Goal: Information Seeking & Learning: Learn about a topic

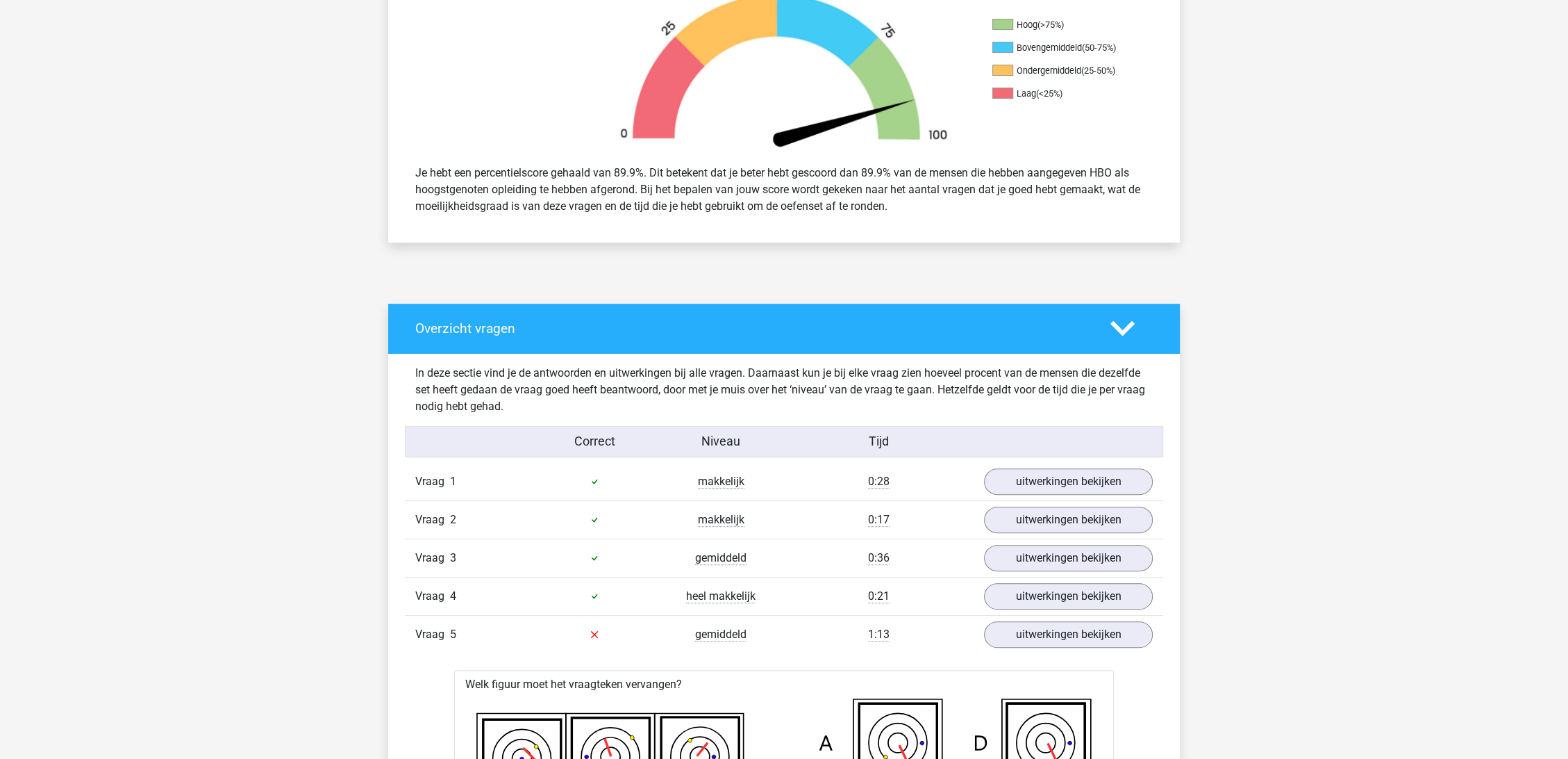
scroll to position [695, 0]
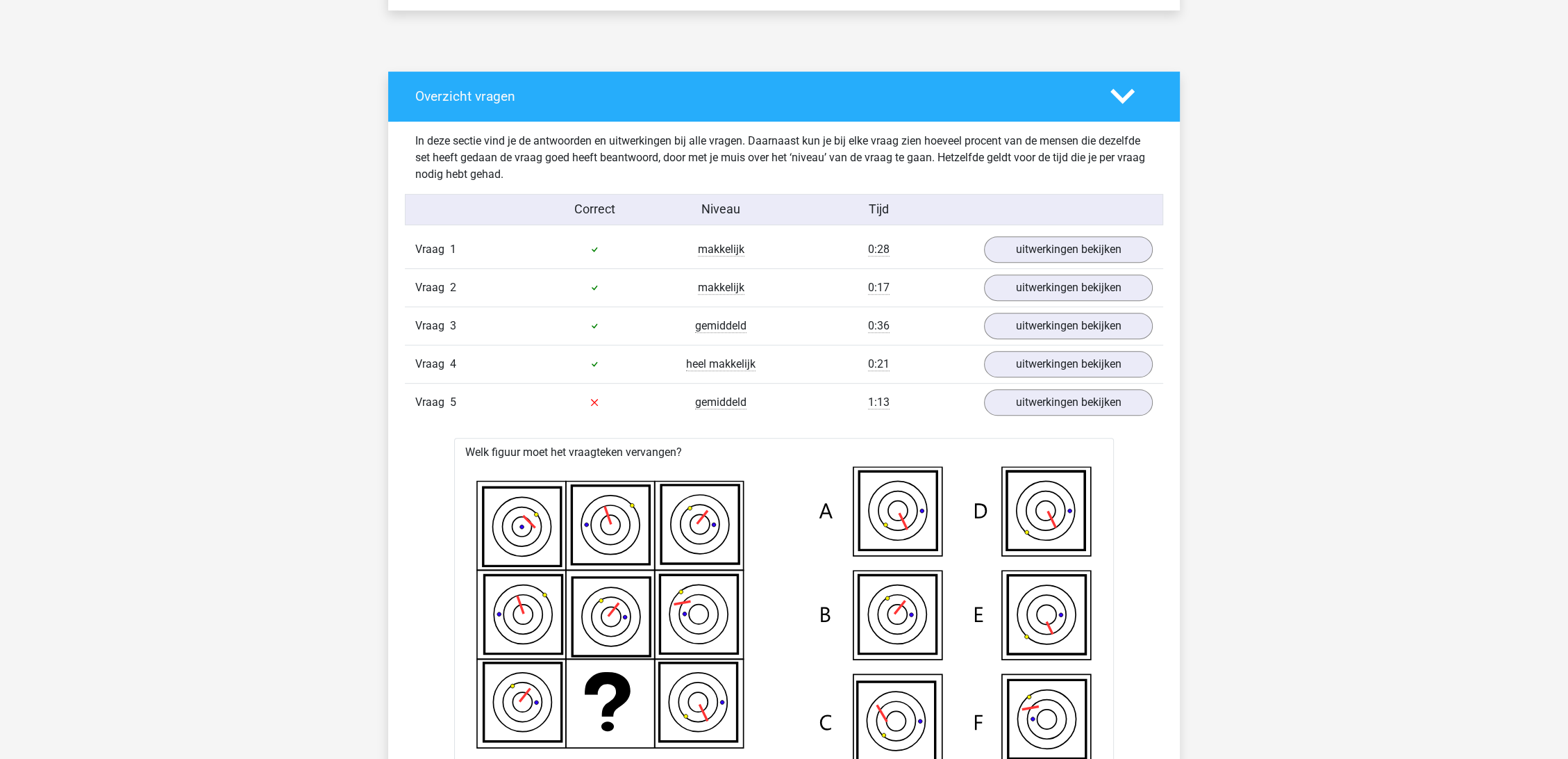
click at [1115, 92] on polygon at bounding box center [1122, 96] width 24 height 15
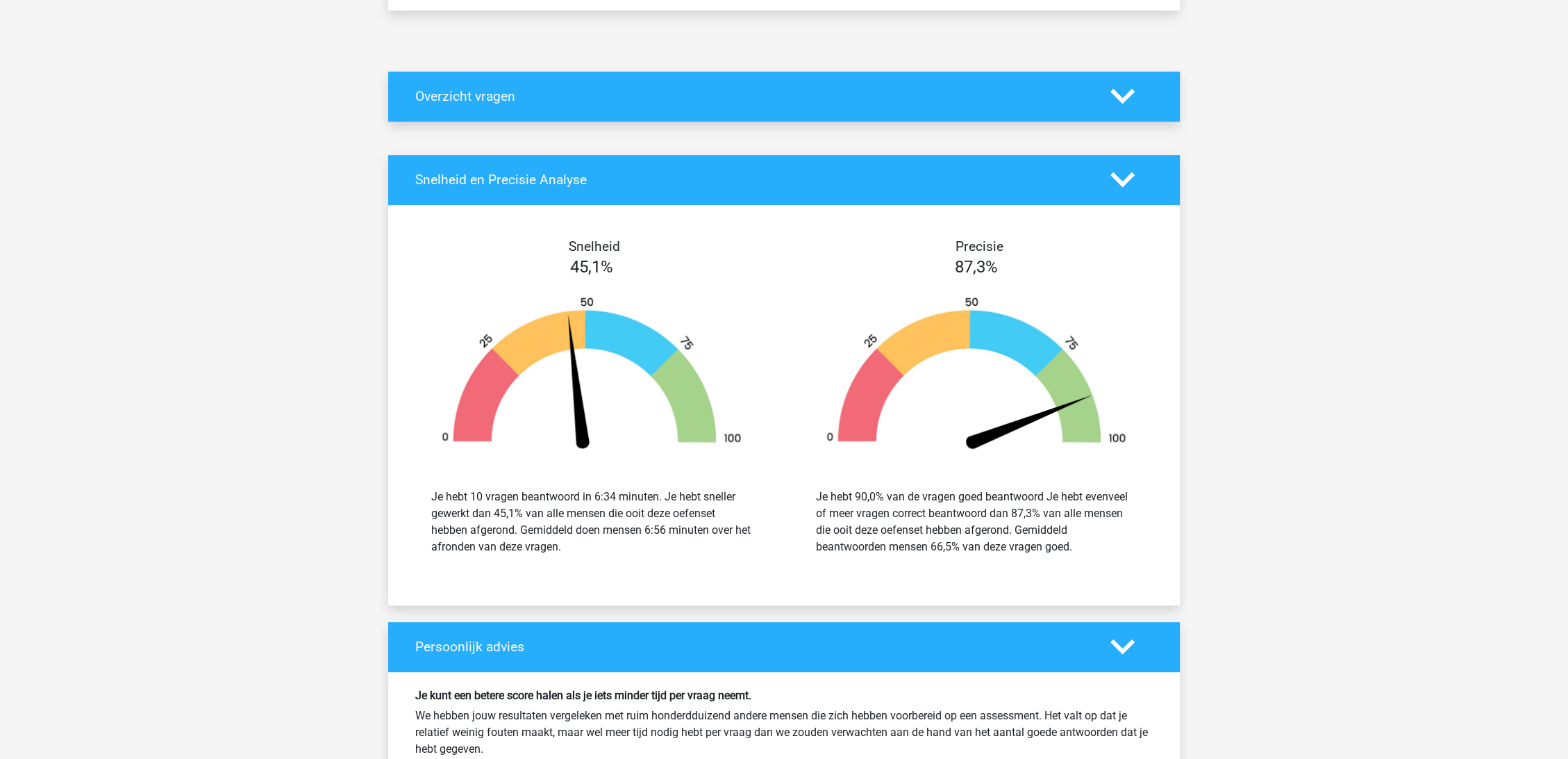
click at [1115, 92] on polygon at bounding box center [1122, 96] width 24 height 15
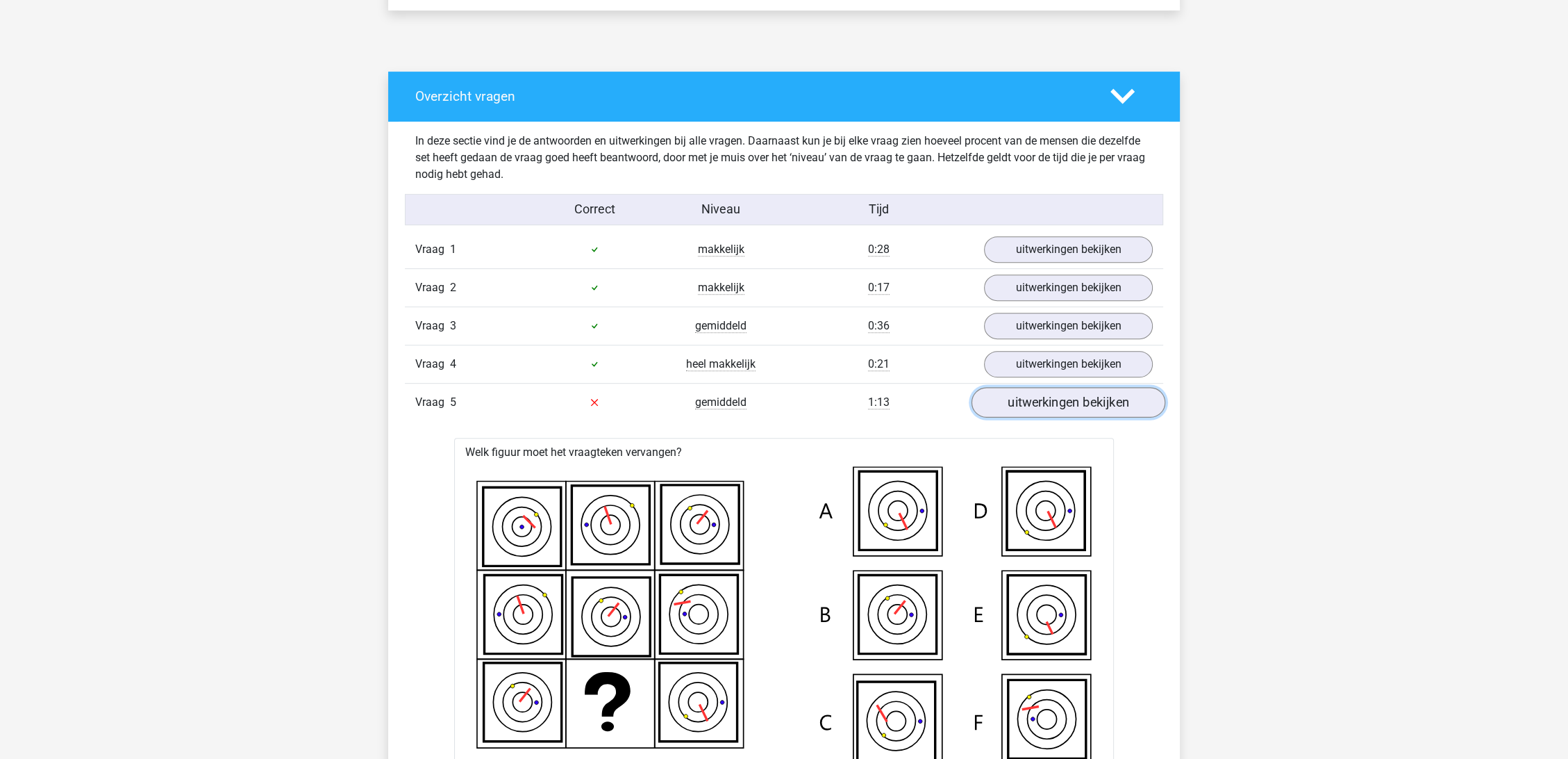
click at [1061, 402] on link "uitwerkingen bekijken" at bounding box center [1068, 402] width 194 height 30
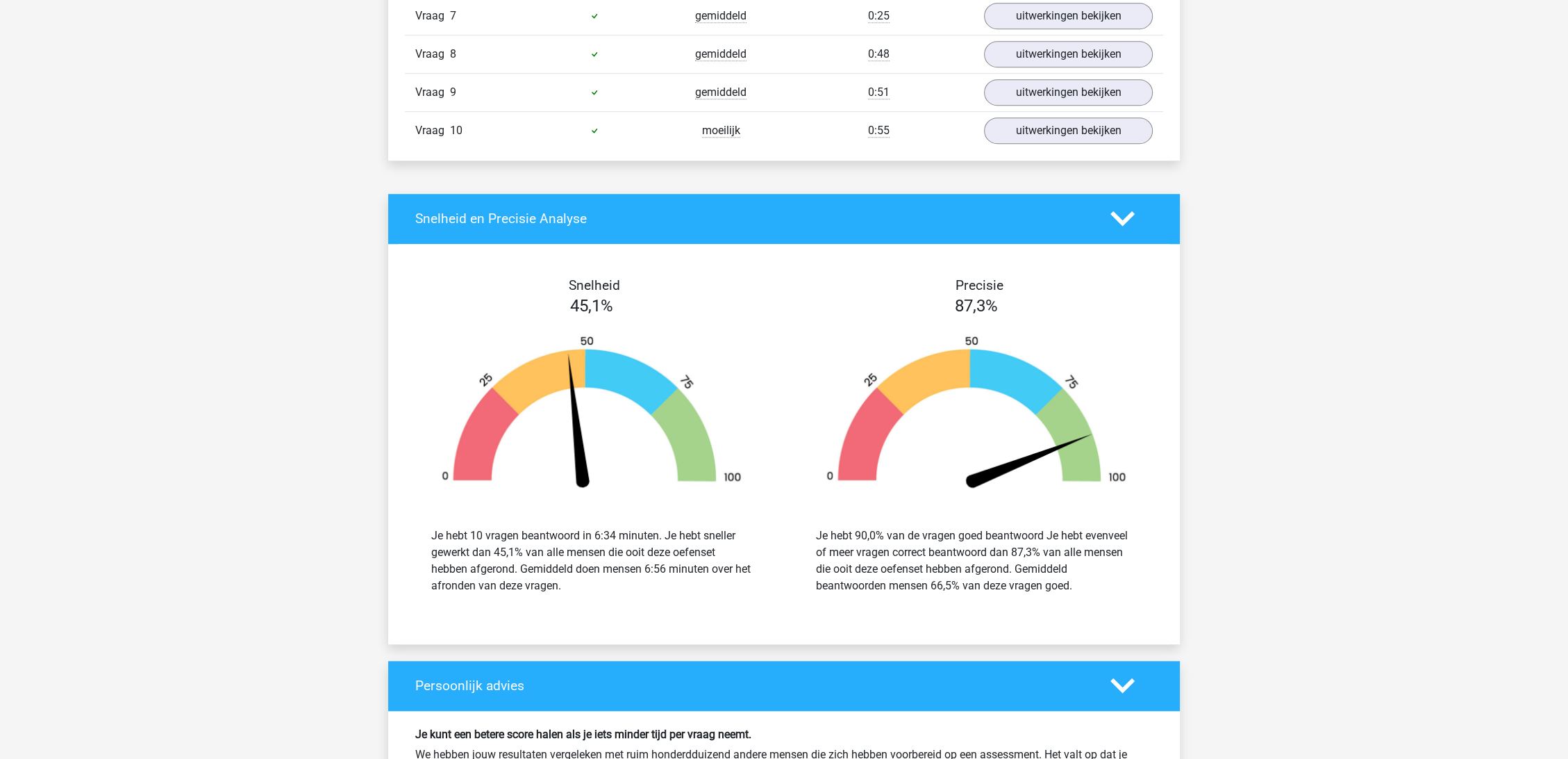
scroll to position [926, 0]
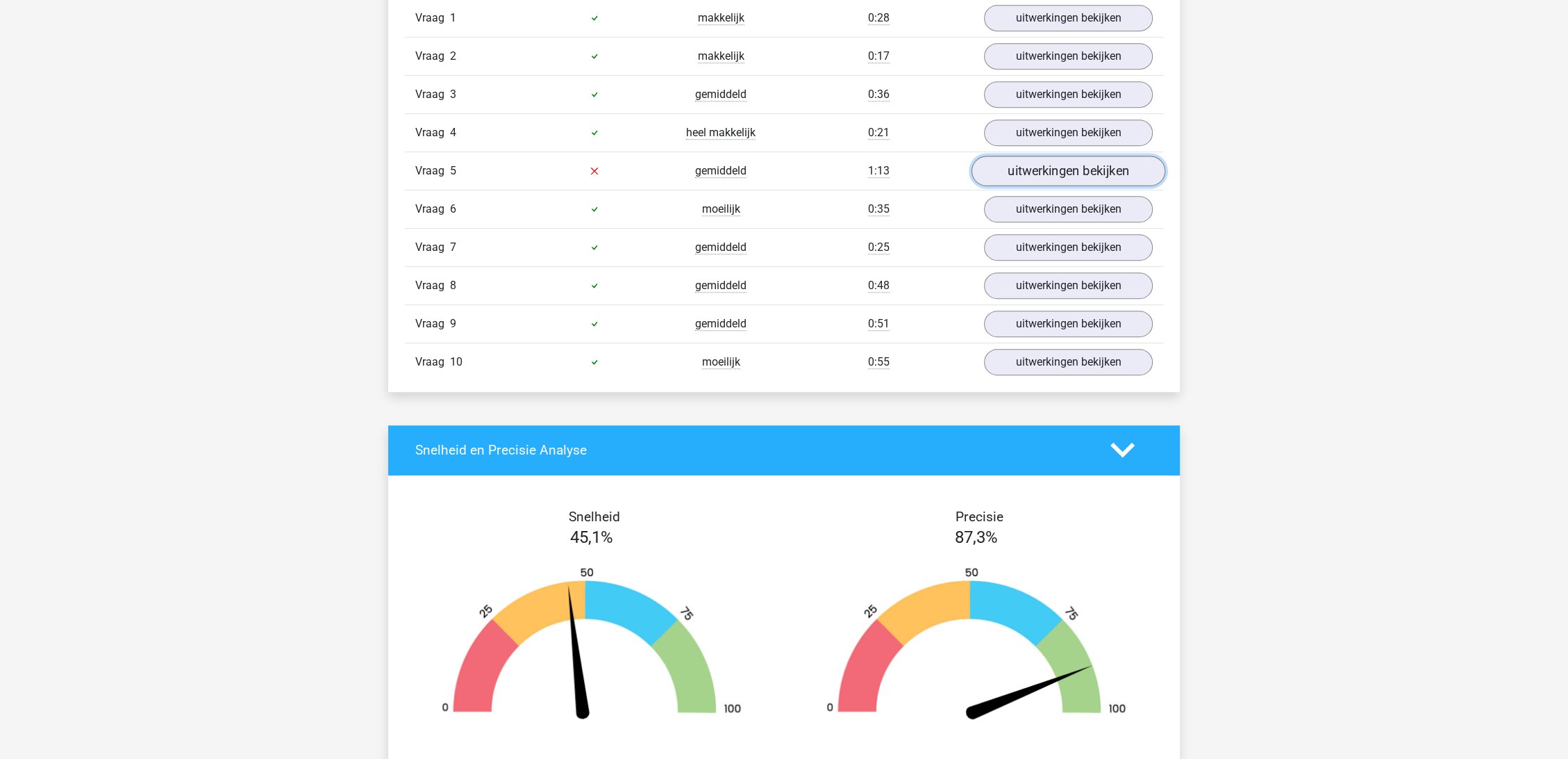
click at [1036, 172] on link "uitwerkingen bekijken" at bounding box center [1068, 171] width 194 height 30
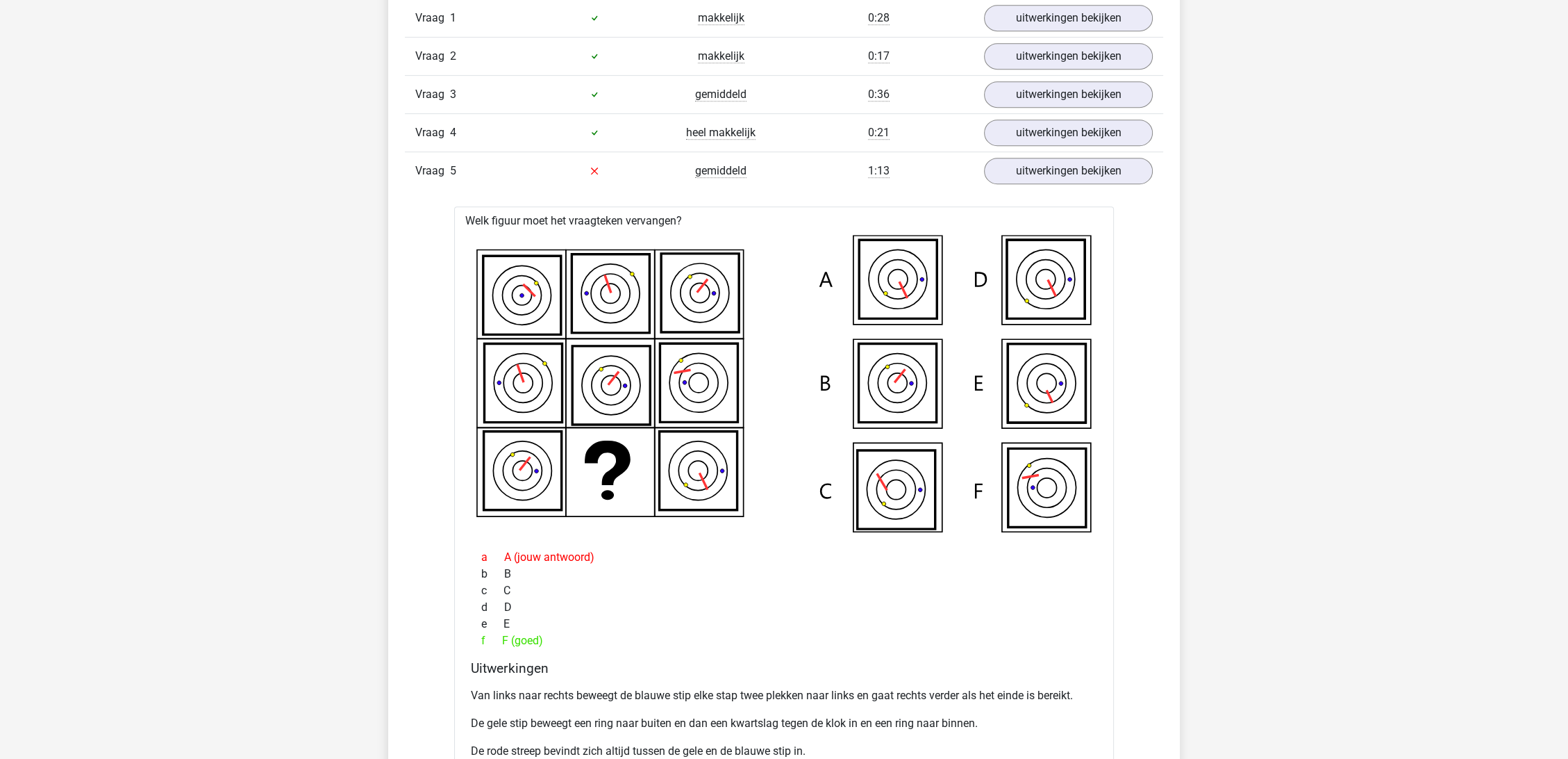
click at [1108, 188] on div "Vraag 5 gemiddeld 1:13 uitwerkingen bekijken" at bounding box center [784, 171] width 759 height 38
click at [1094, 169] on link "uitwerkingen bekijken" at bounding box center [1068, 171] width 194 height 30
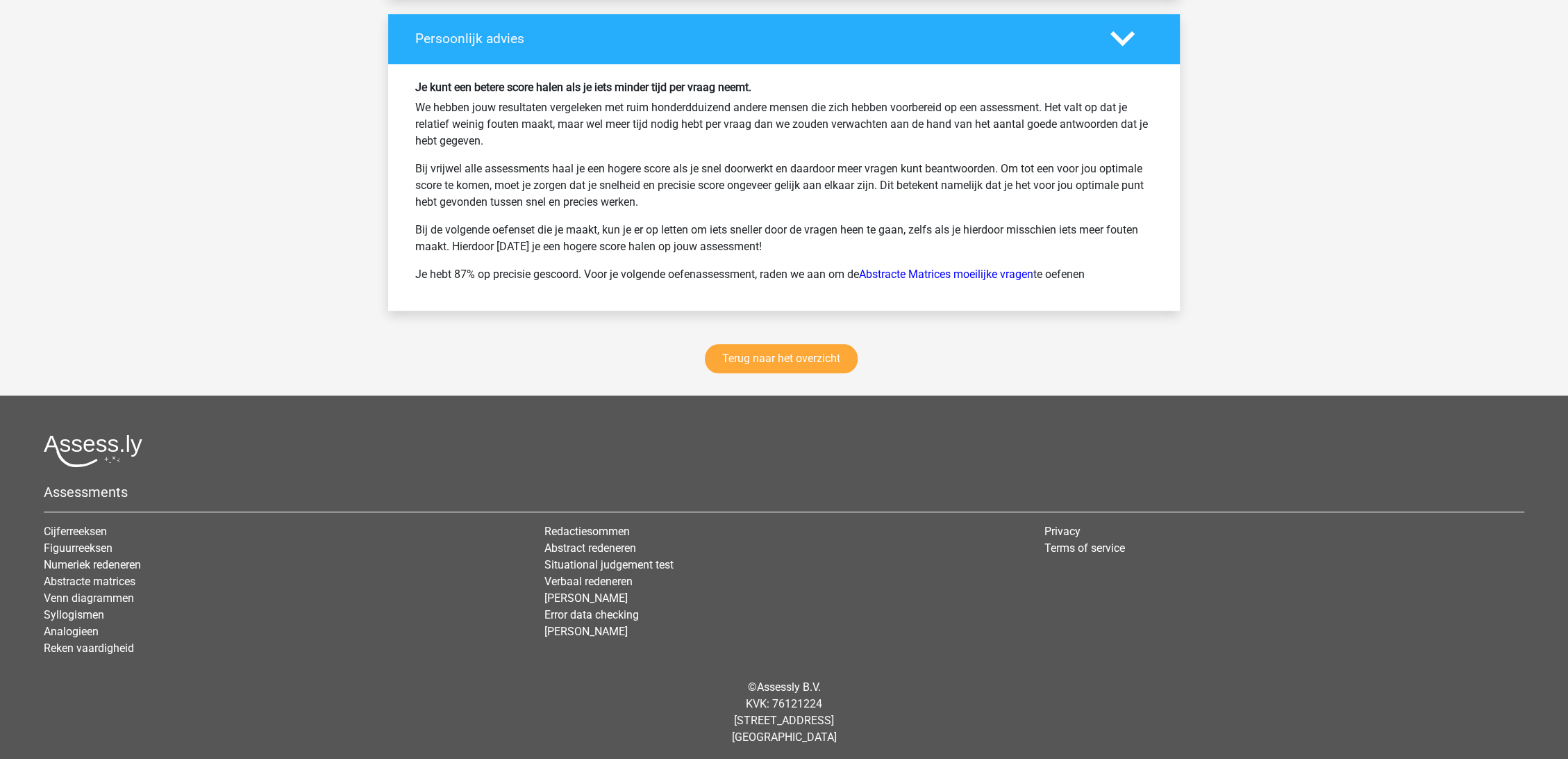
scroll to position [1806, 0]
click at [773, 365] on link "Terug naar het overzicht" at bounding box center [781, 357] width 153 height 29
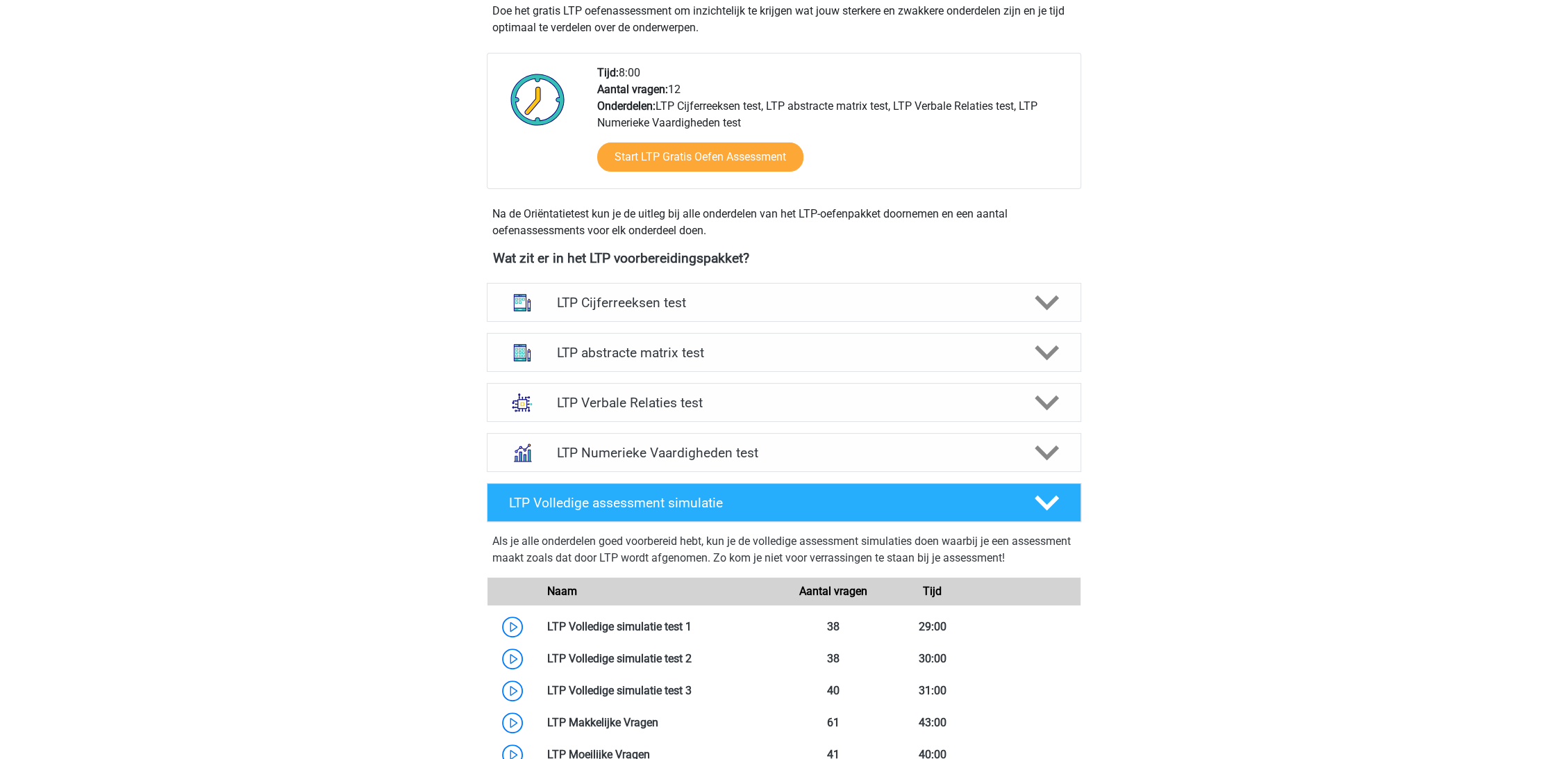
scroll to position [463, 0]
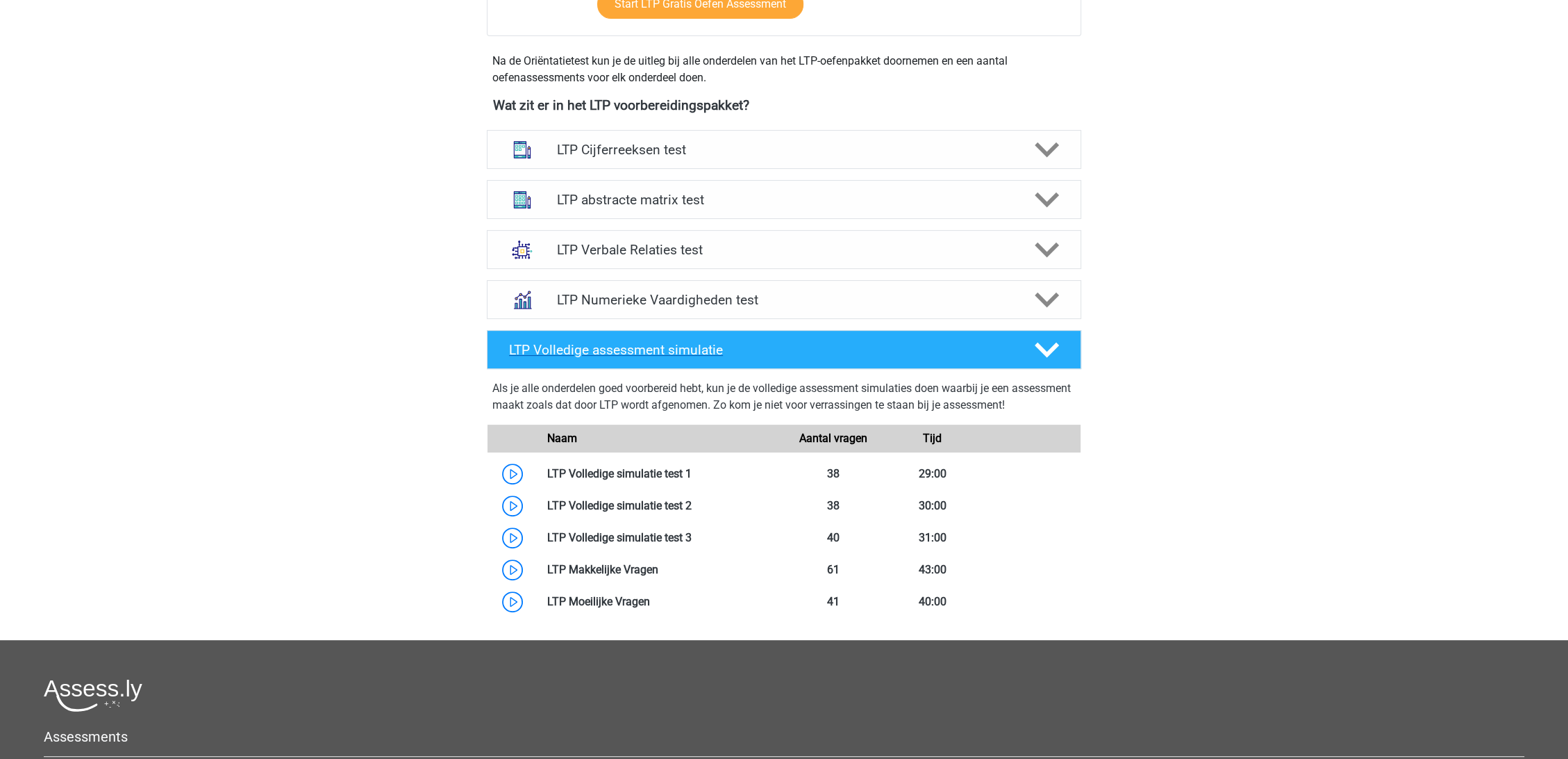
click at [568, 334] on div "LTP Volledige assessment simulatie" at bounding box center [784, 350] width 594 height 39
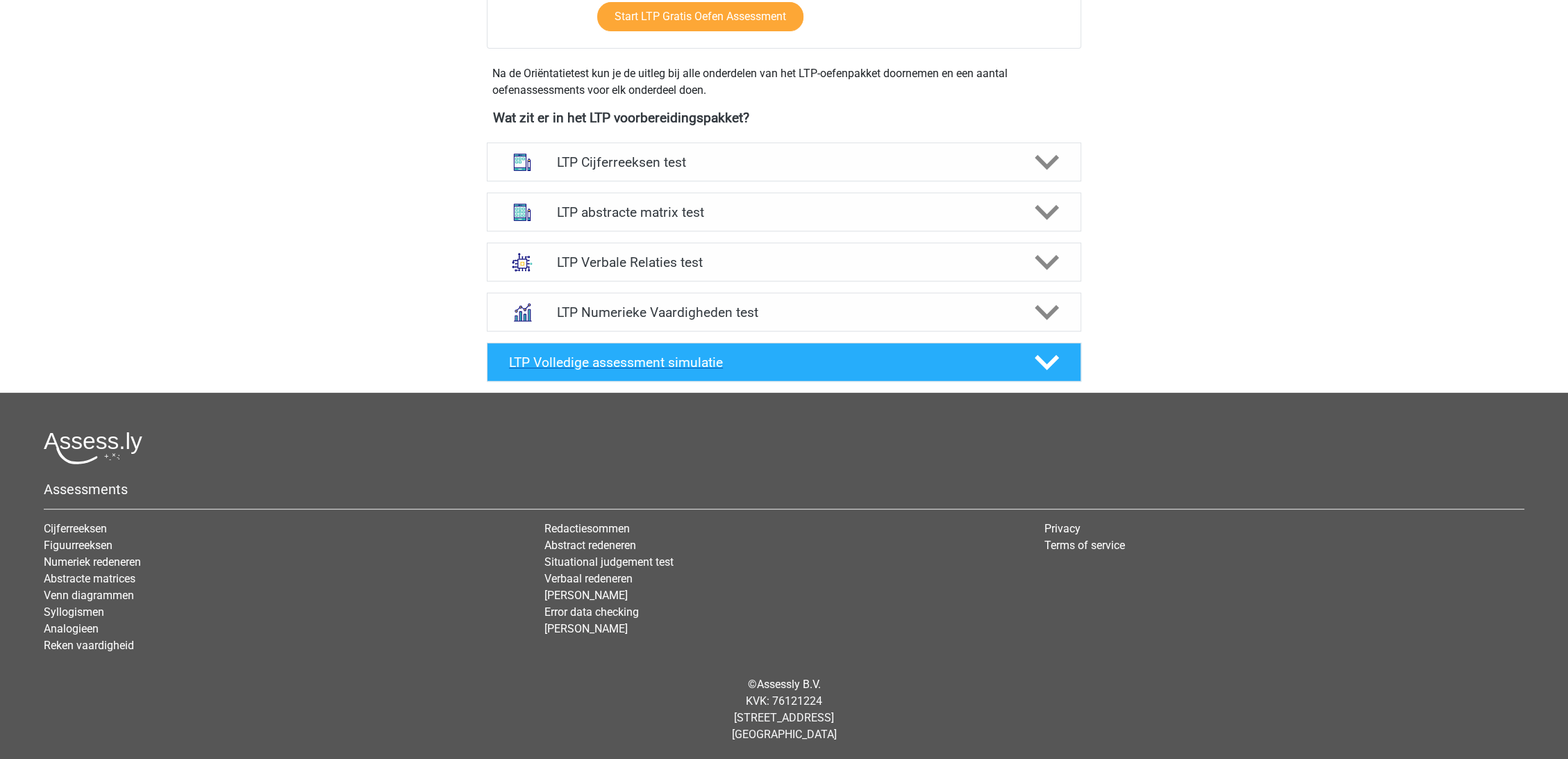
scroll to position [445, 0]
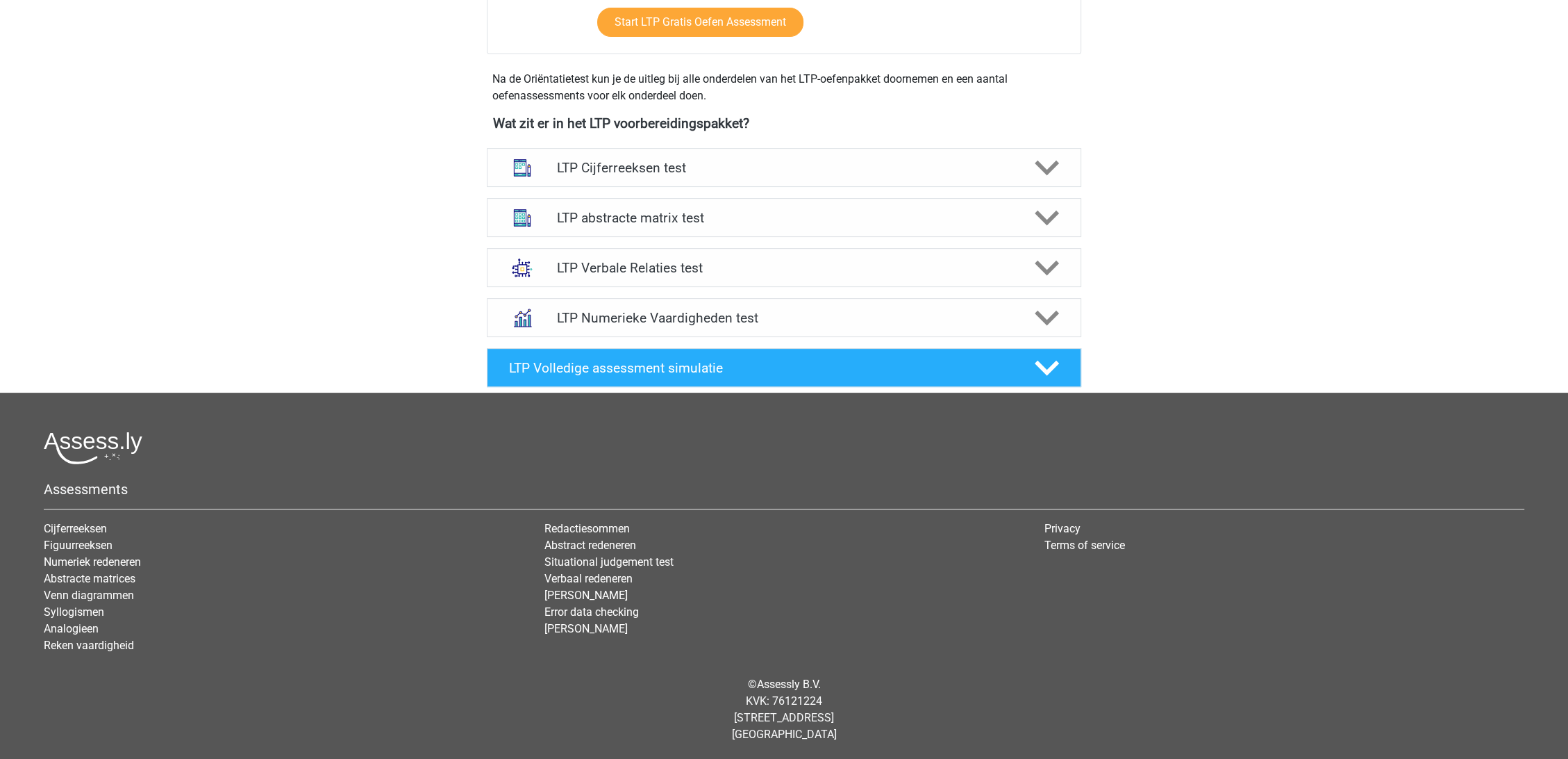
click at [344, 223] on div "Sam sam.hoogland@gmail.com Nederlands" at bounding box center [784, 157] width 1568 height 1205
click at [656, 210] on h4 "LTP abstracte matrix test" at bounding box center [784, 218] width 455 height 16
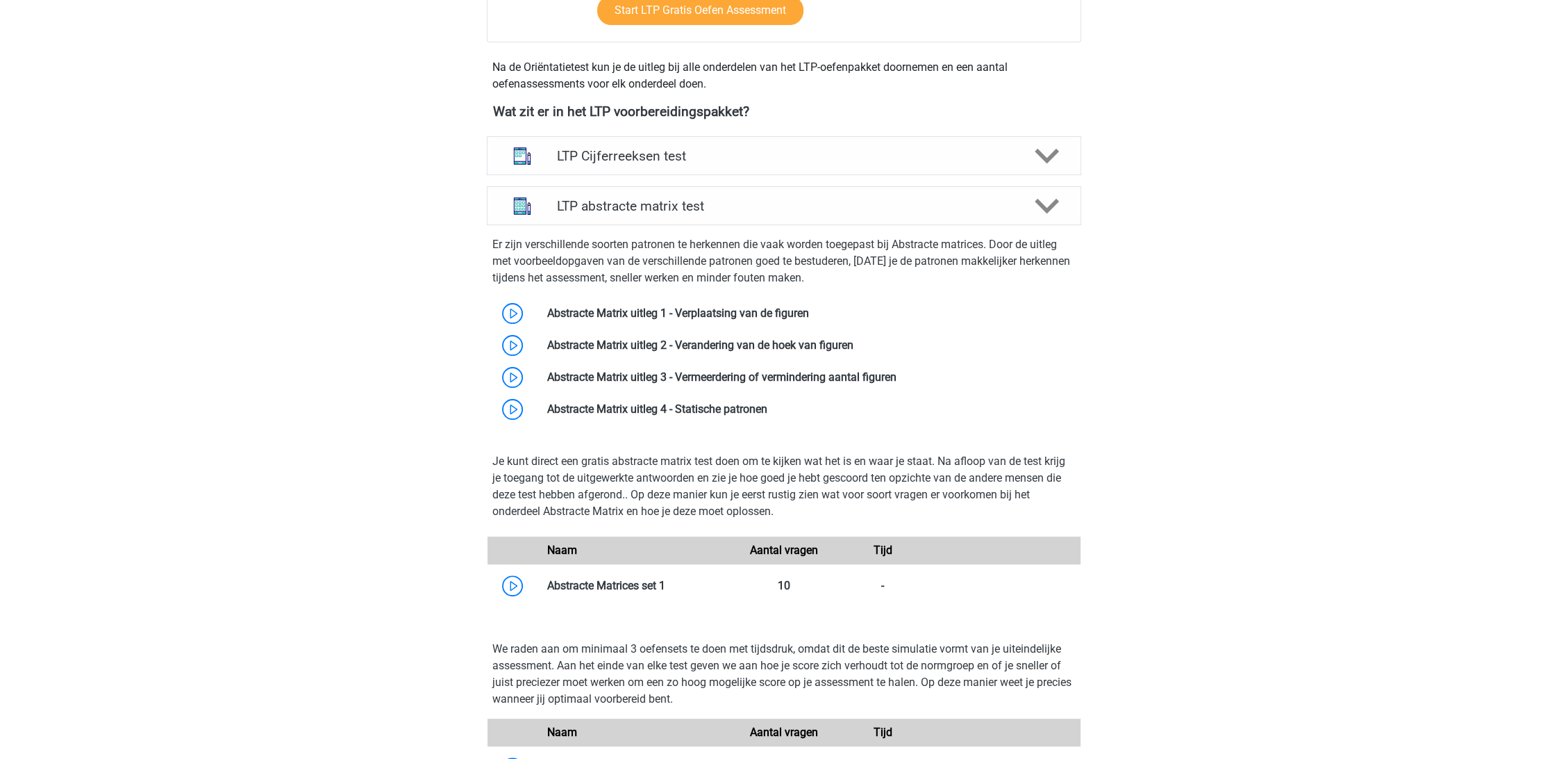
scroll to position [463, 0]
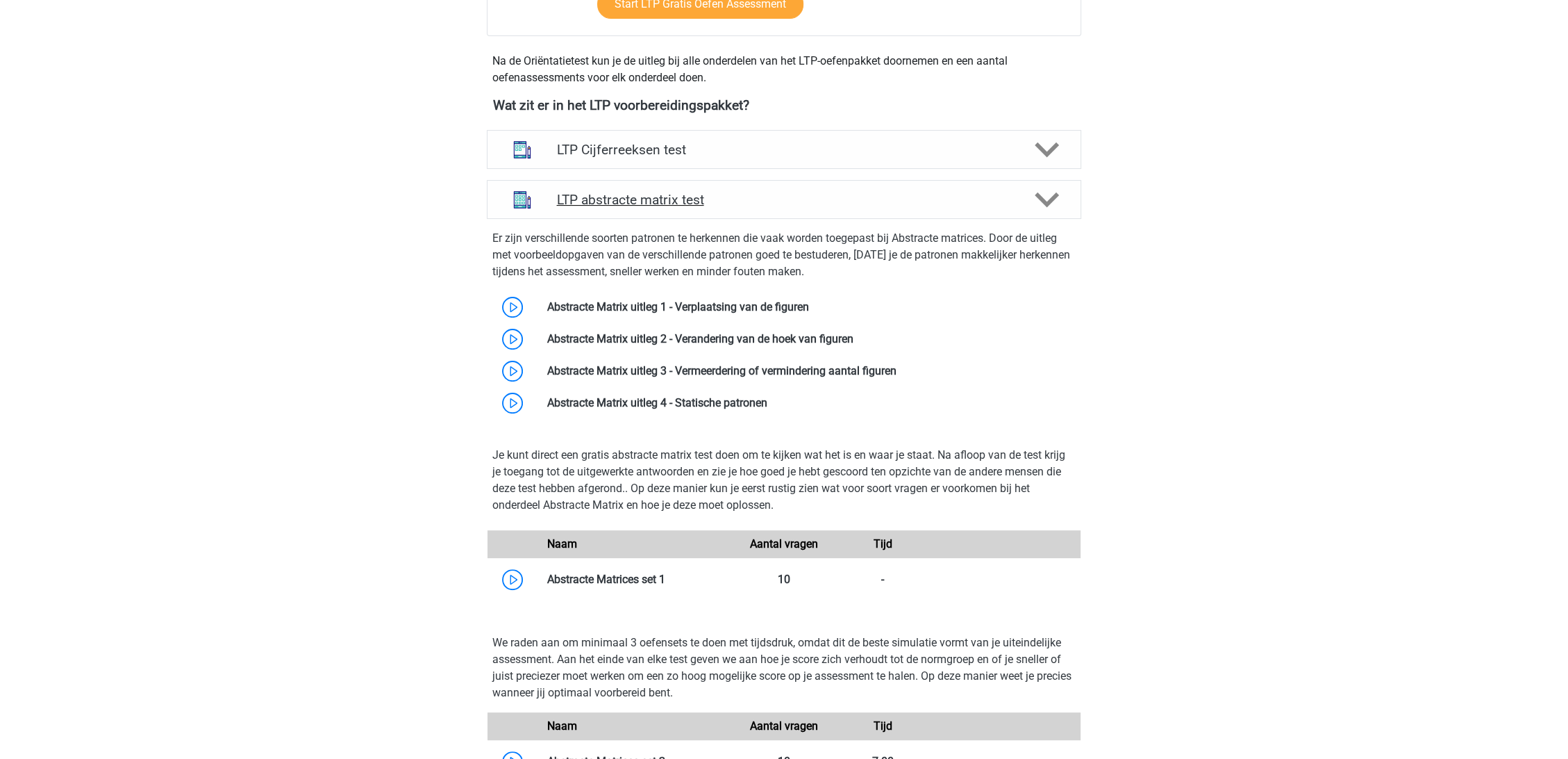
click at [964, 199] on h4 "LTP abstracte matrix test" at bounding box center [784, 200] width 455 height 16
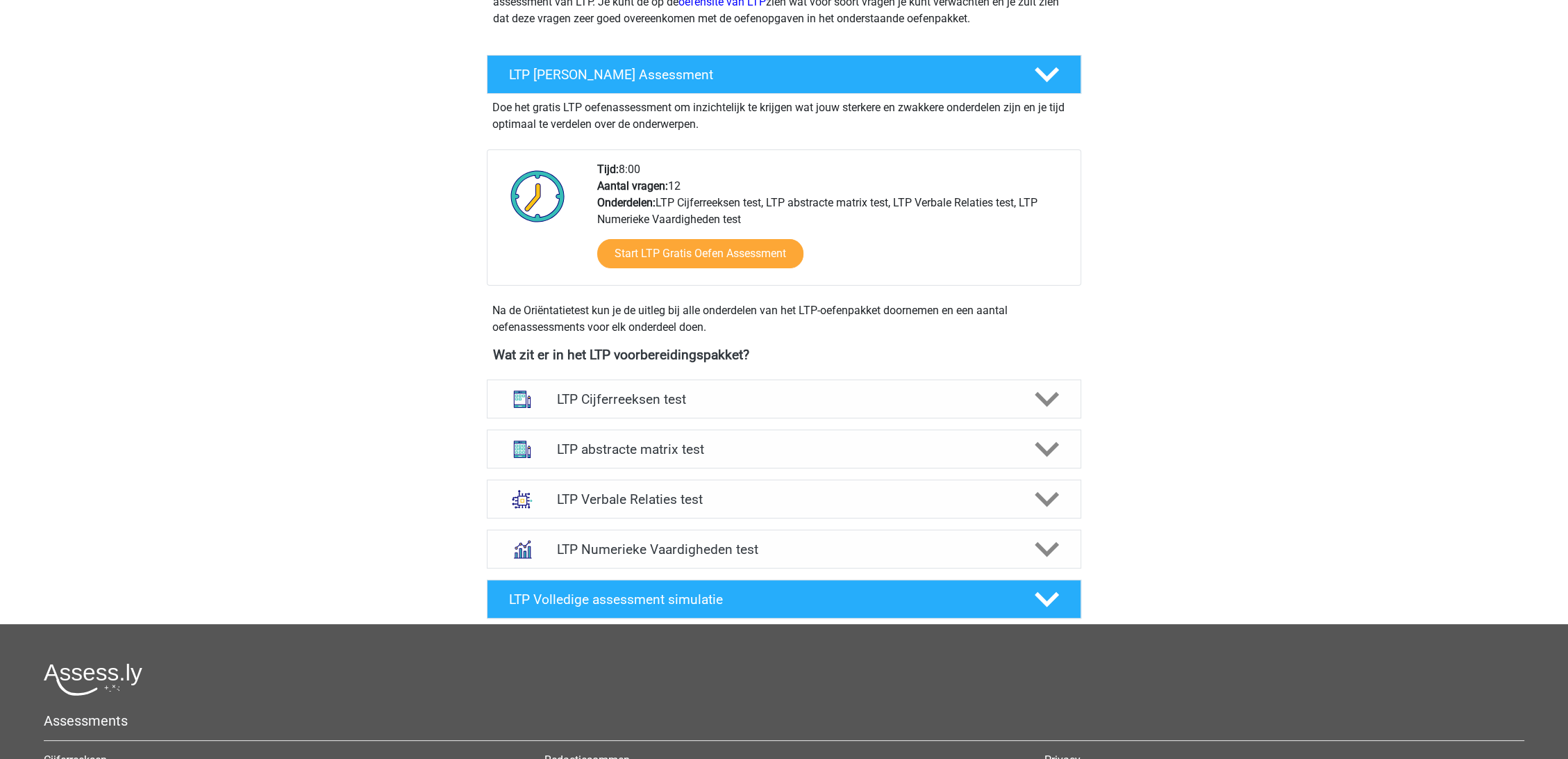
scroll to position [0, 0]
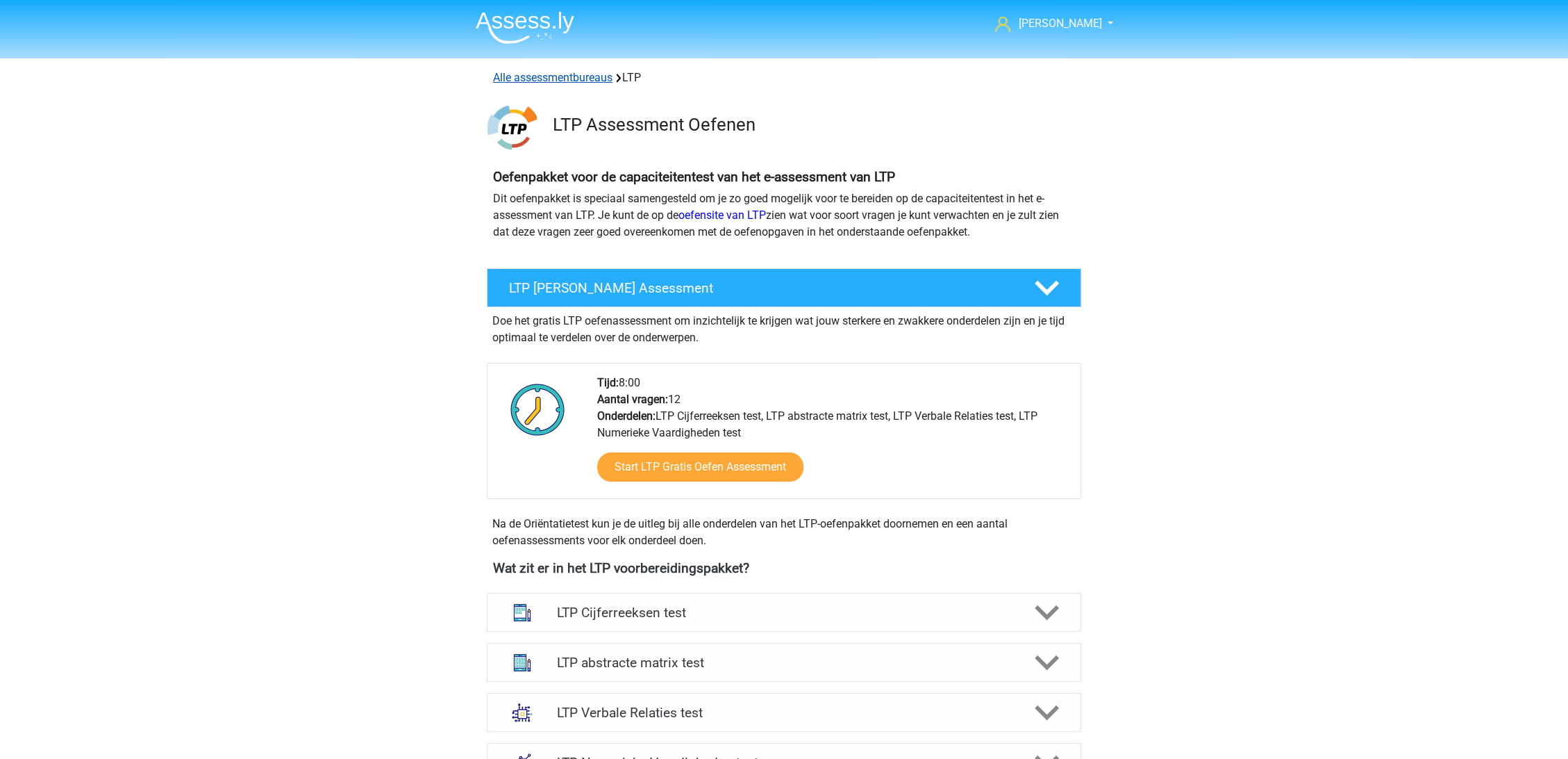
click at [556, 77] on link "Alle assessmentbureaus" at bounding box center [552, 77] width 120 height 13
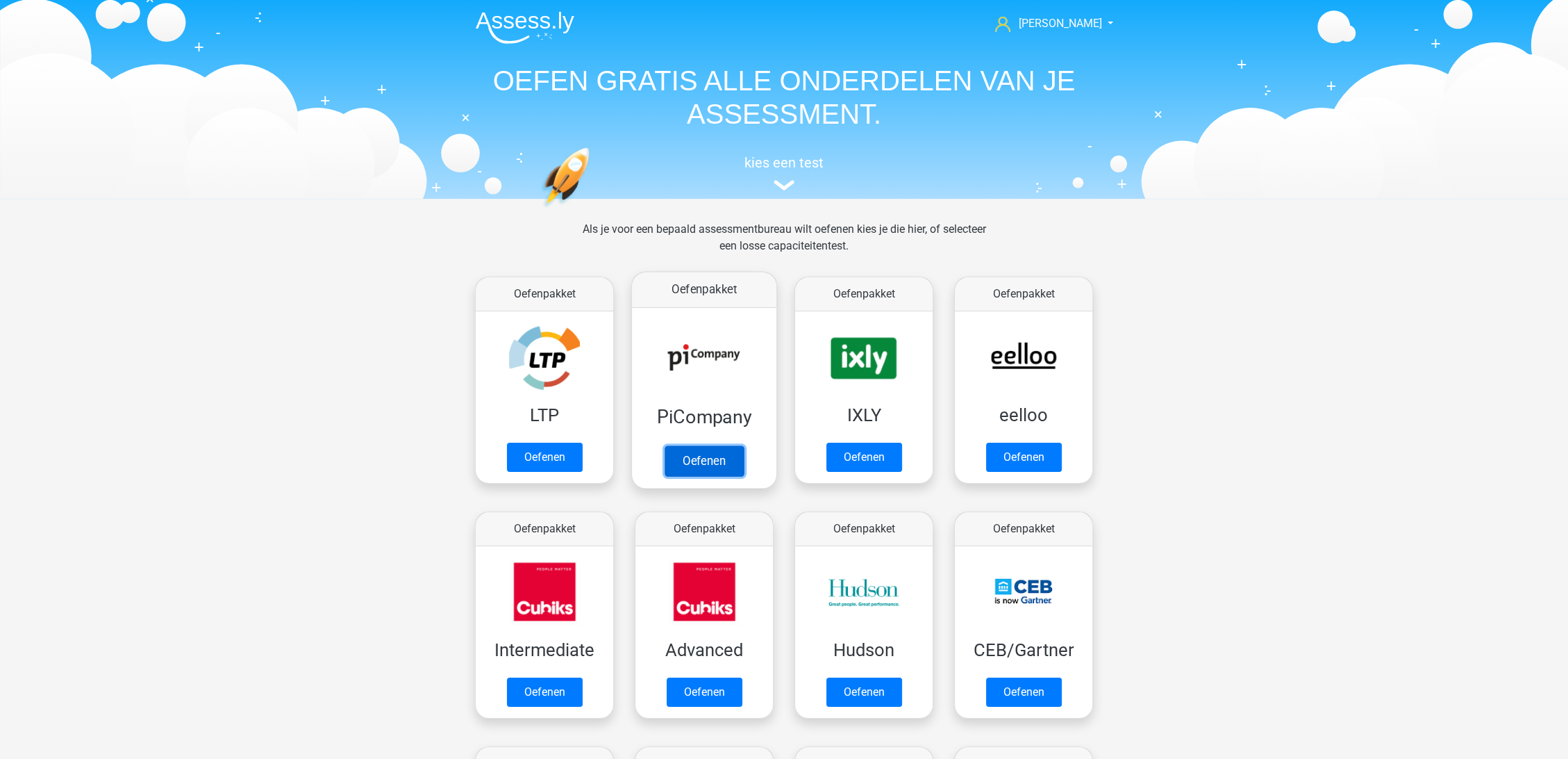
click at [710, 466] on link "Oefenen" at bounding box center [704, 461] width 79 height 30
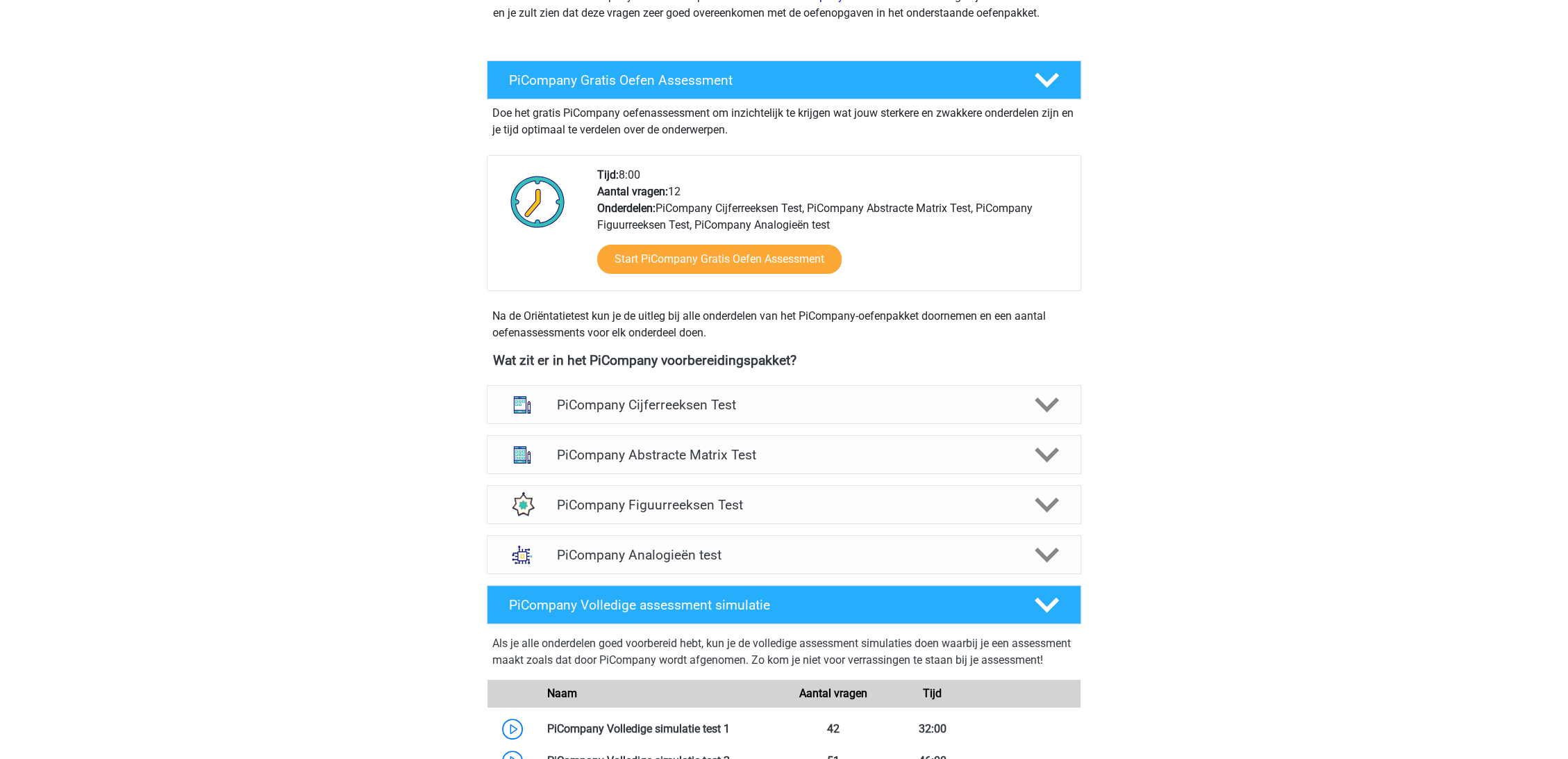
scroll to position [231, 0]
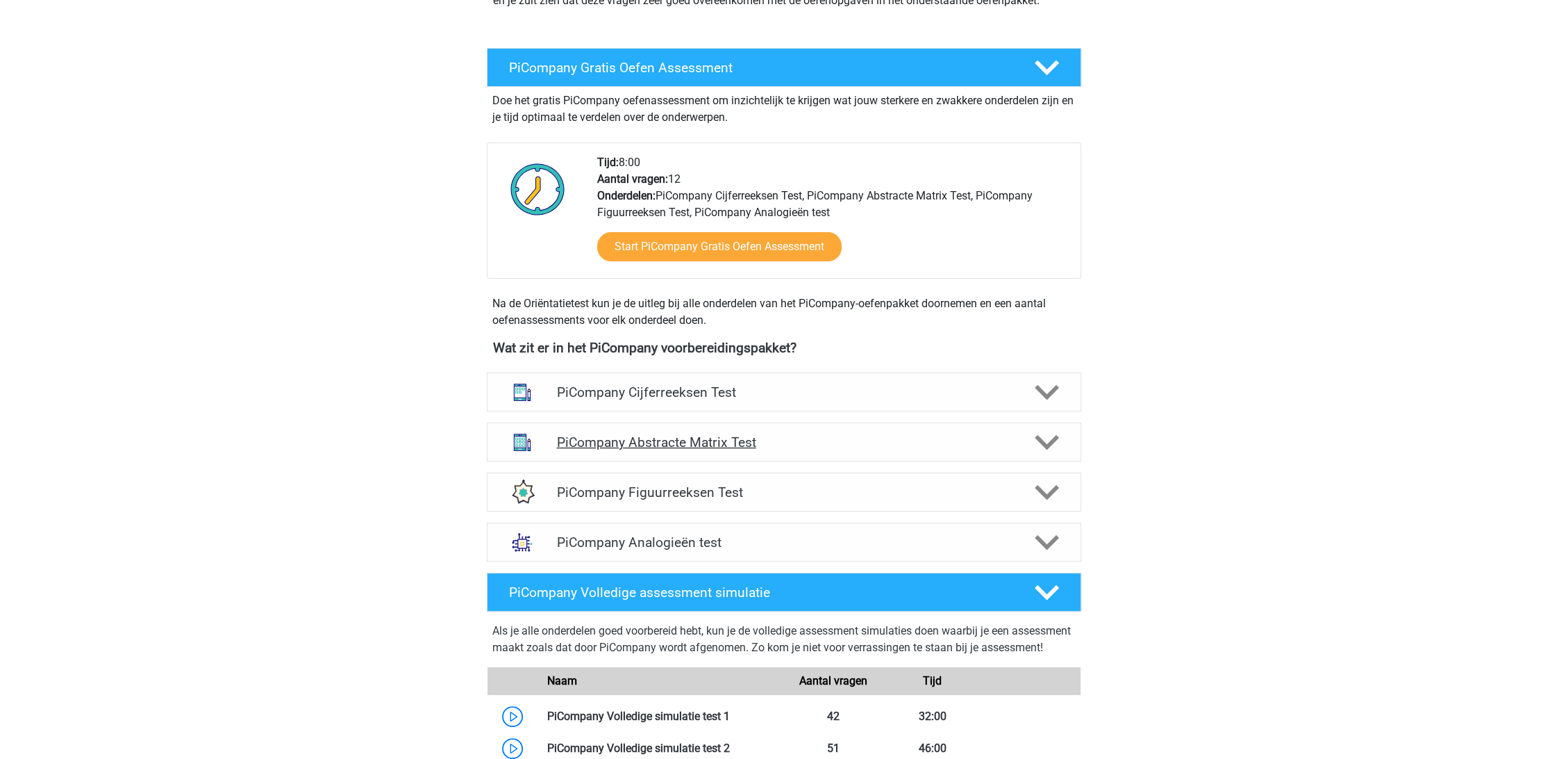
click at [1048, 453] on icon at bounding box center [1046, 442] width 24 height 24
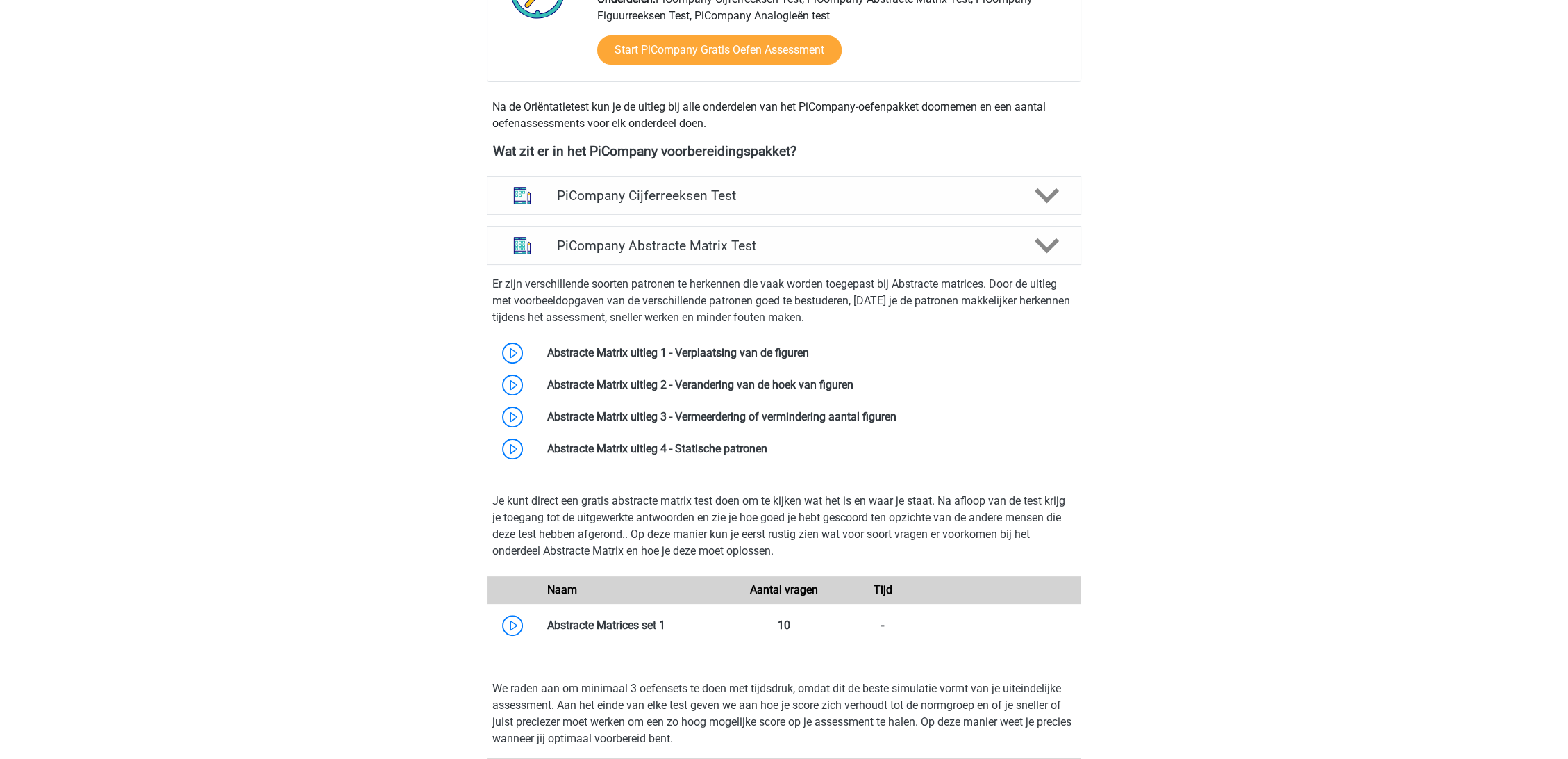
scroll to position [463, 0]
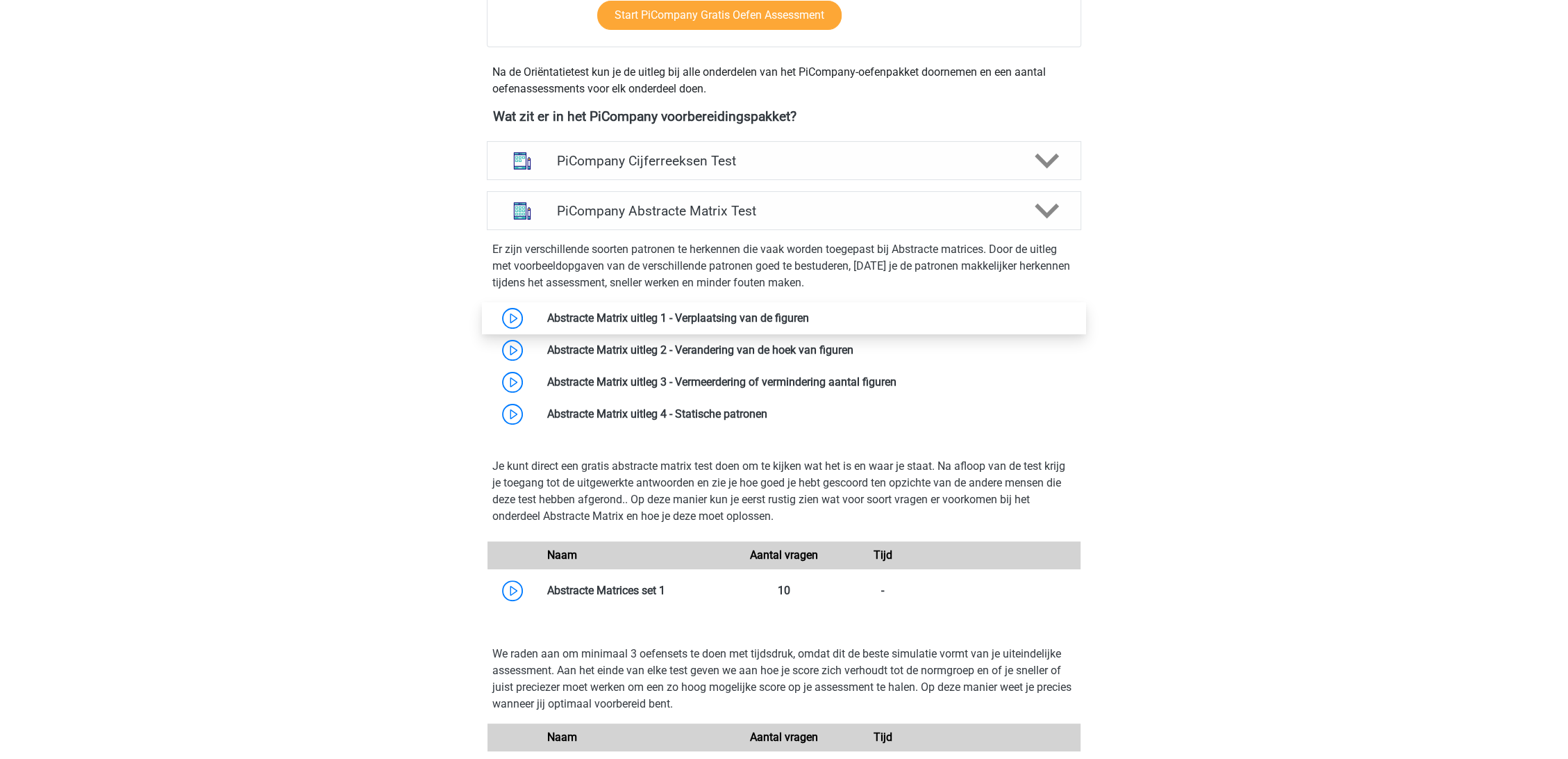
click at [809, 324] on link at bounding box center [809, 318] width 0 height 13
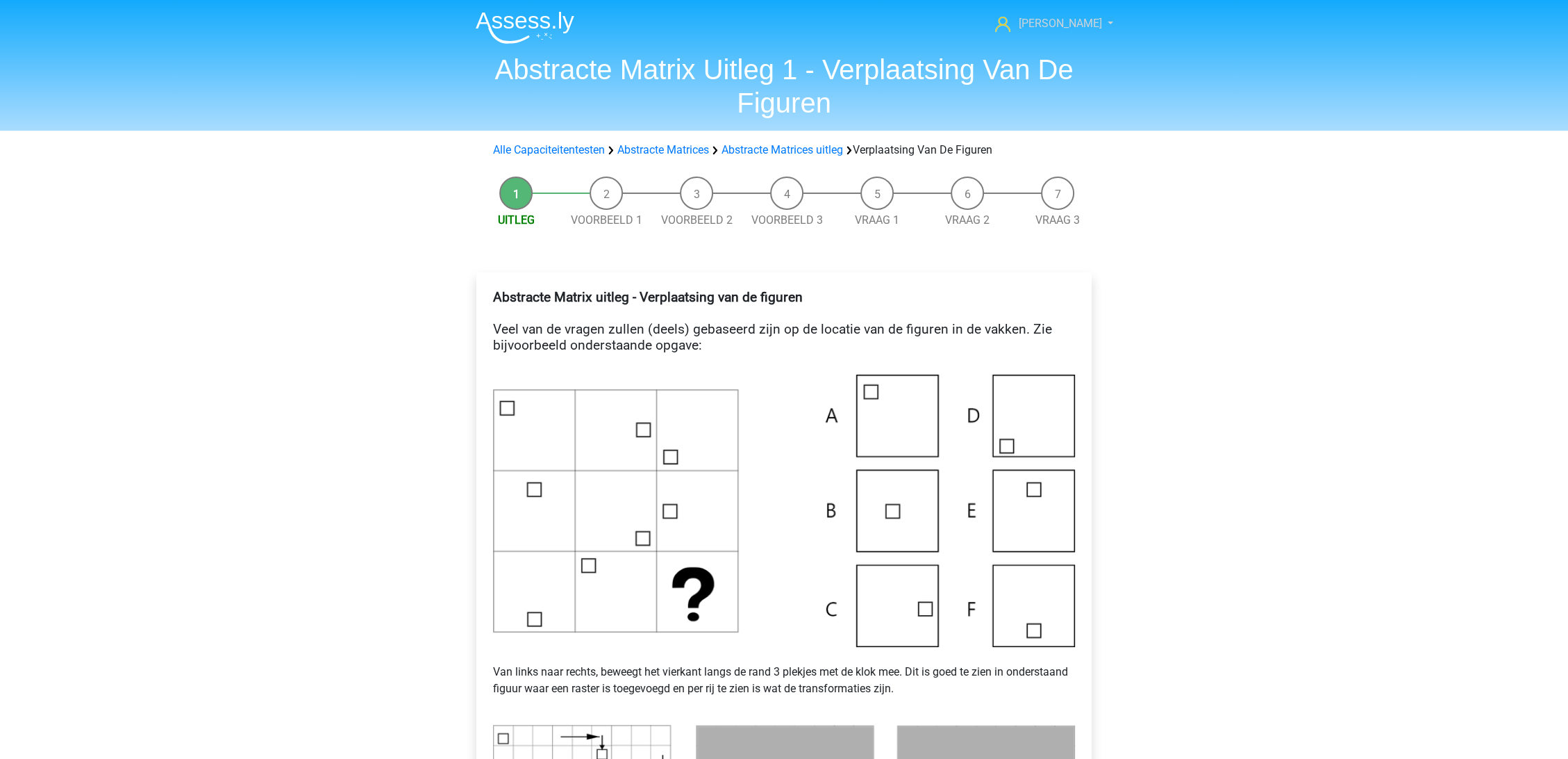
click at [1078, 21] on span "[PERSON_NAME]" at bounding box center [1060, 23] width 83 height 13
click at [1028, 112] on link "Nederlands" at bounding box center [1053, 122] width 95 height 22
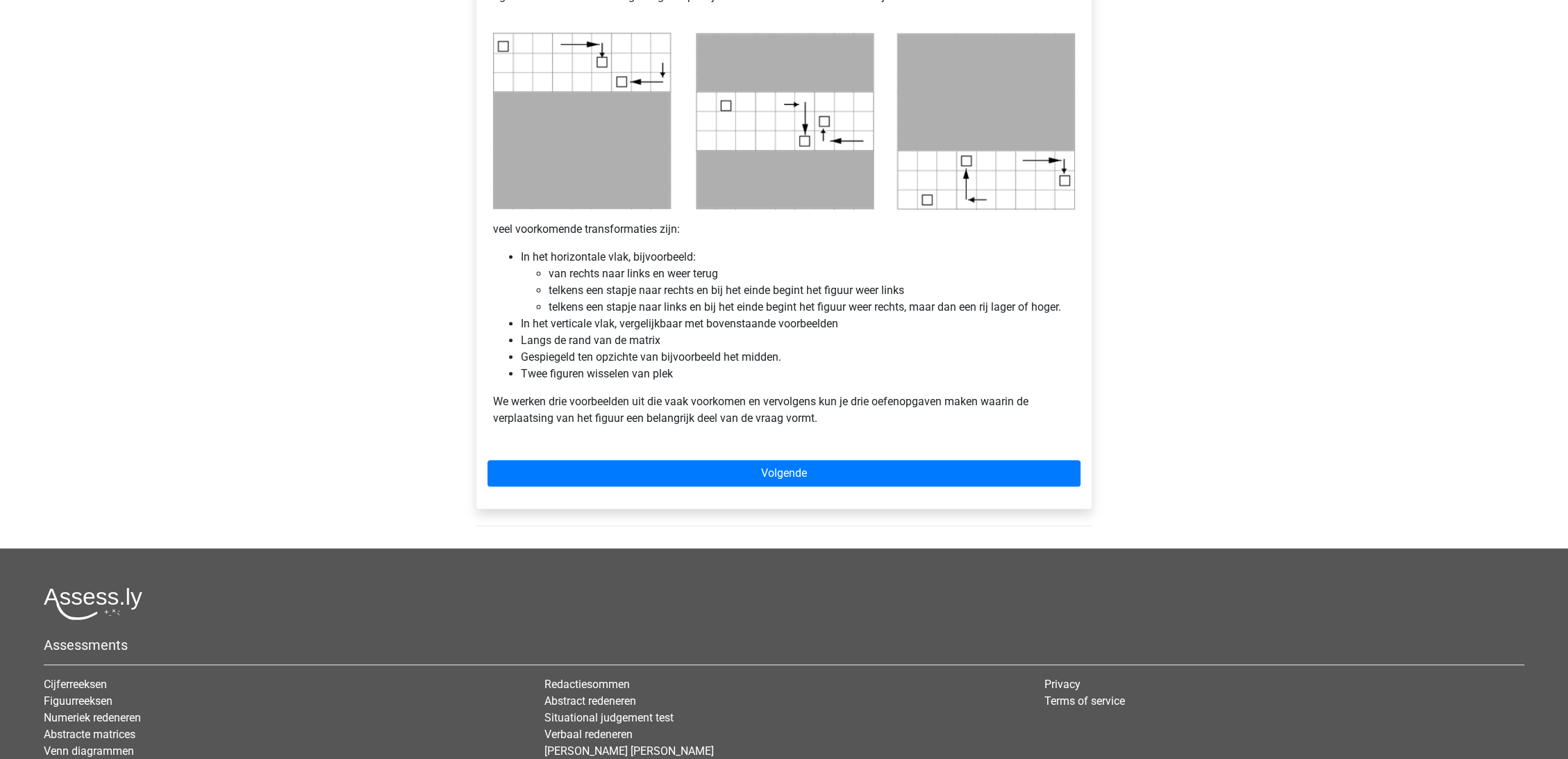
scroll to position [847, 0]
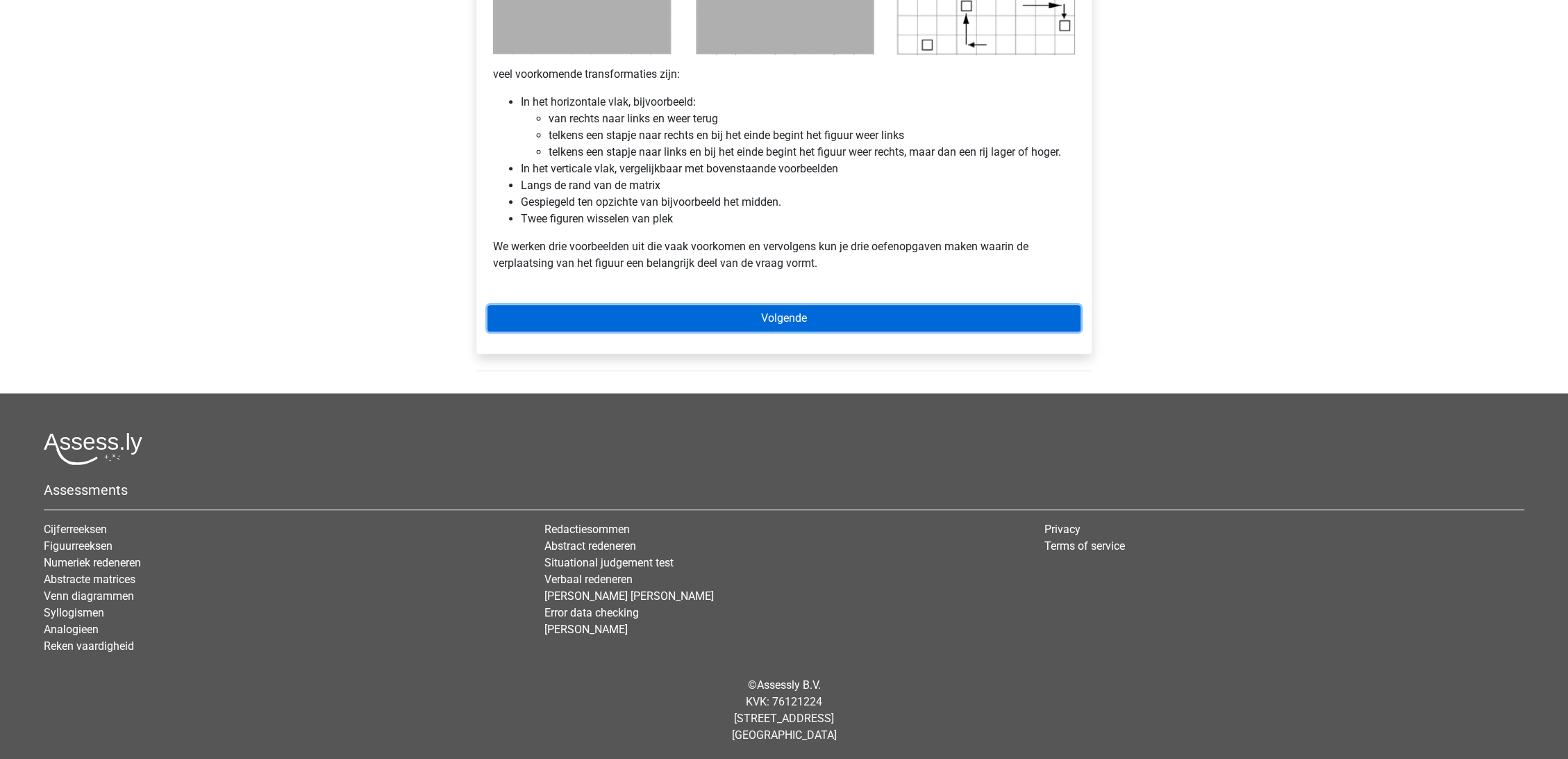
click at [819, 324] on link "Volgende" at bounding box center [784, 319] width 593 height 27
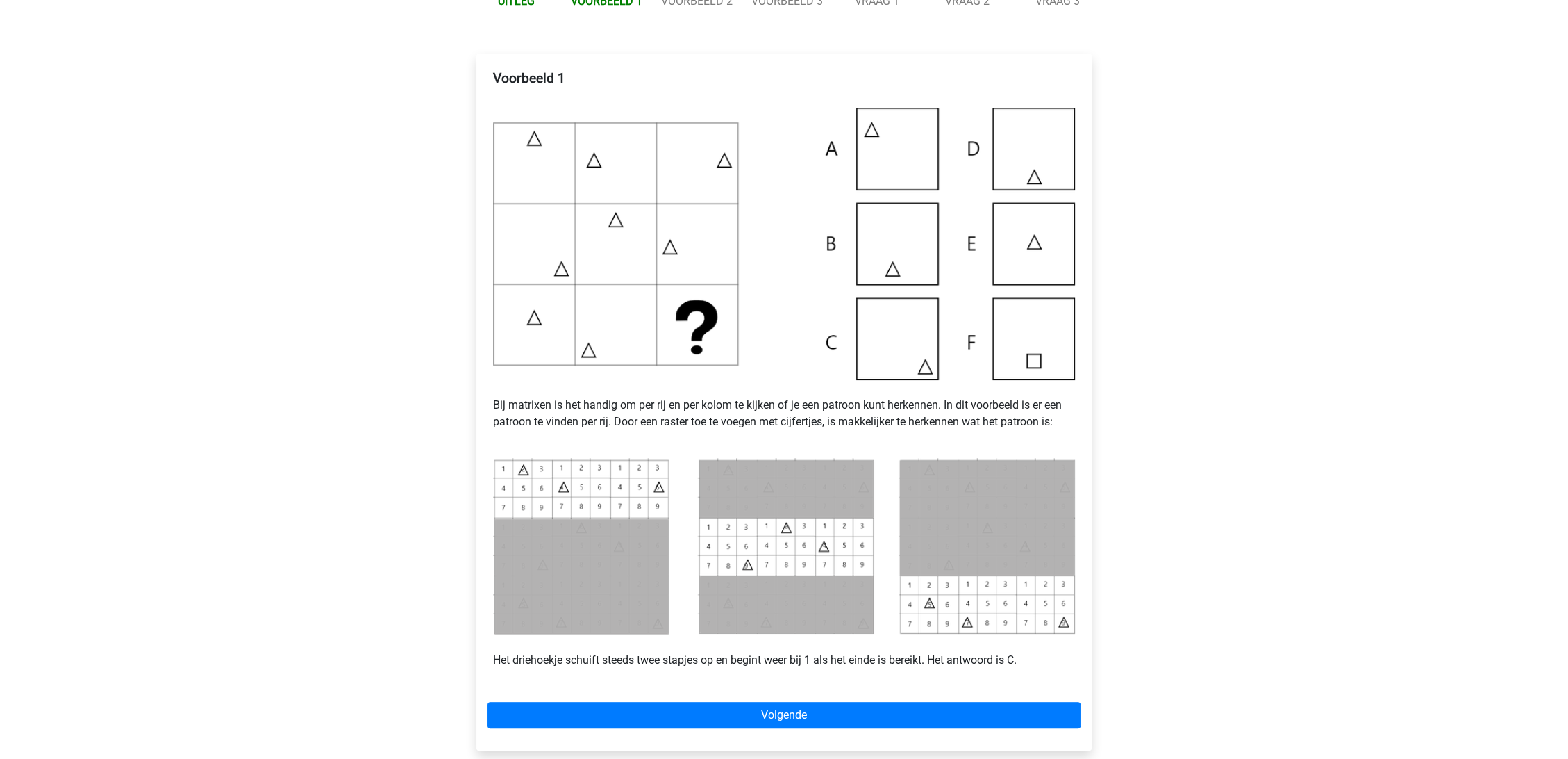
scroll to position [231, 0]
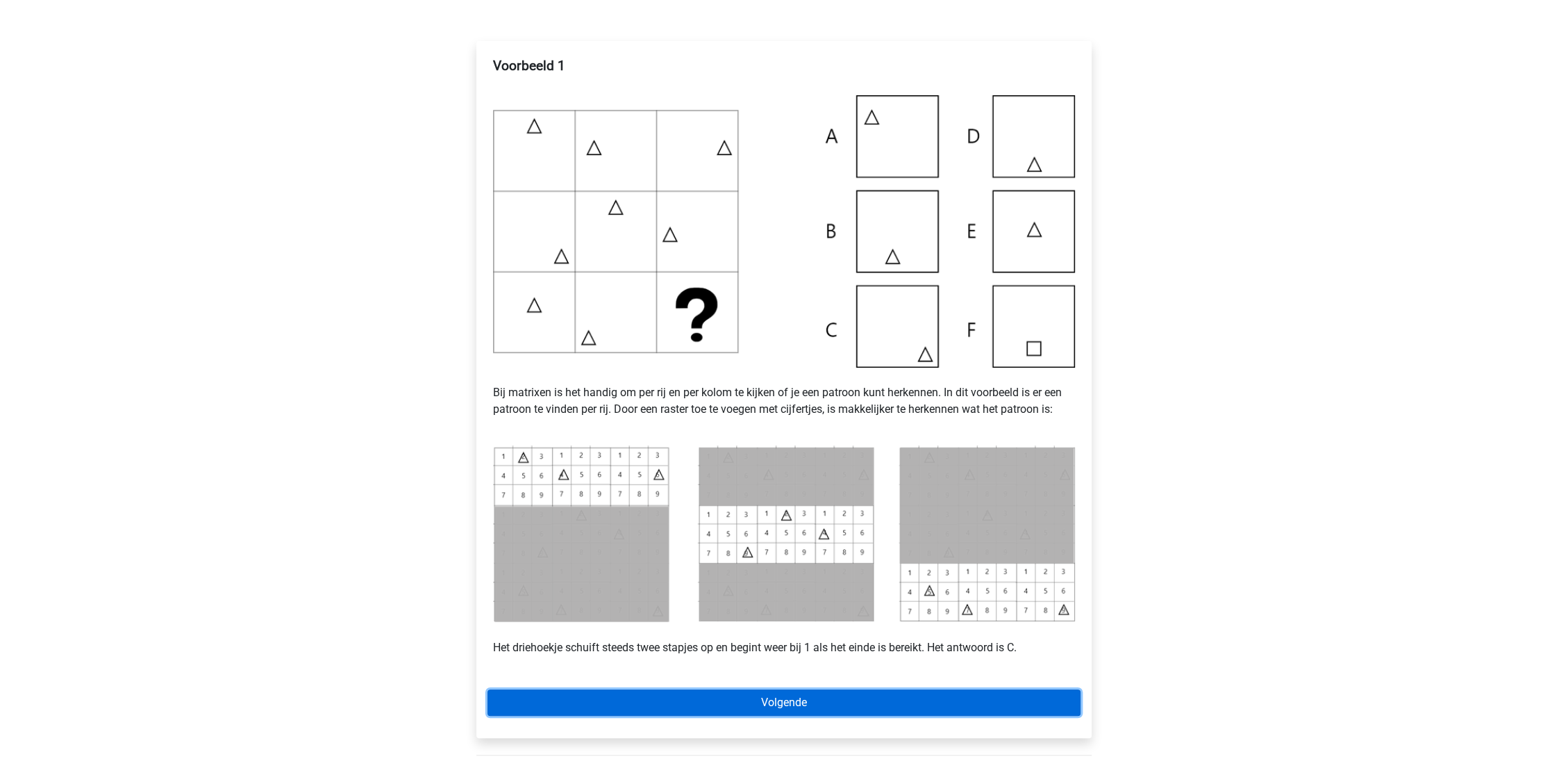
click at [797, 703] on link "Volgende" at bounding box center [784, 703] width 593 height 27
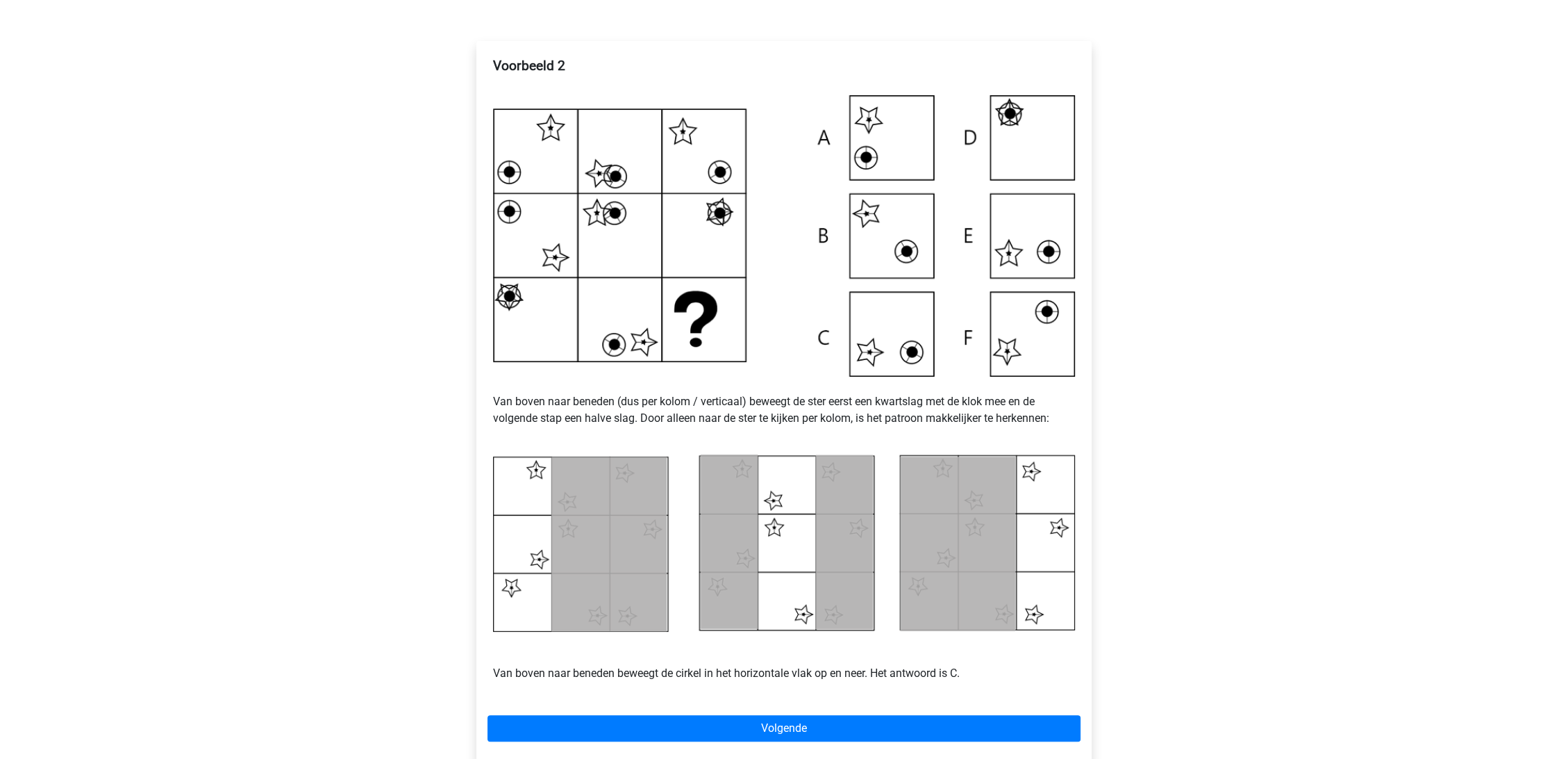
scroll to position [642, 0]
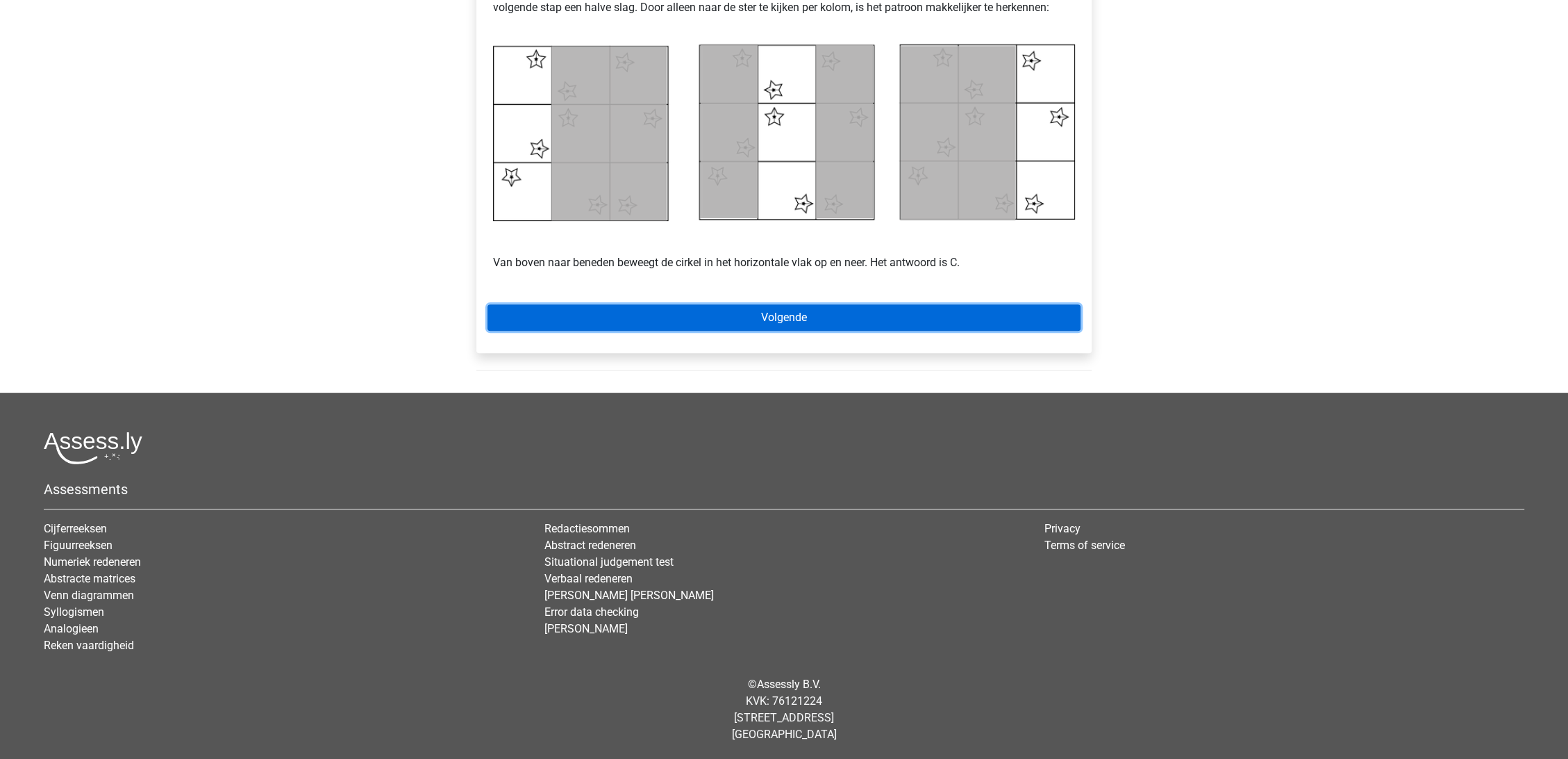
click at [792, 312] on link "Volgende" at bounding box center [784, 318] width 593 height 27
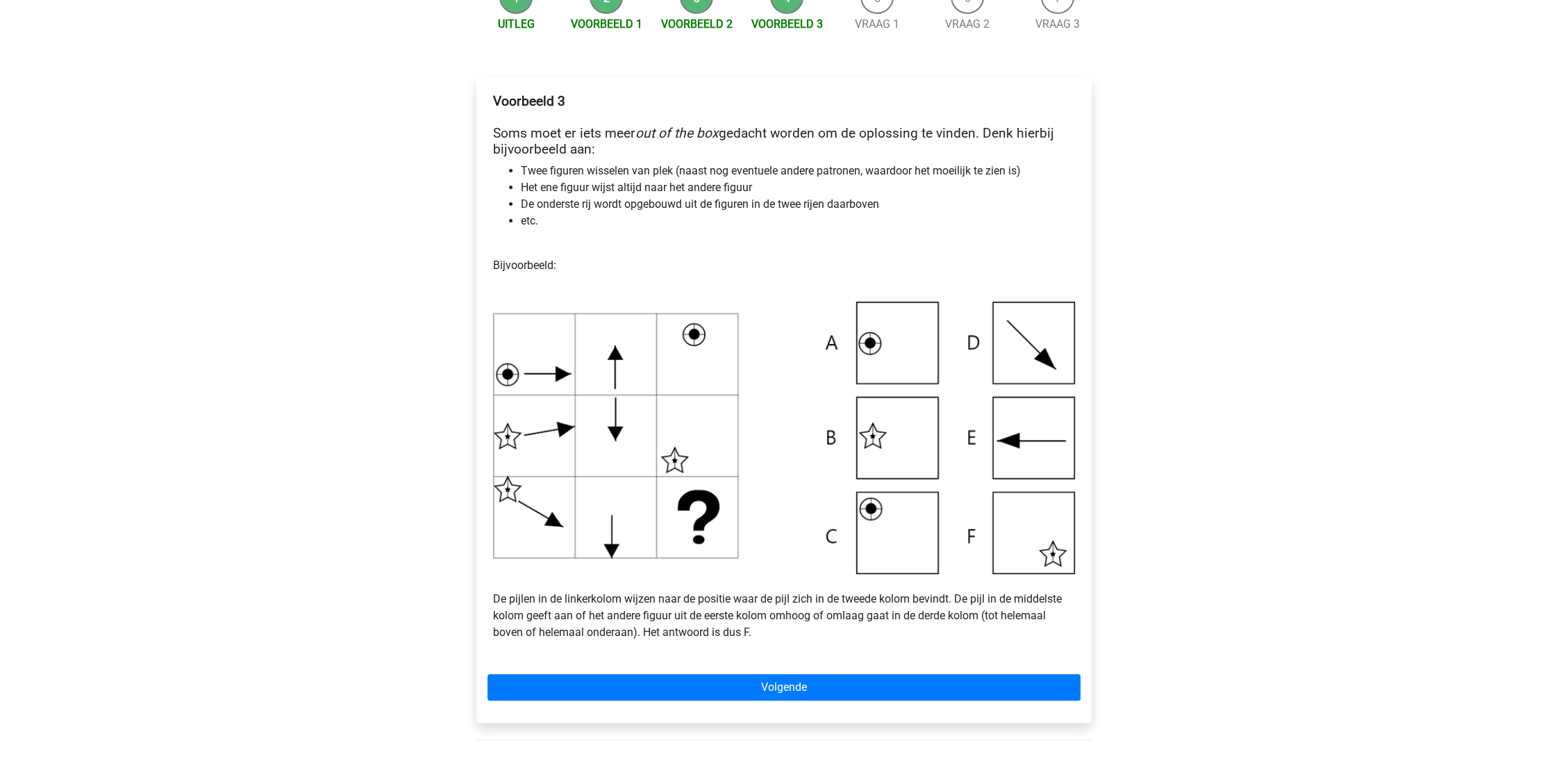
scroll to position [231, 0]
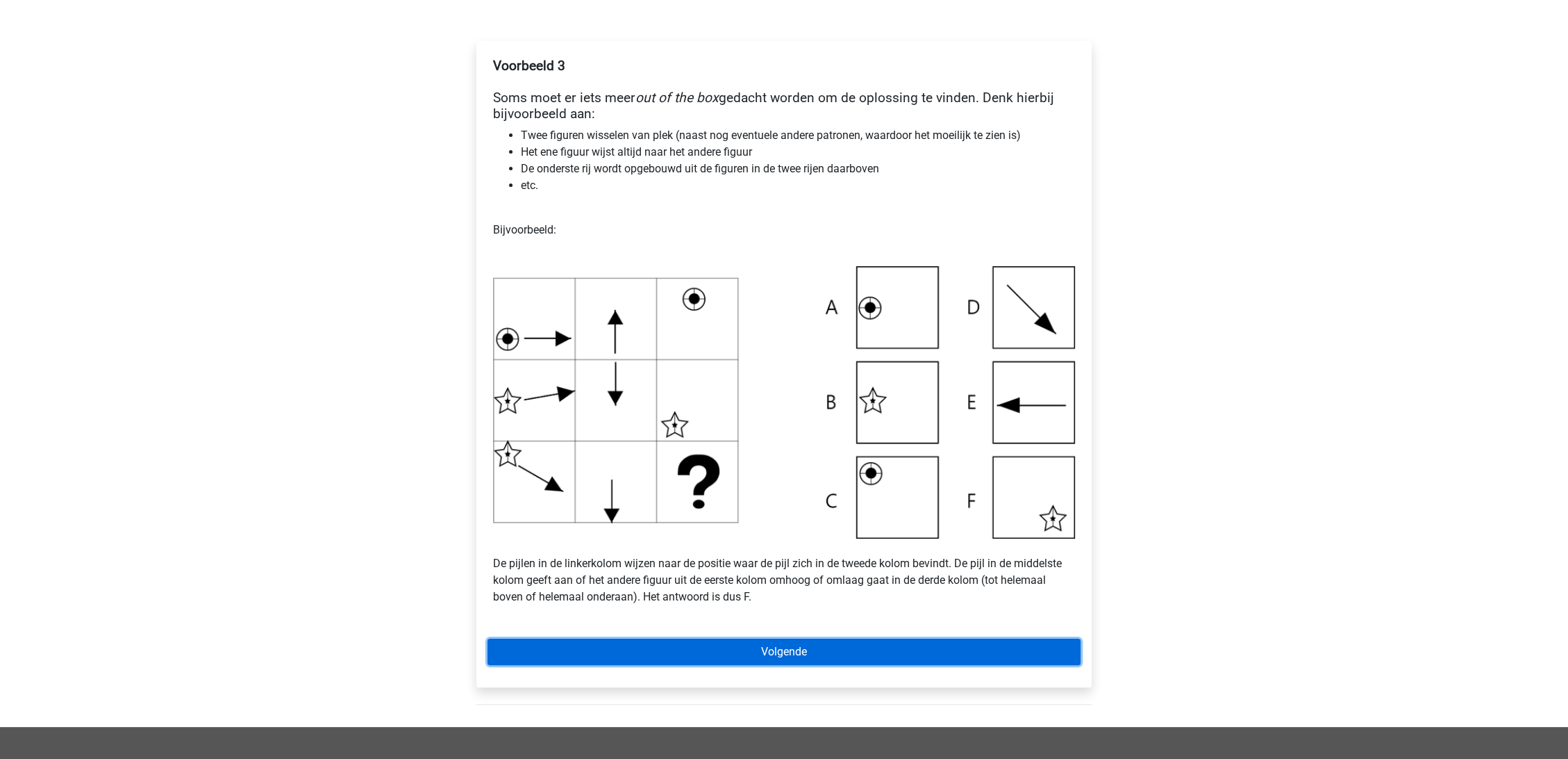
click at [796, 655] on link "Volgende" at bounding box center [784, 652] width 593 height 27
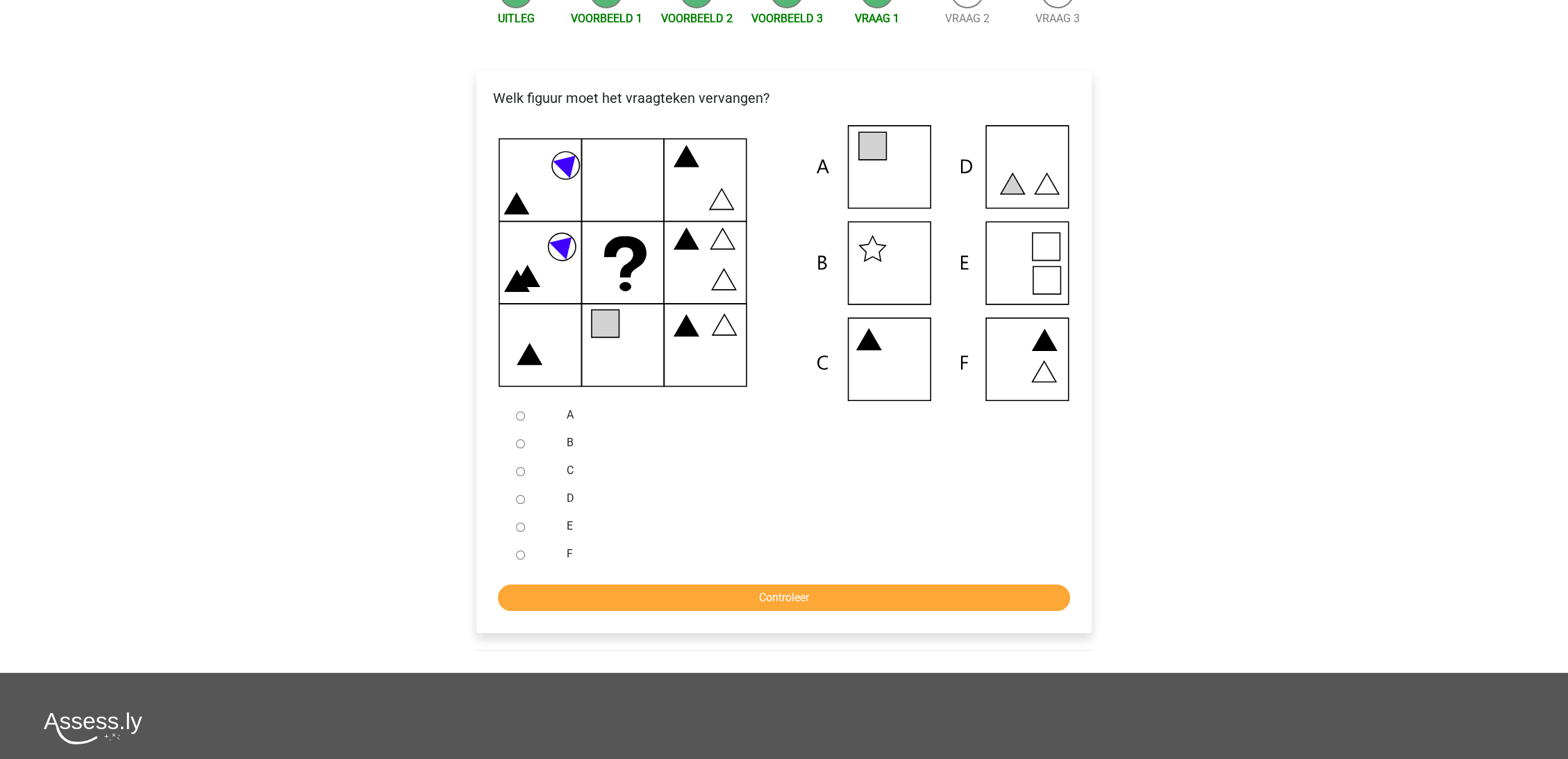
scroll to position [231, 0]
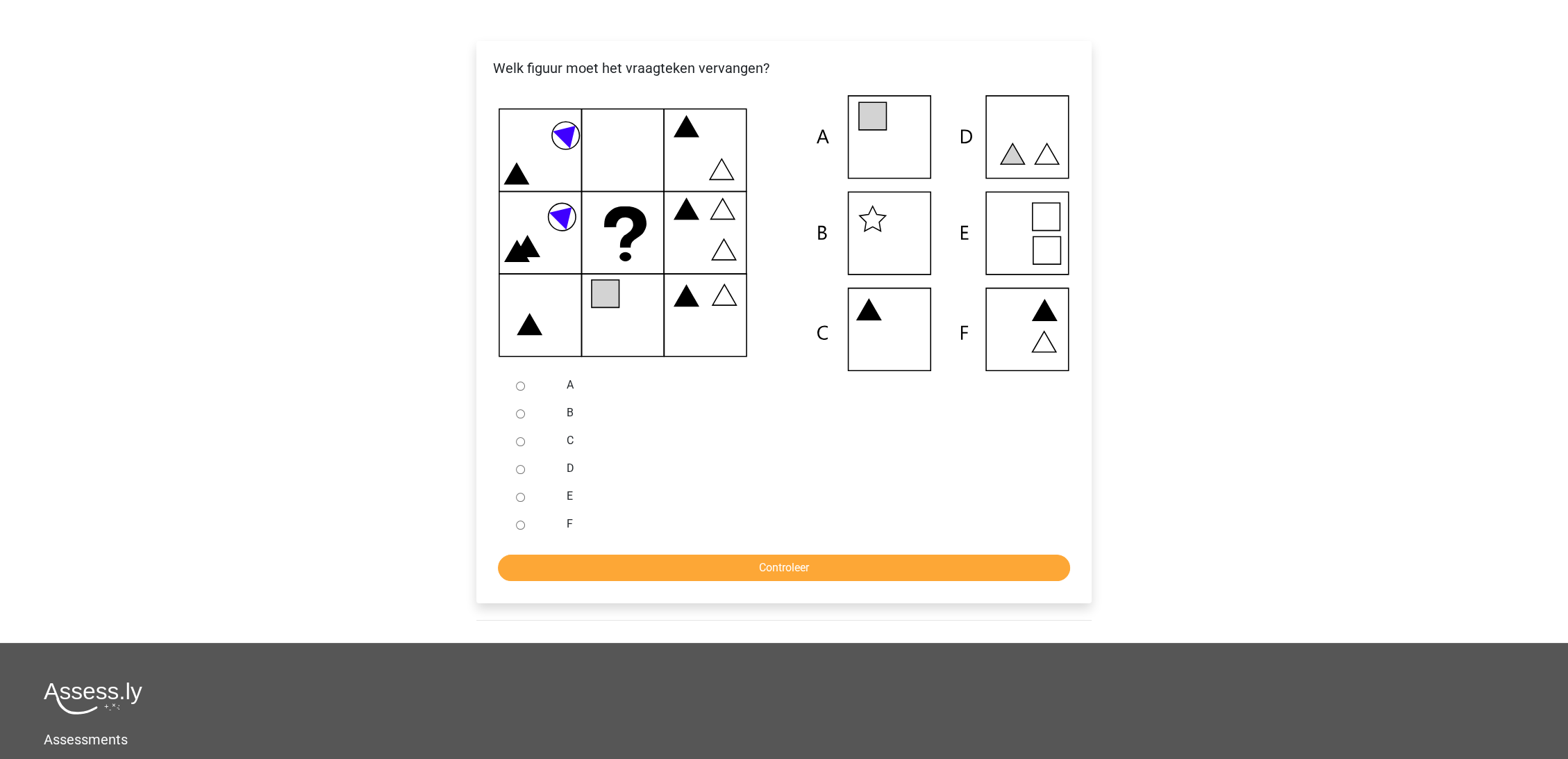
click at [517, 383] on input "A" at bounding box center [520, 386] width 9 height 9
radio input "true"
click at [776, 571] on input "Controleer" at bounding box center [784, 568] width 572 height 27
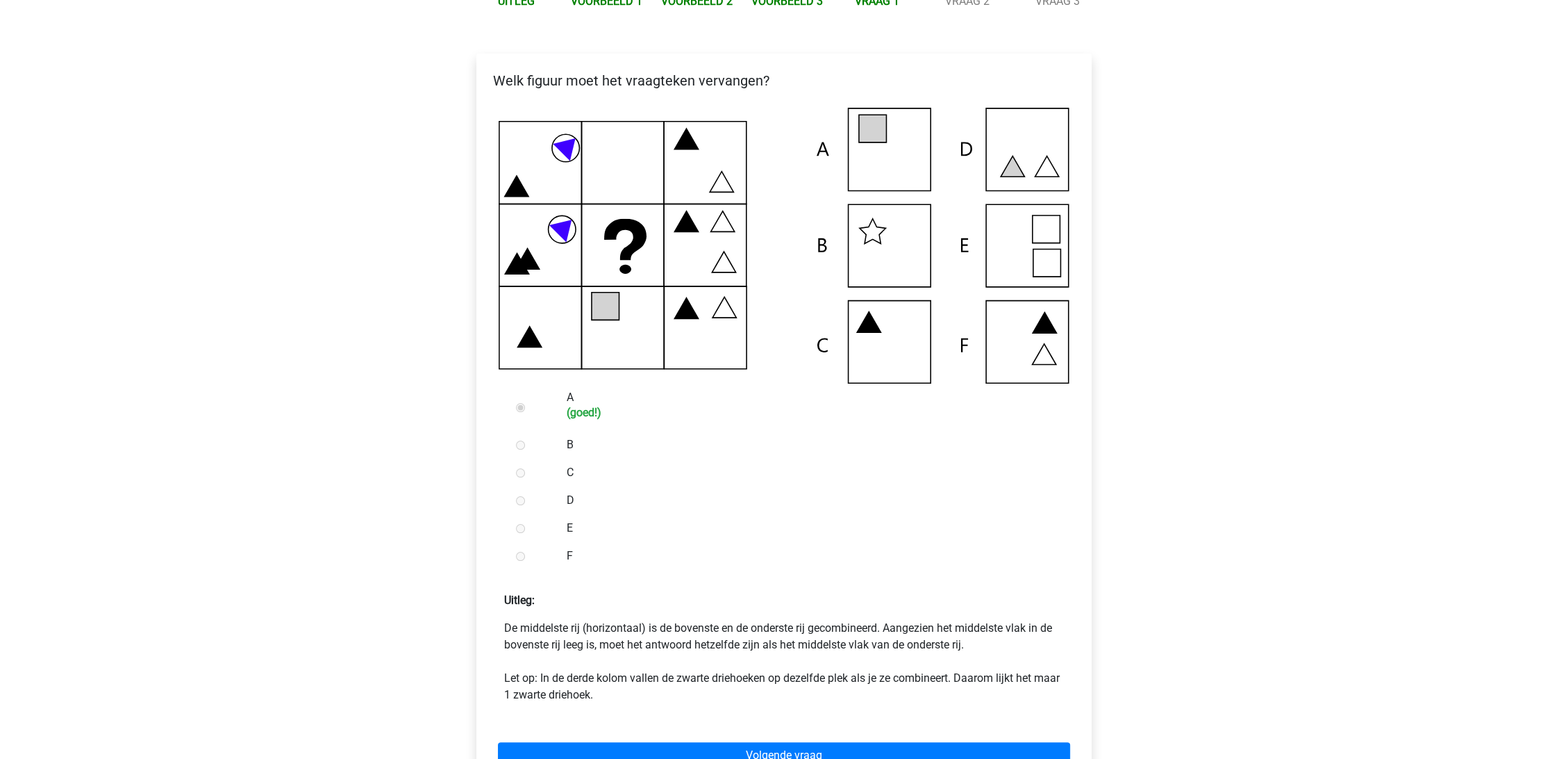
scroll to position [231, 0]
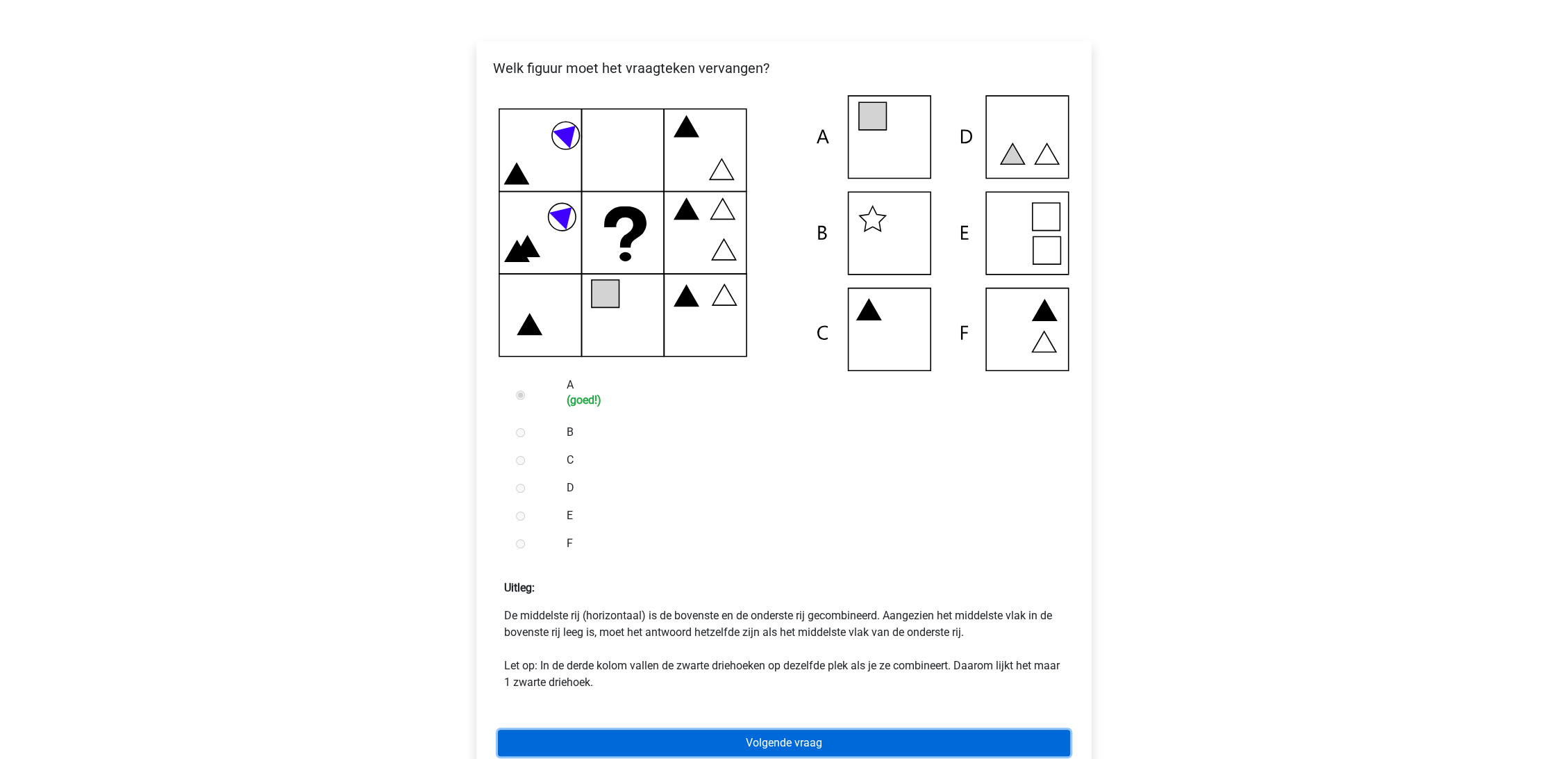
click at [791, 740] on link "Volgende vraag" at bounding box center [784, 743] width 572 height 27
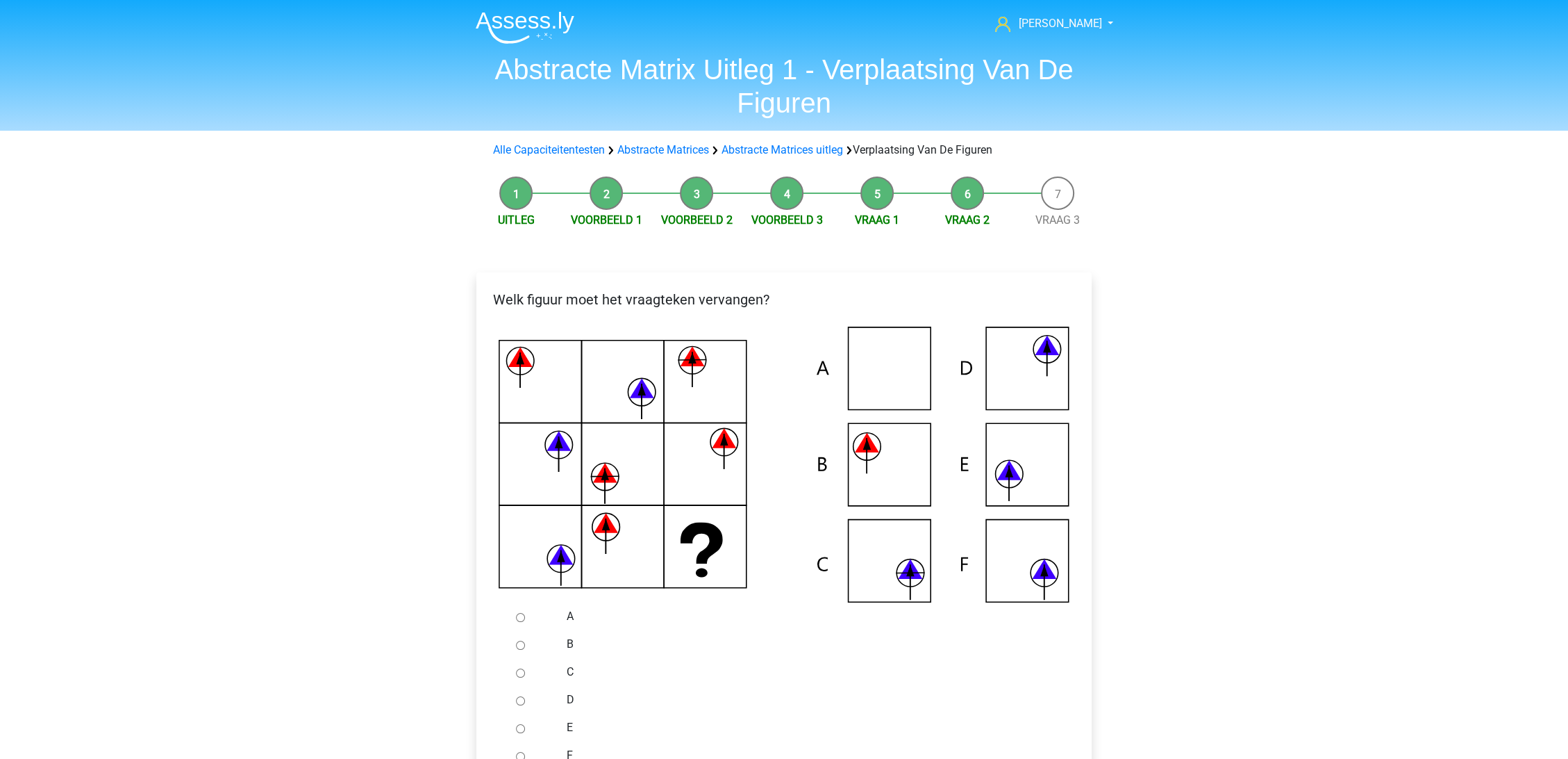
scroll to position [231, 0]
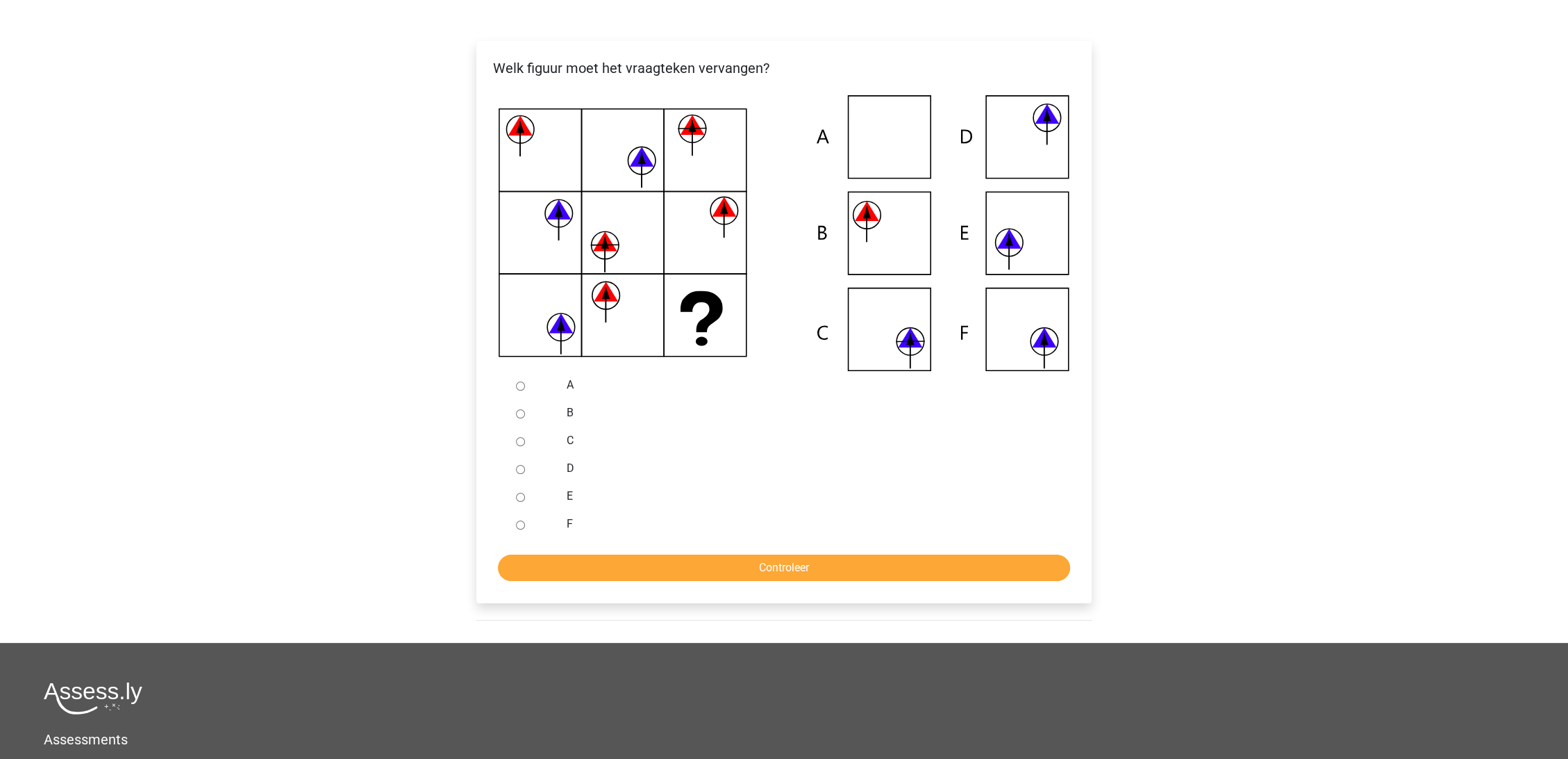
click at [518, 527] on input "F" at bounding box center [520, 525] width 9 height 9
radio input "true"
click at [852, 563] on input "Controleer" at bounding box center [784, 568] width 572 height 27
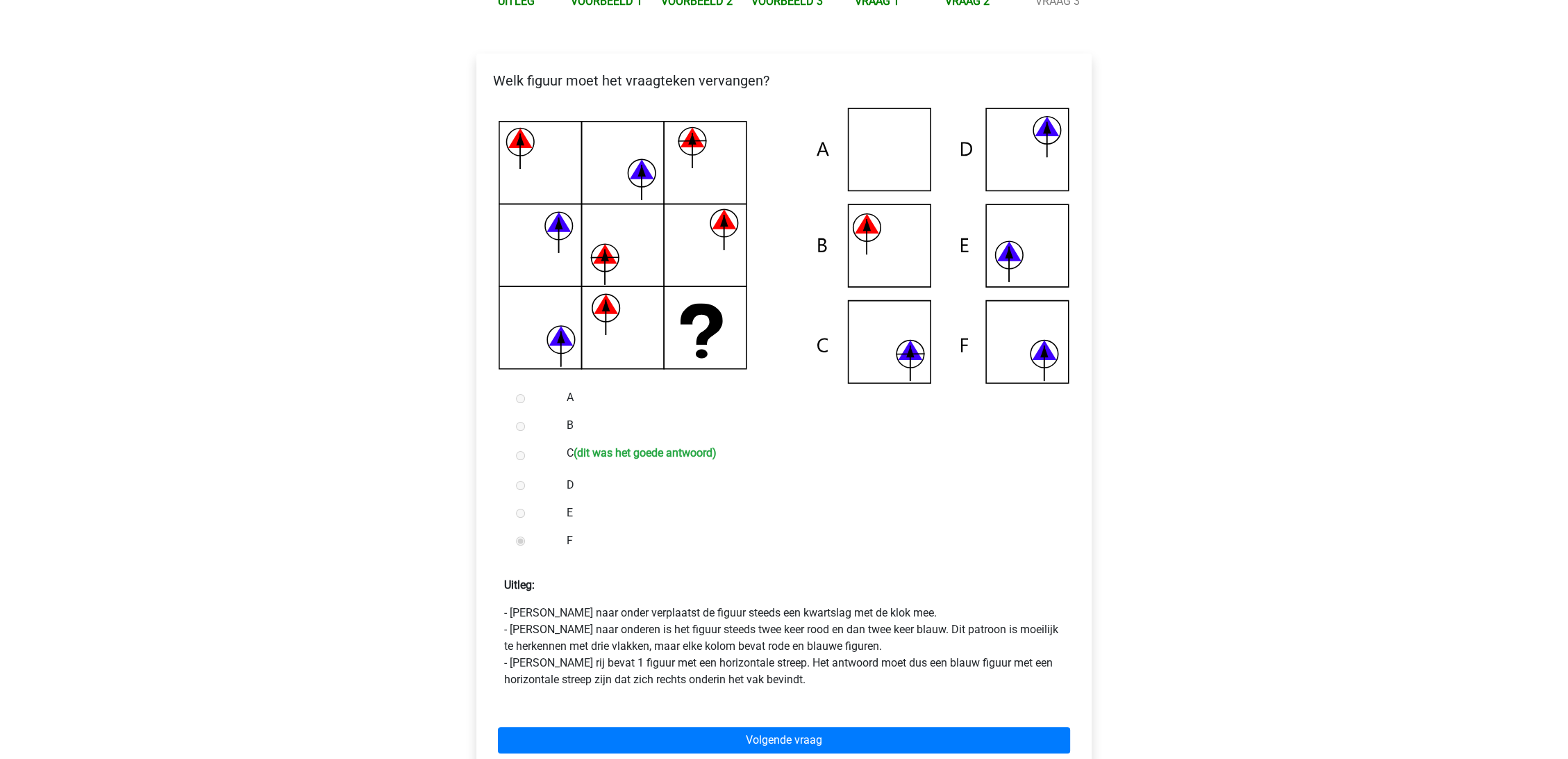
scroll to position [231, 0]
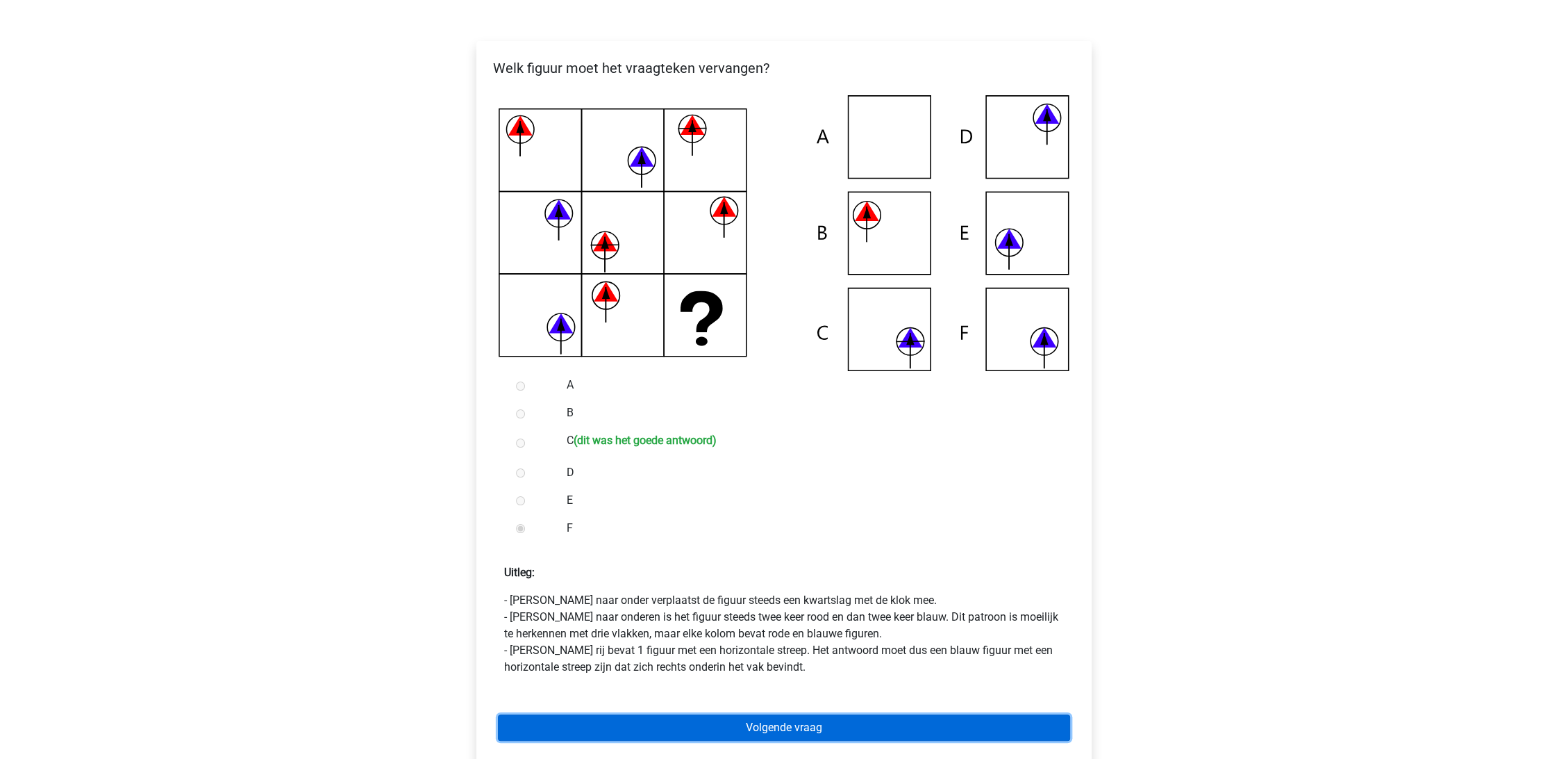
click at [681, 723] on link "Volgende vraag" at bounding box center [784, 728] width 572 height 27
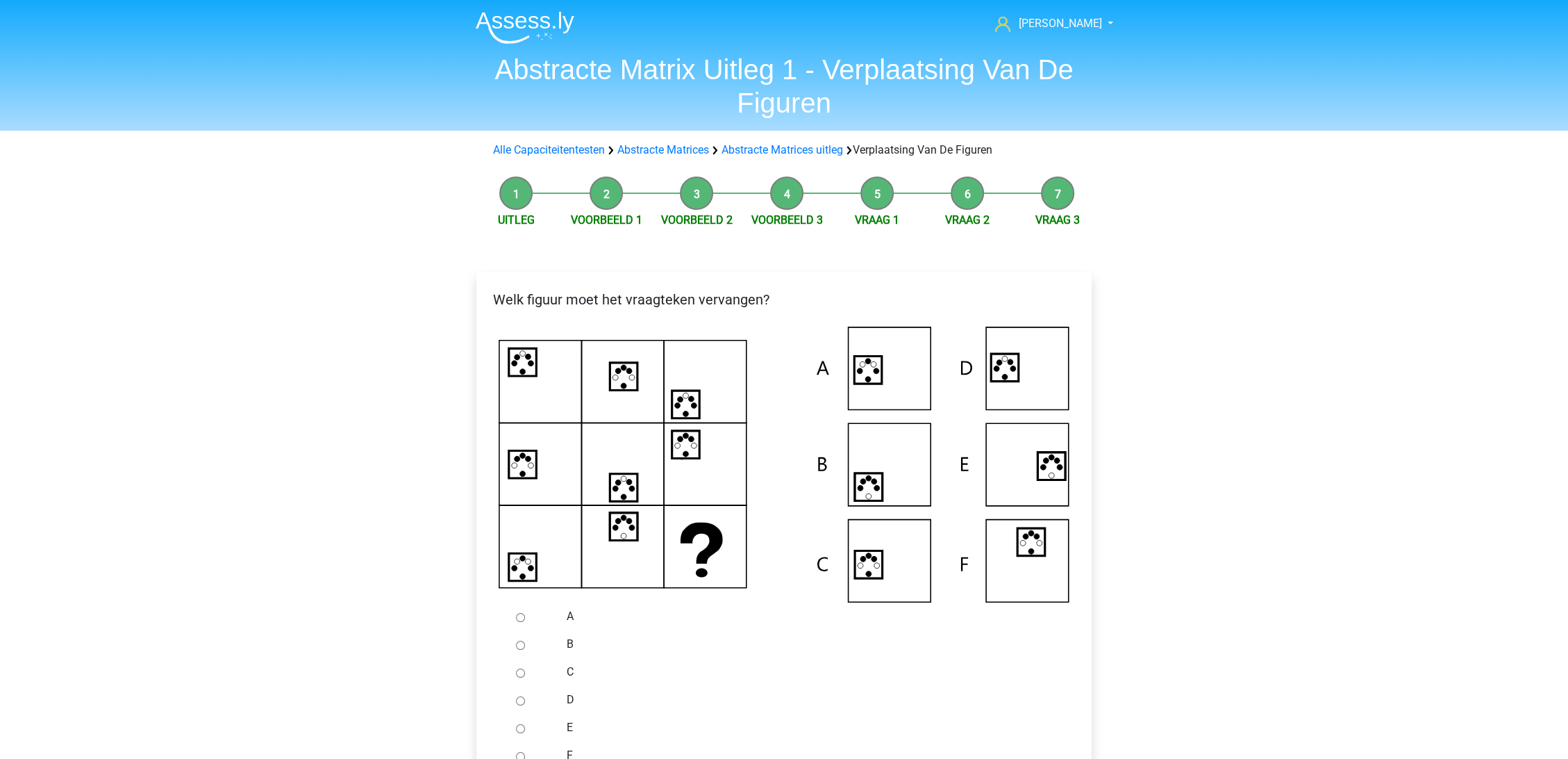
click at [519, 614] on input "A" at bounding box center [520, 617] width 9 height 9
radio input "true"
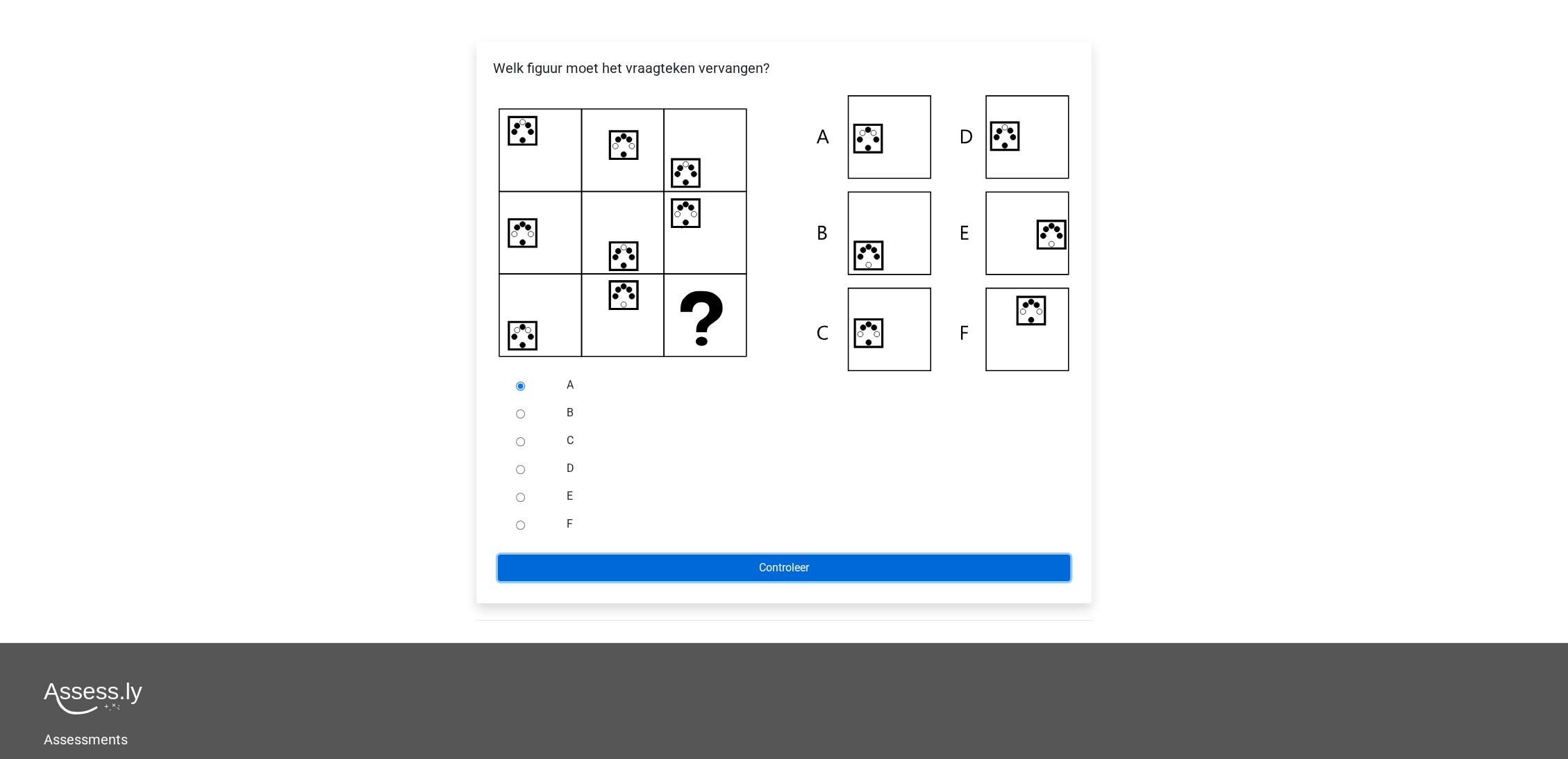
click at [693, 561] on input "Controleer" at bounding box center [784, 568] width 572 height 27
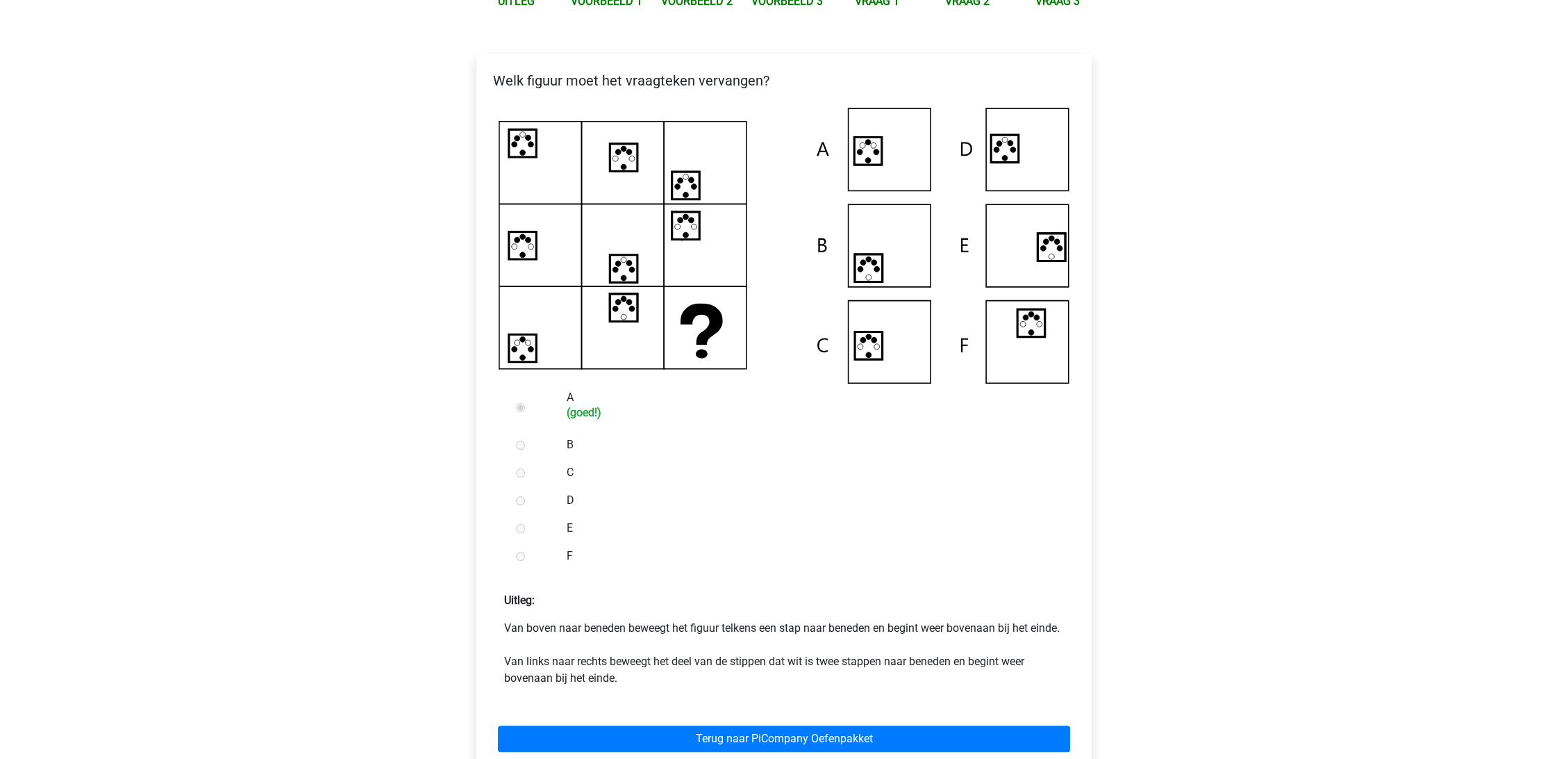
scroll to position [231, 0]
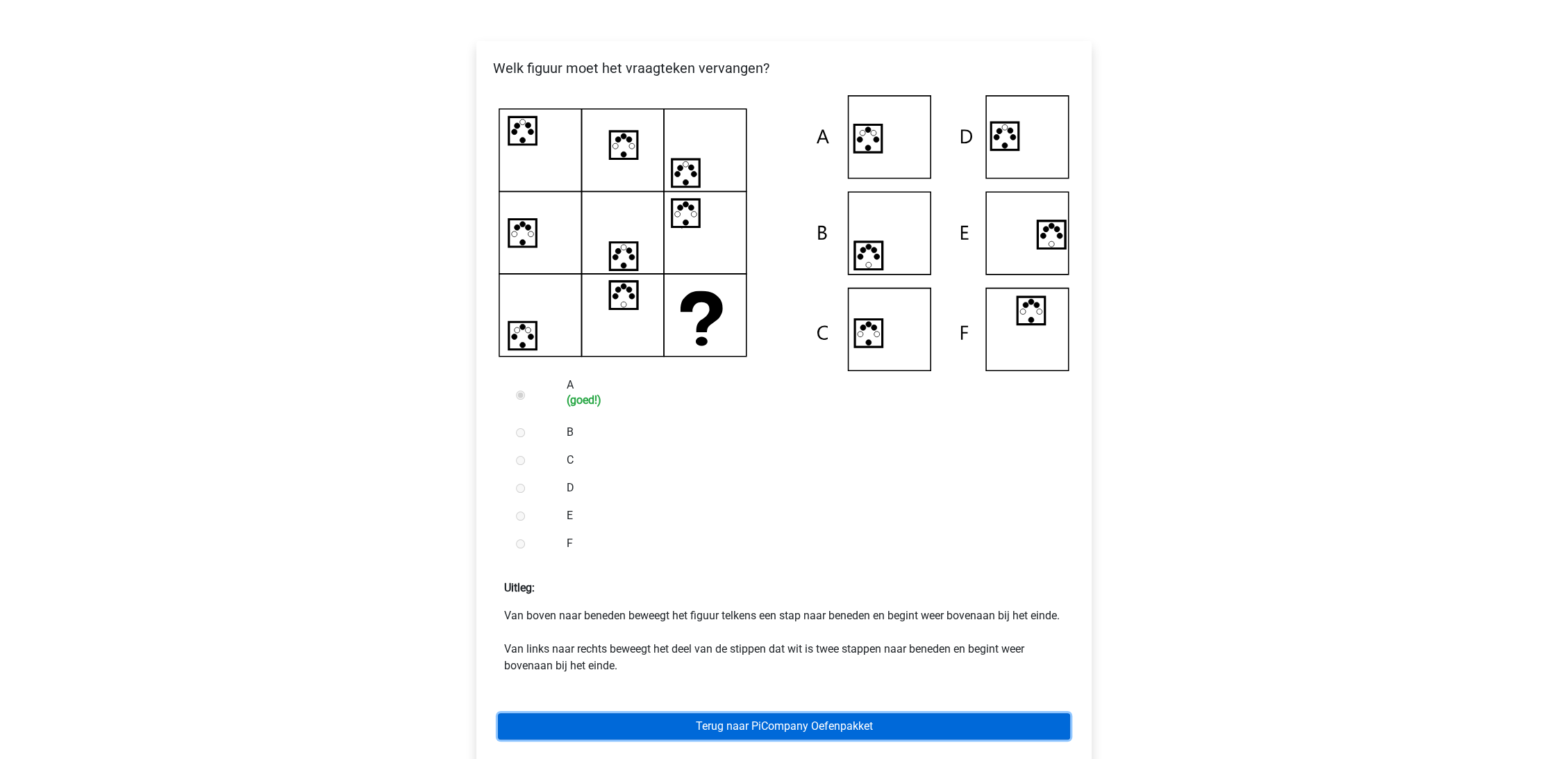
click at [866, 738] on link "Terug naar PiCompany Oefenpakket" at bounding box center [784, 726] width 572 height 27
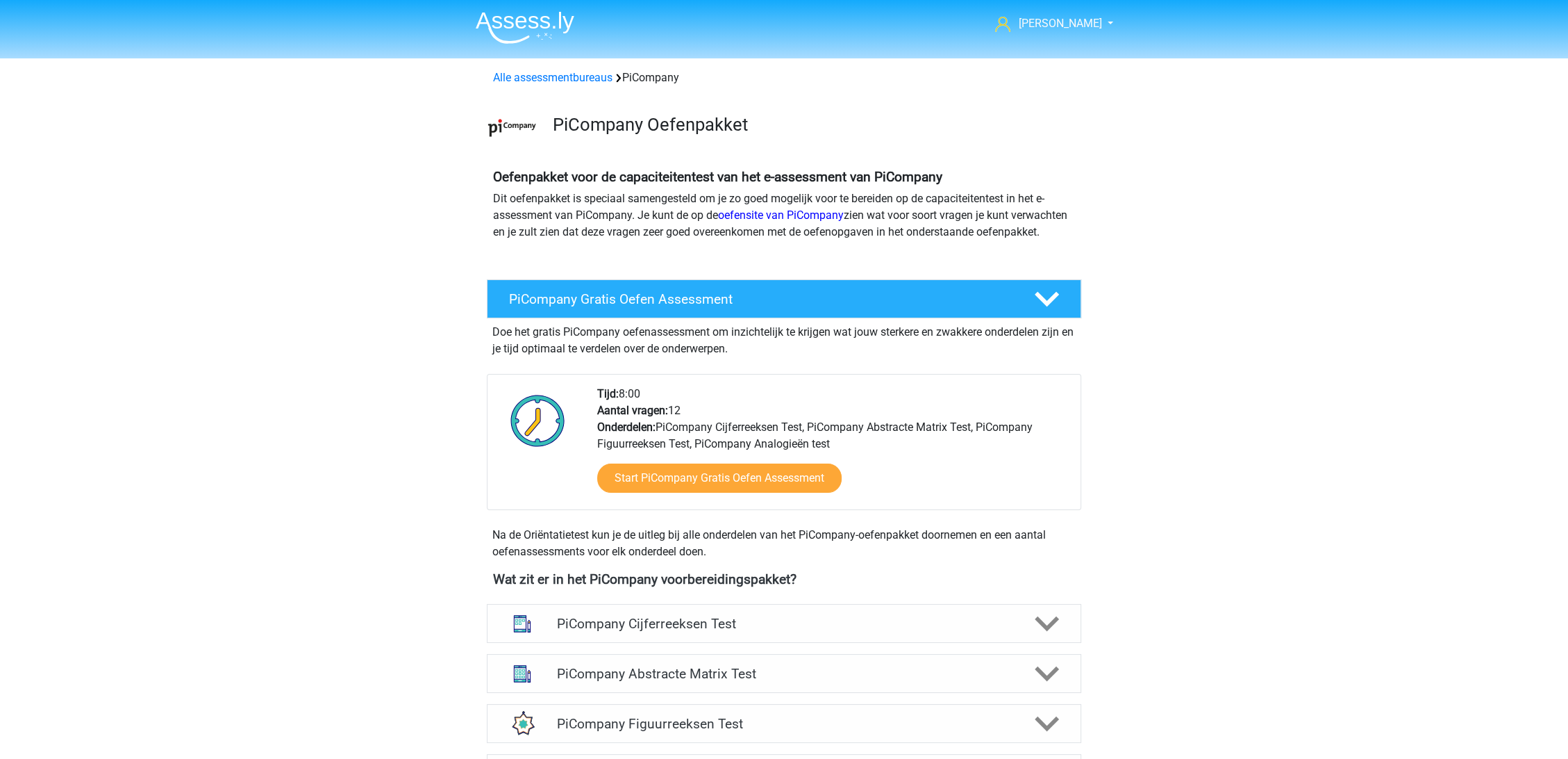
click at [365, 224] on div "Sam [EMAIL_ADDRESS][DOMAIN_NAME] Nederlands" at bounding box center [784, 740] width 1568 height 1480
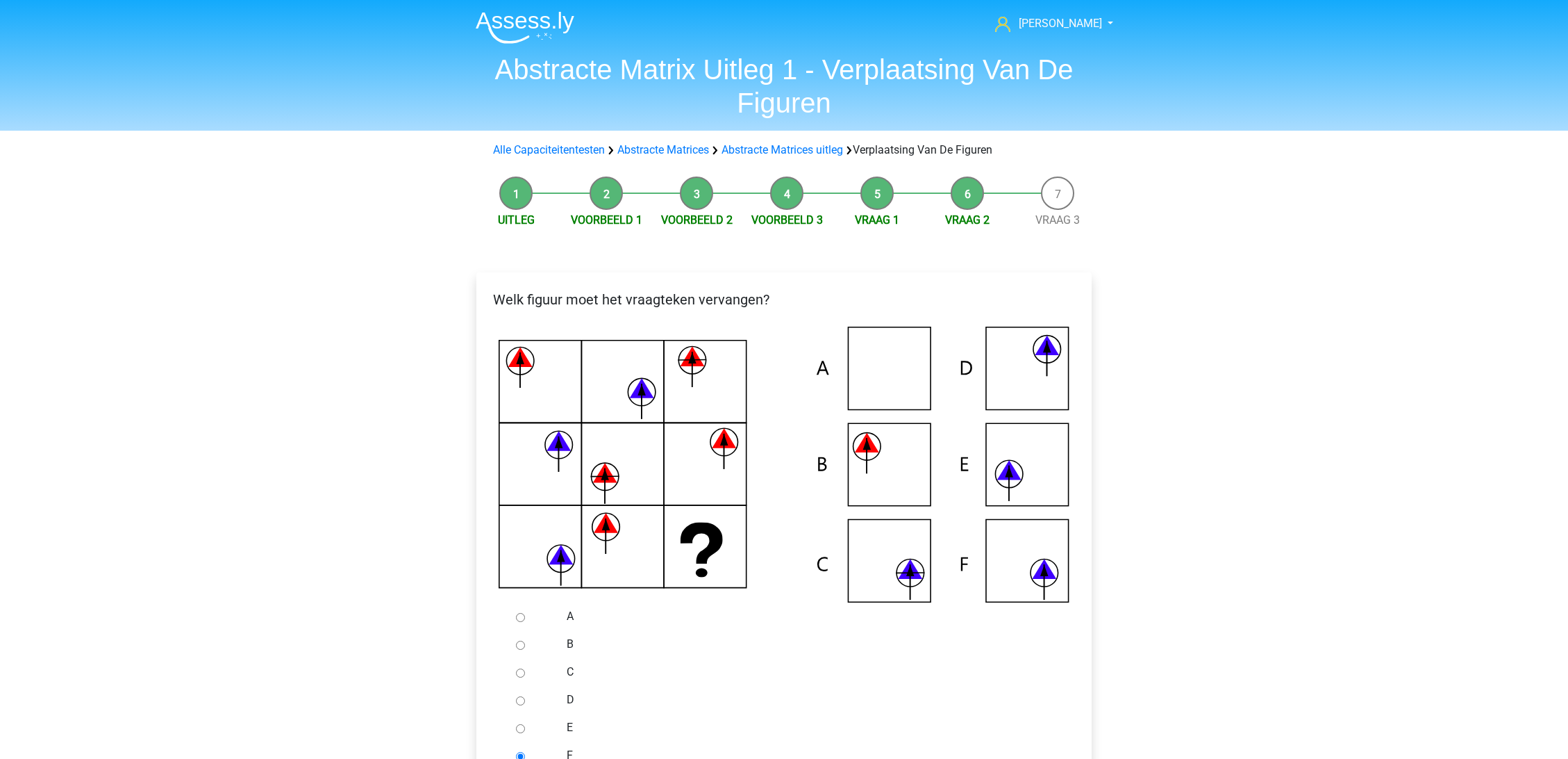
scroll to position [231, 0]
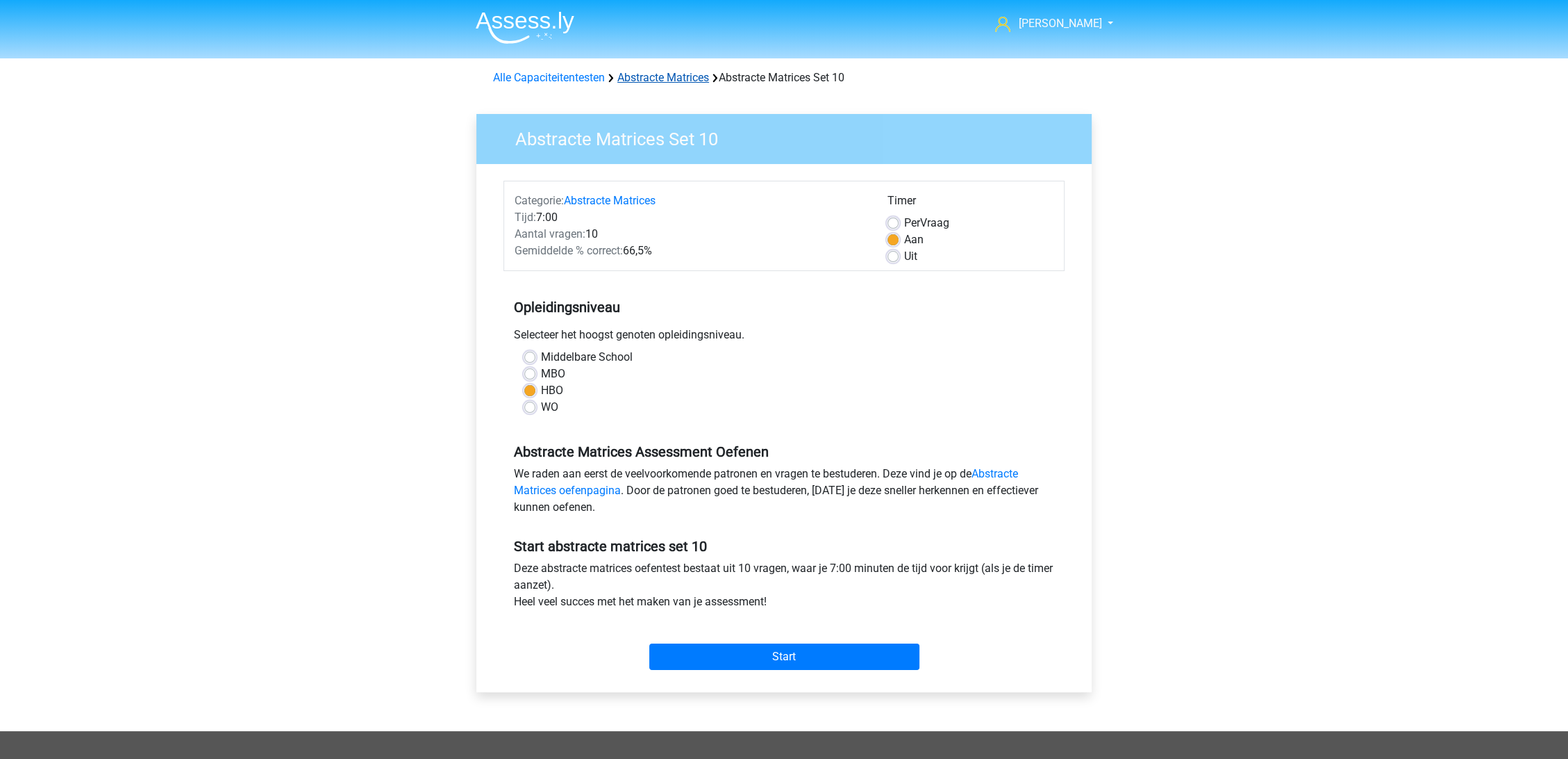
click at [706, 79] on link "Abstracte Matrices" at bounding box center [663, 77] width 92 height 13
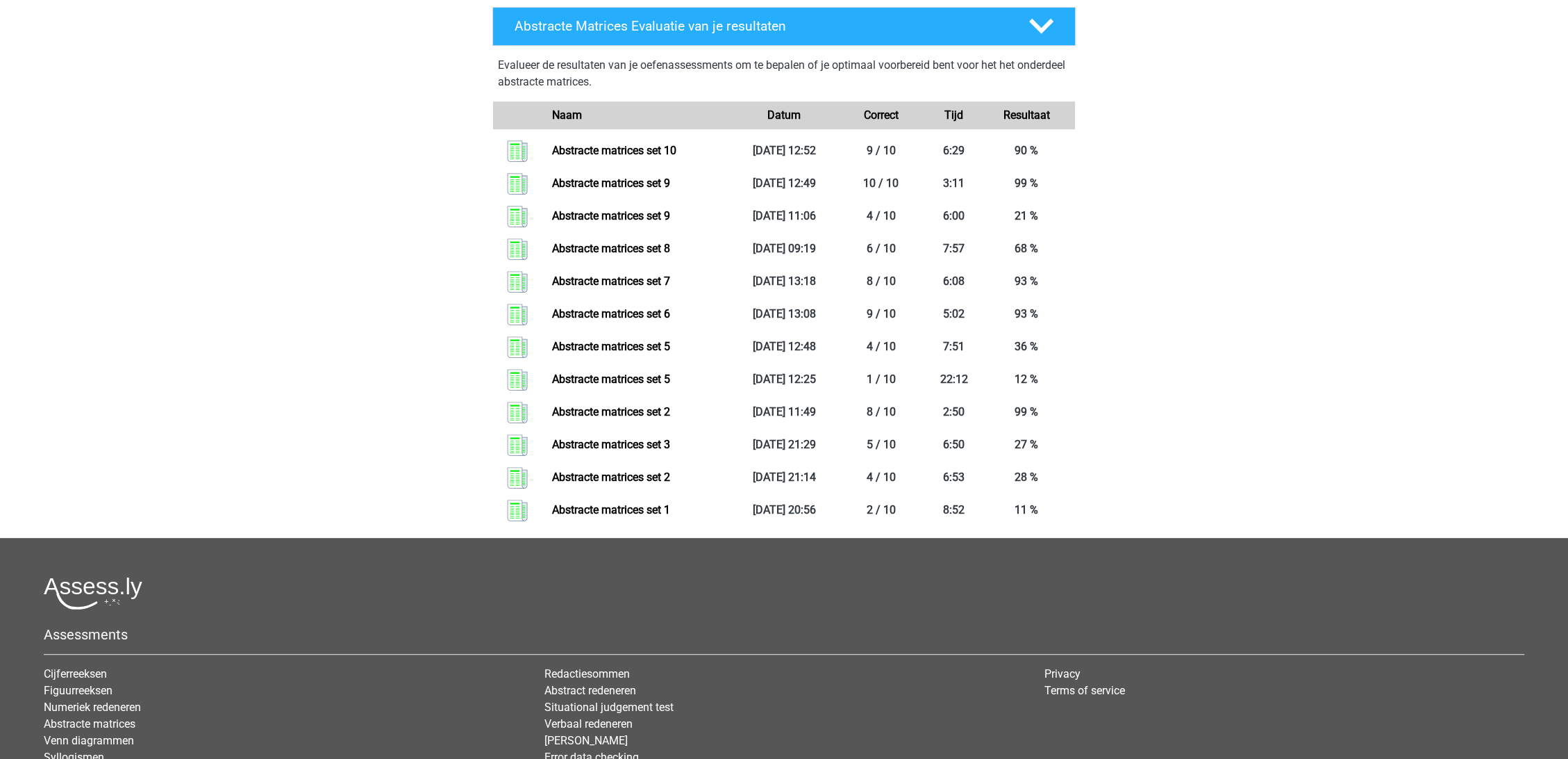
scroll to position [695, 0]
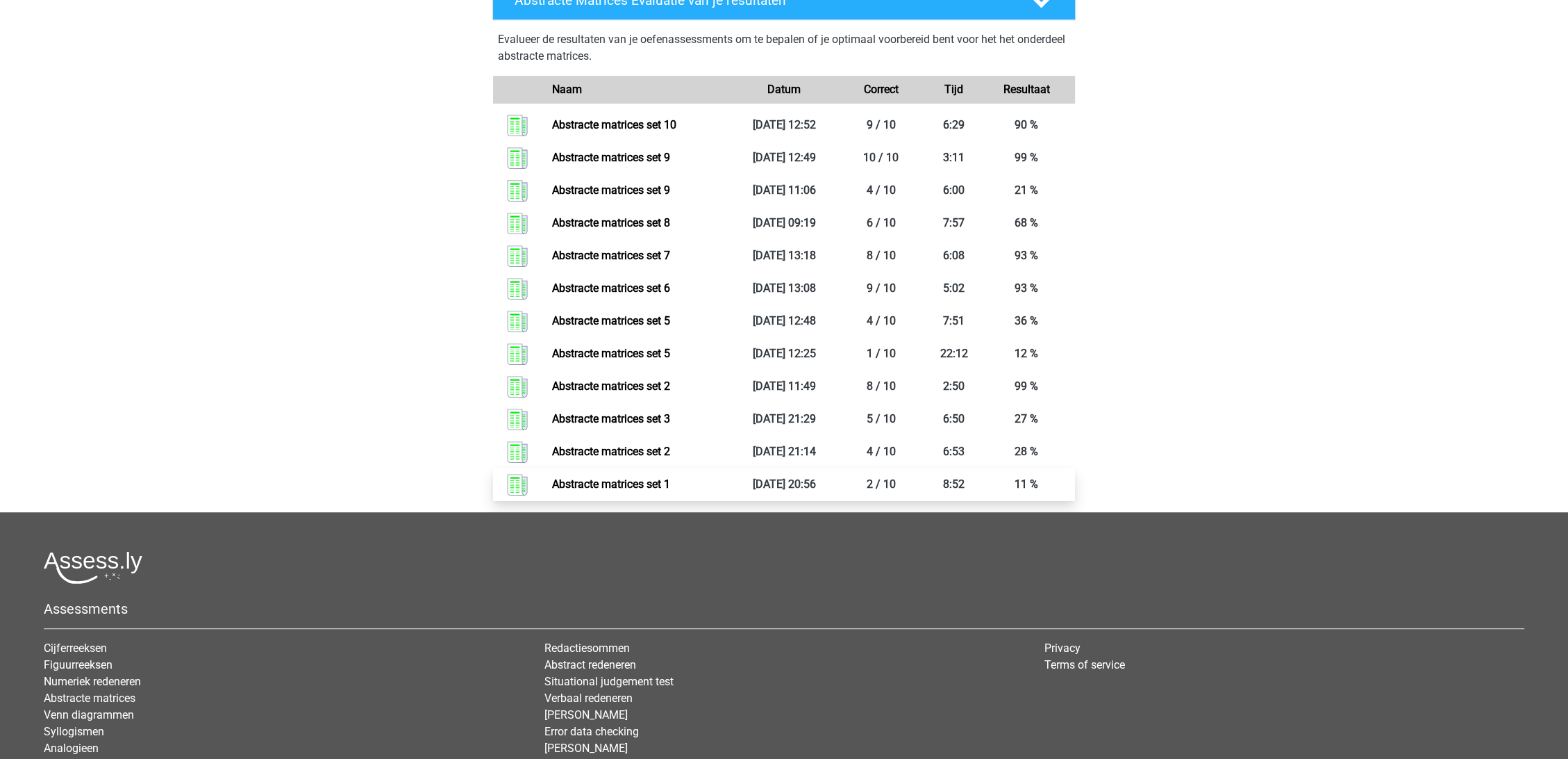
click at [634, 485] on link "Abstracte matrices set 1" at bounding box center [611, 484] width 118 height 13
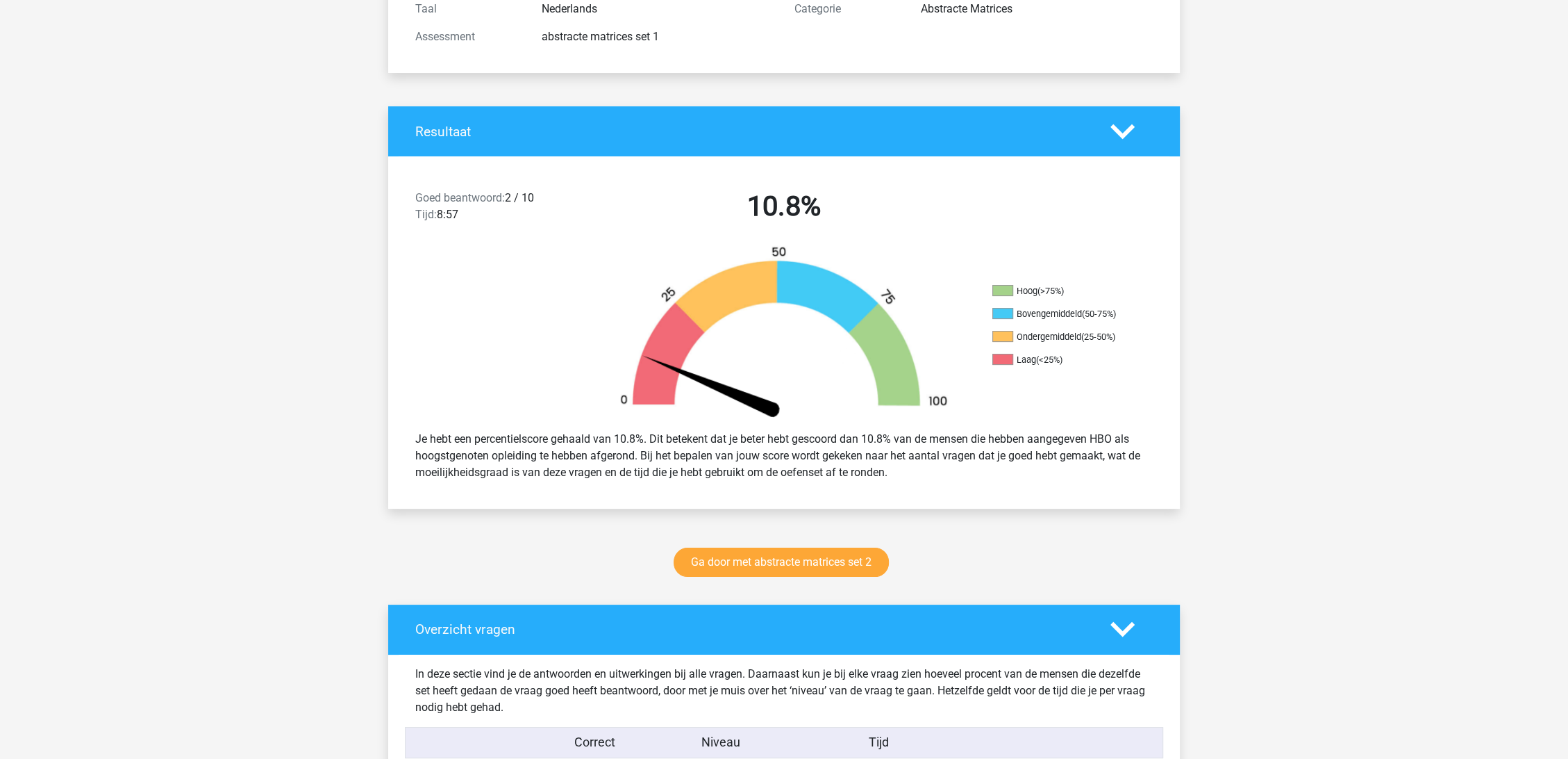
scroll to position [231, 0]
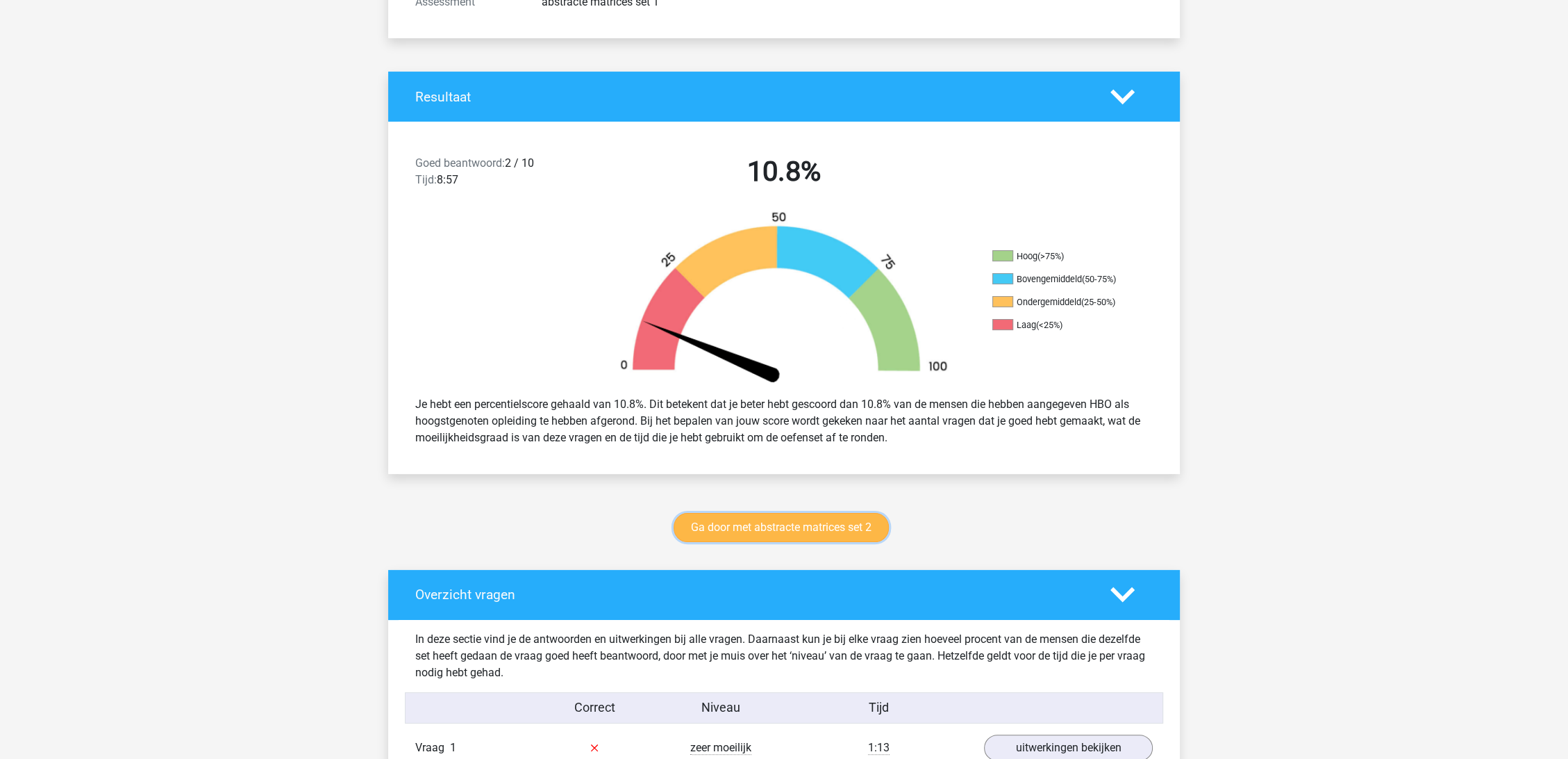
click at [812, 525] on link "Ga door met abstracte matrices set 2" at bounding box center [781, 527] width 215 height 29
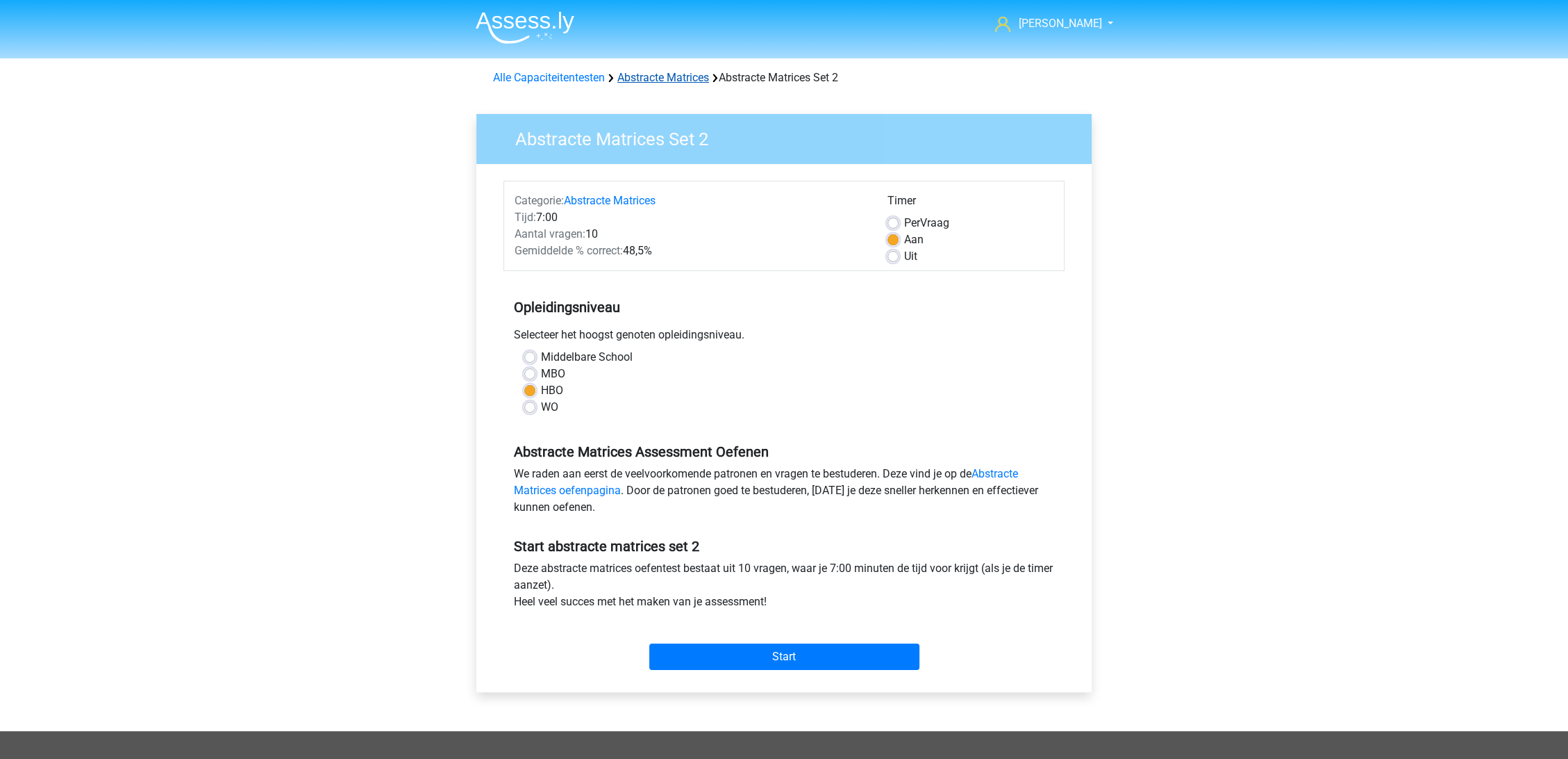
click at [640, 77] on link "Abstracte Matrices" at bounding box center [663, 77] width 92 height 13
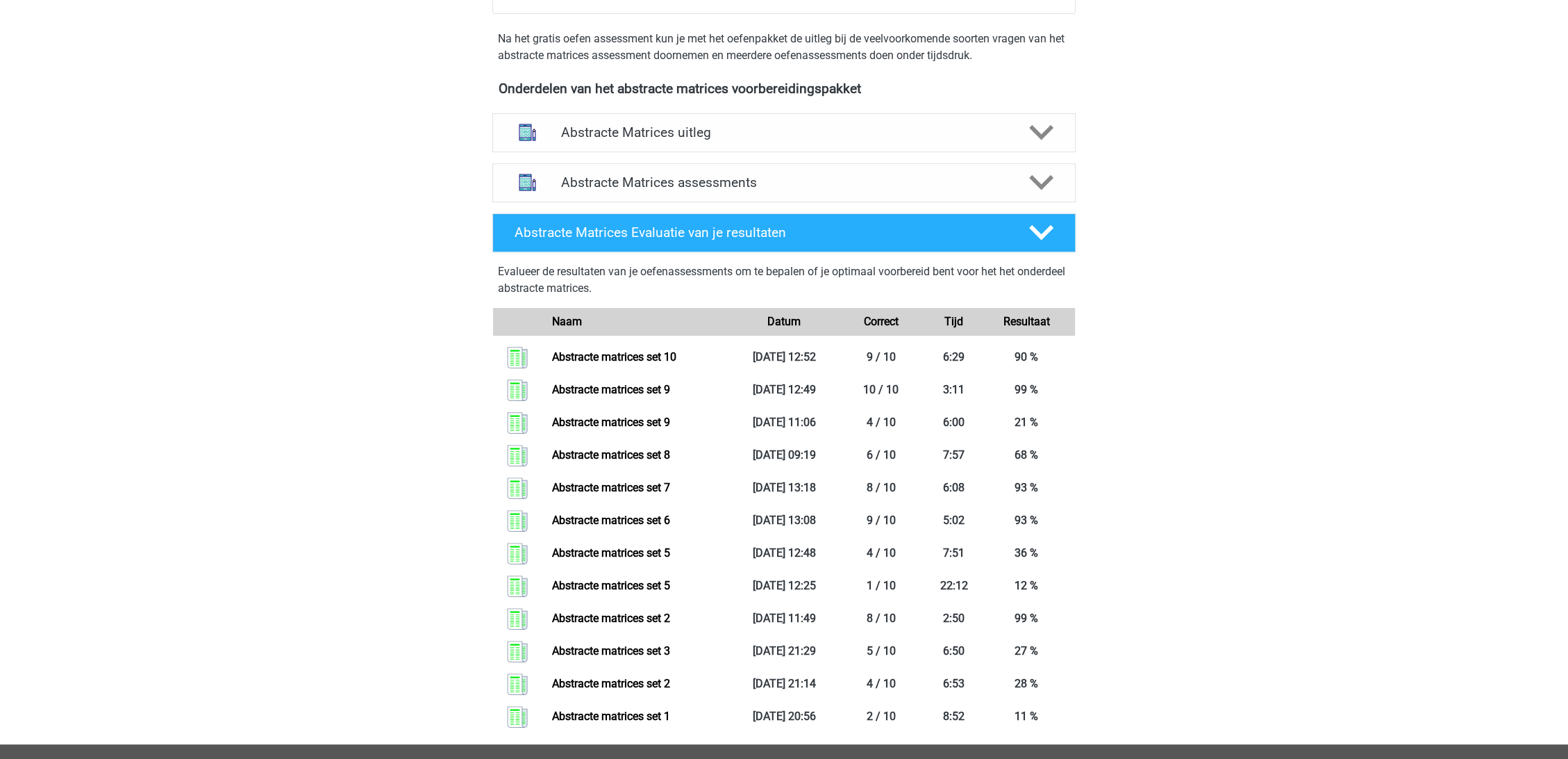
scroll to position [695, 0]
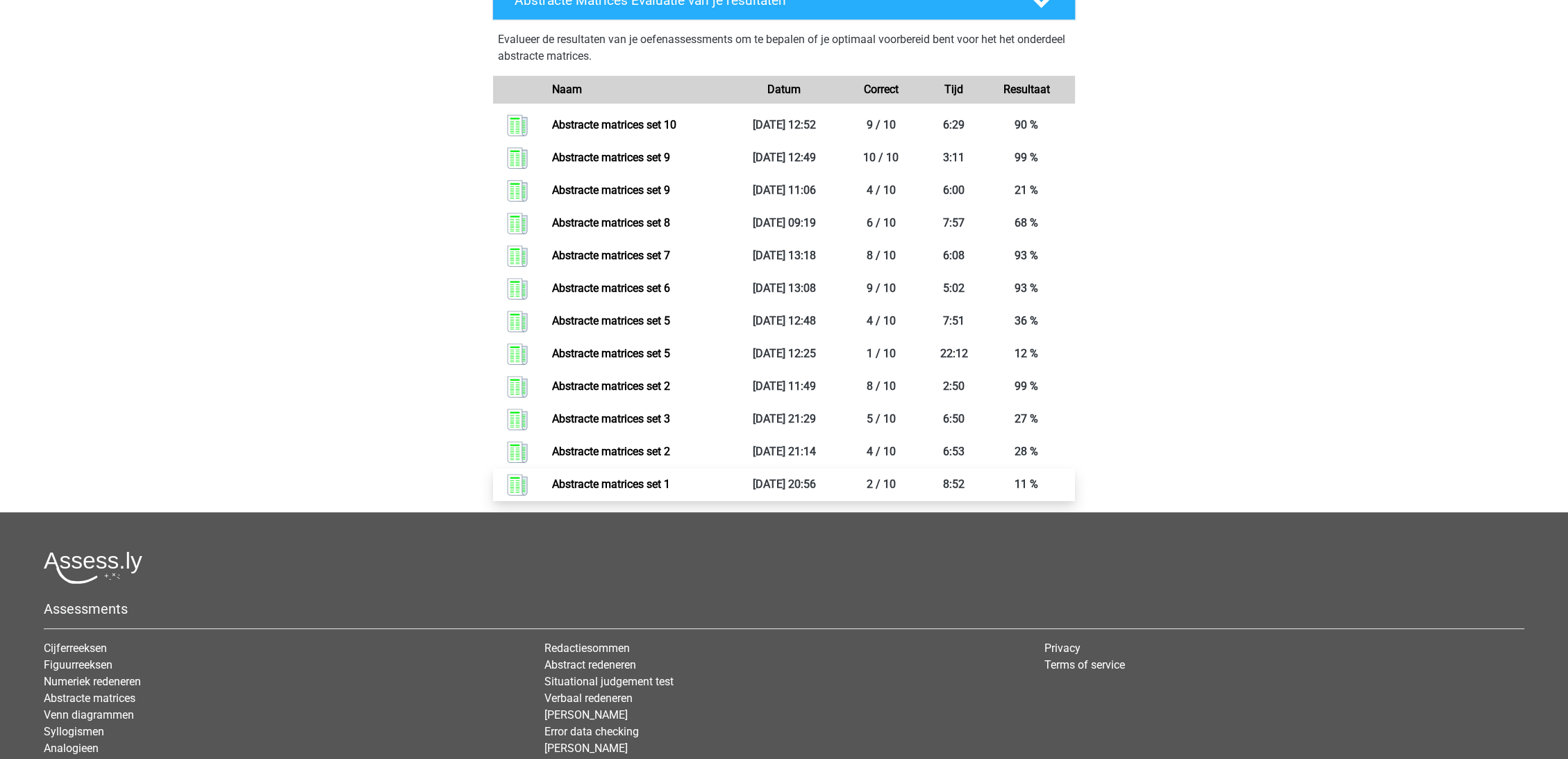
click at [670, 486] on link "Abstracte matrices set 1" at bounding box center [611, 484] width 118 height 13
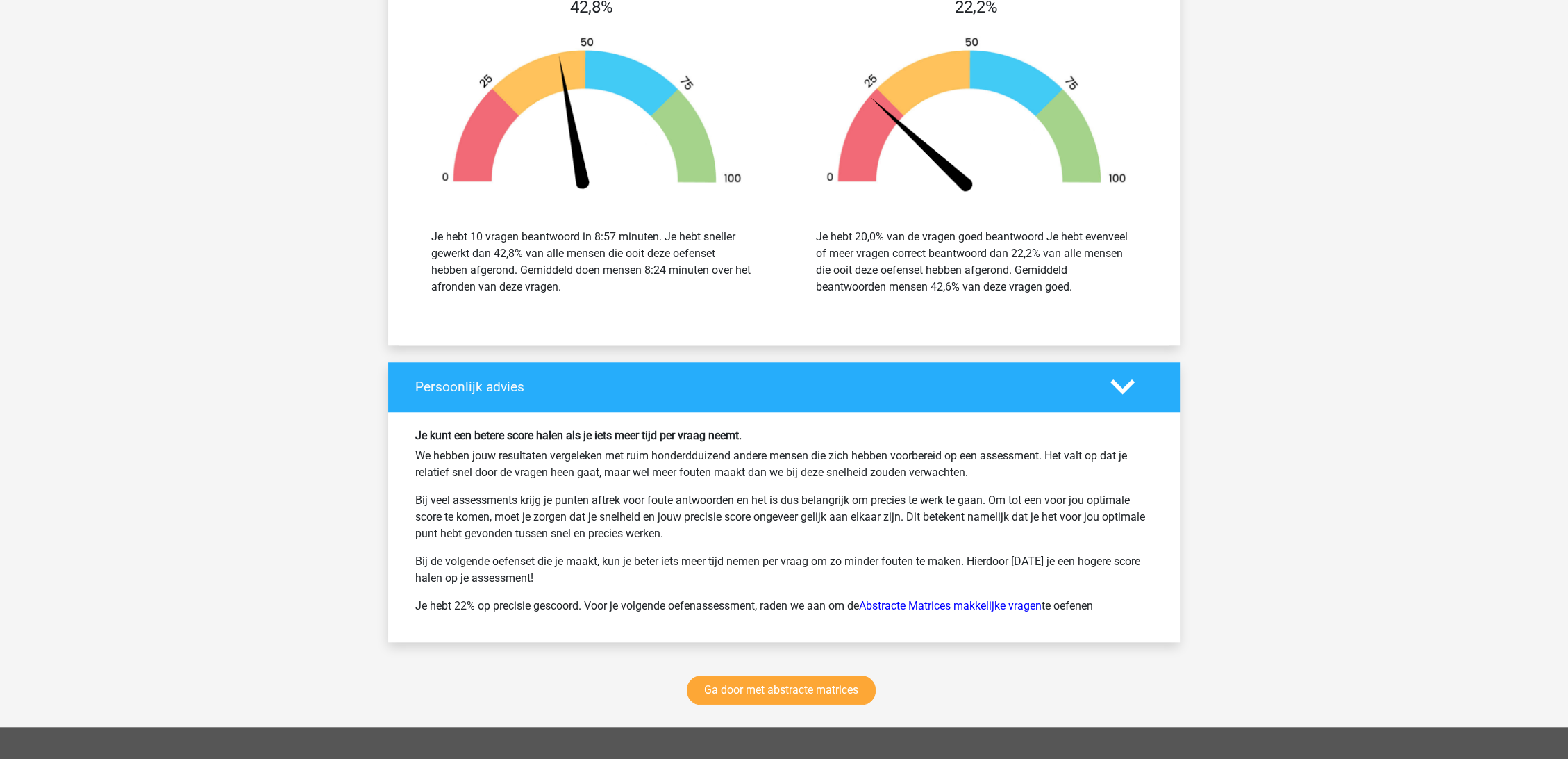
scroll to position [1621, 0]
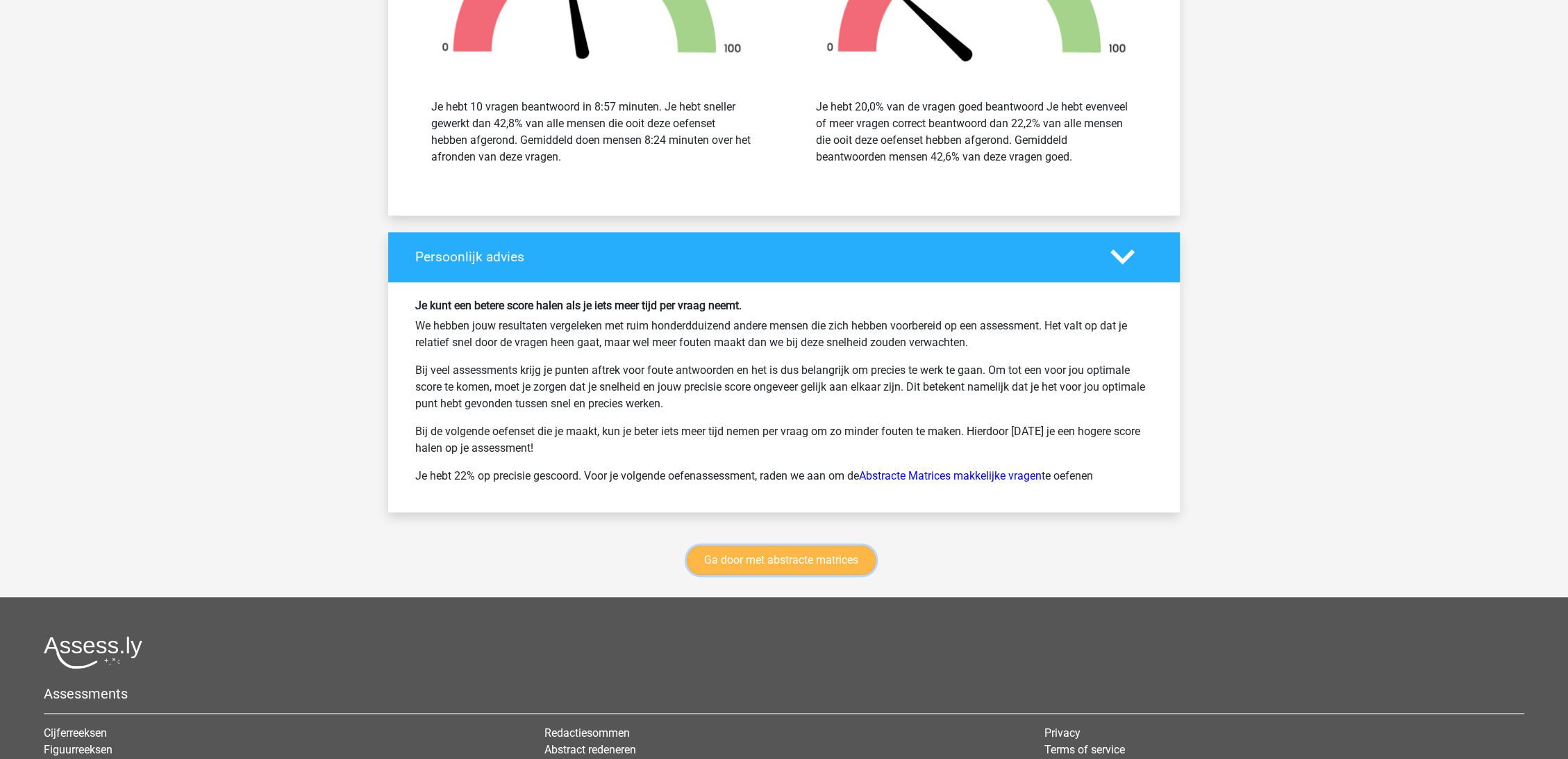
click at [781, 556] on link "Ga door met abstracte matrices" at bounding box center [782, 560] width 189 height 29
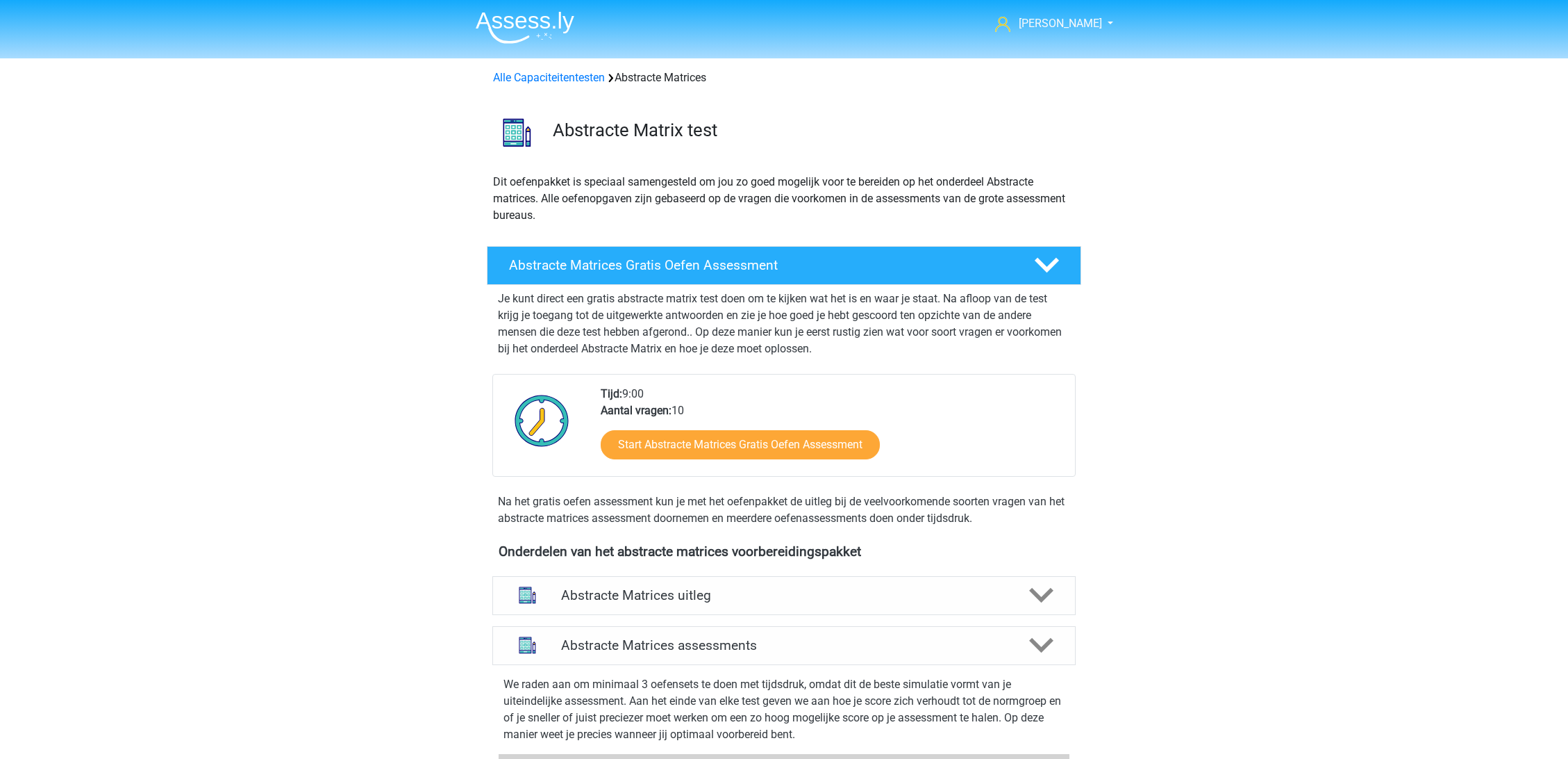
scroll to position [620, 0]
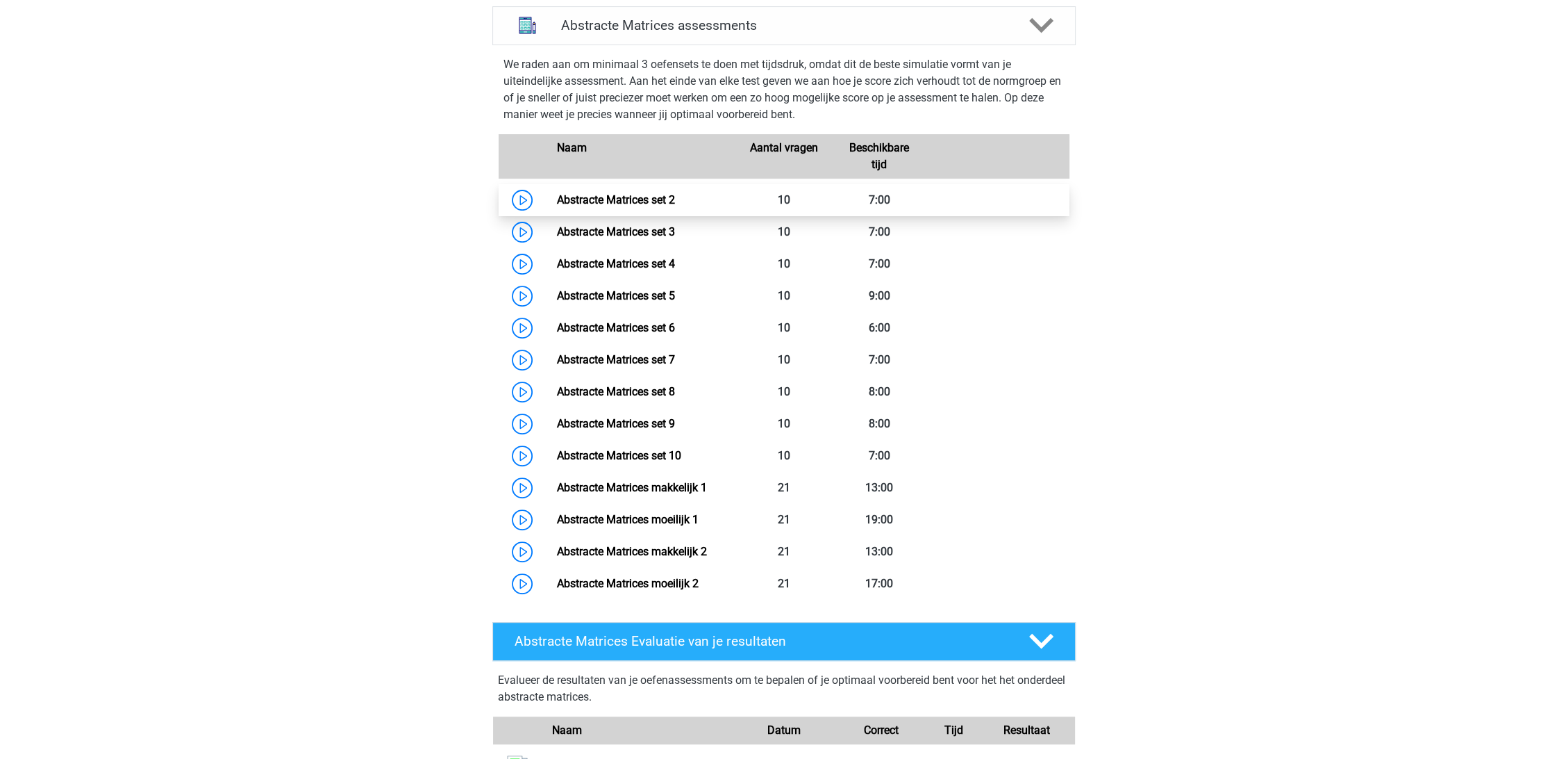
click at [675, 193] on link "Abstracte Matrices set 2" at bounding box center [615, 199] width 118 height 13
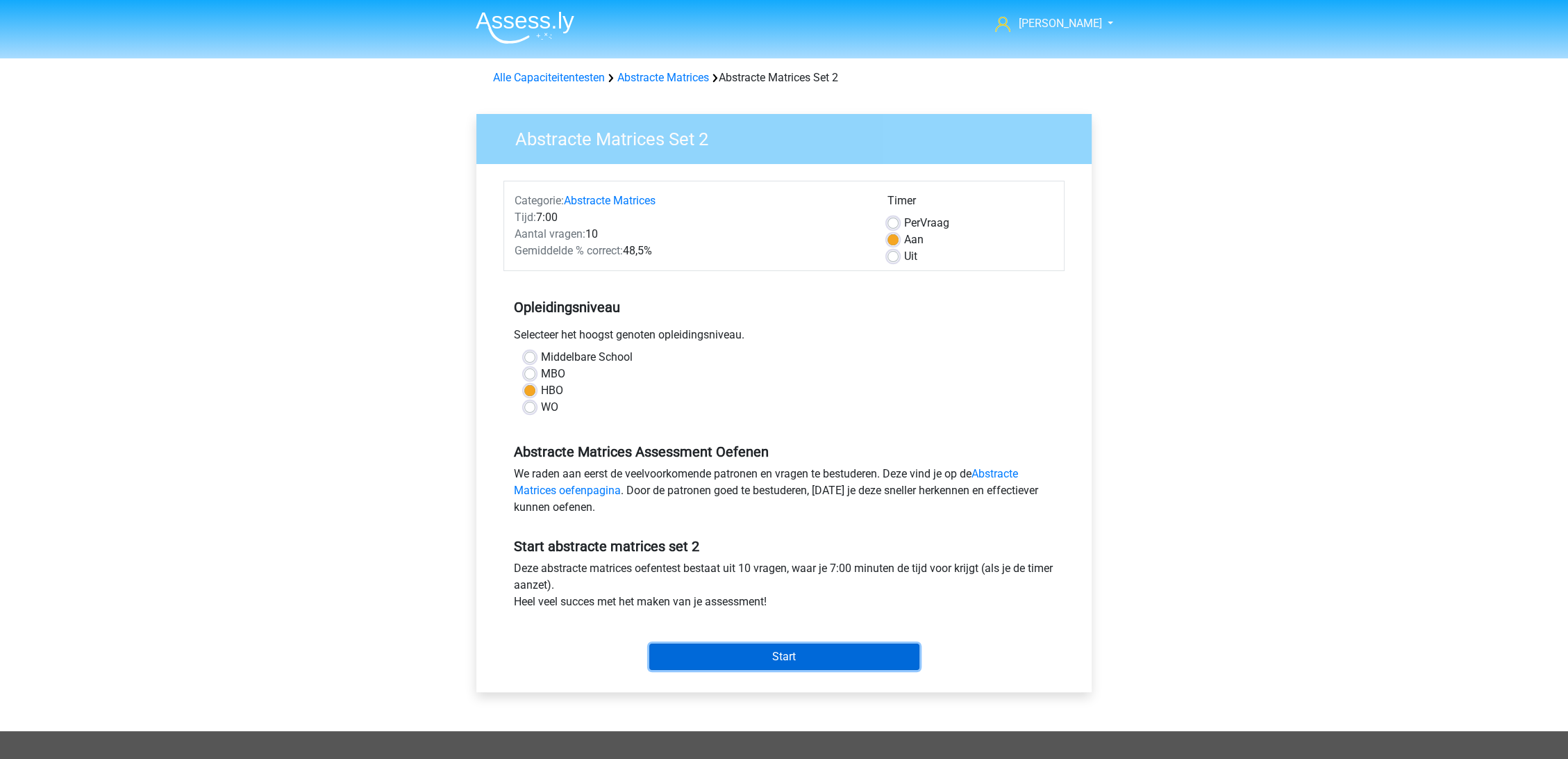
click at [812, 654] on input "Start" at bounding box center [784, 657] width 270 height 27
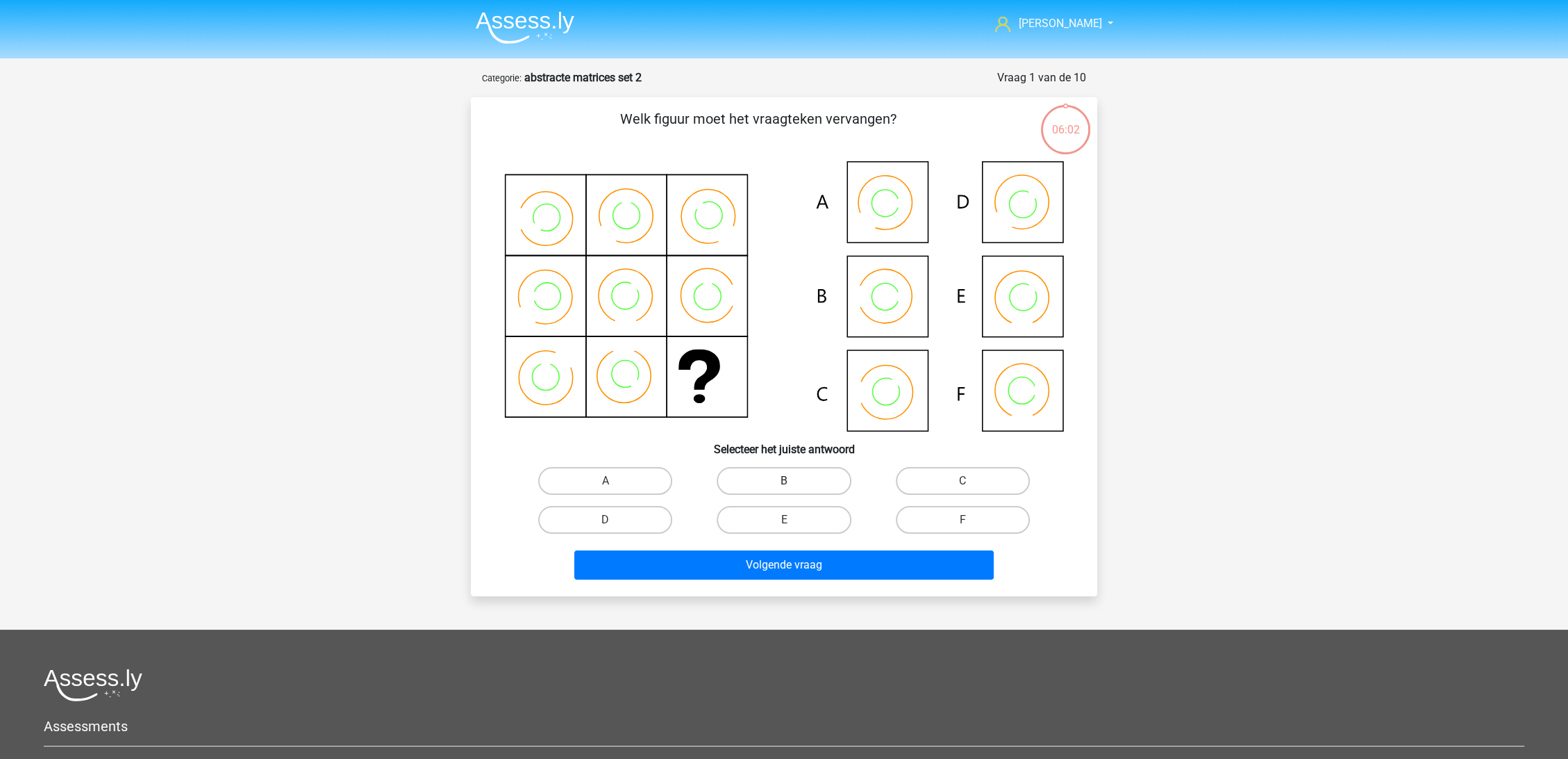
click at [773, 478] on label "B" at bounding box center [784, 480] width 134 height 28
click at [784, 480] on input "B" at bounding box center [789, 485] width 9 height 9
radio input "true"
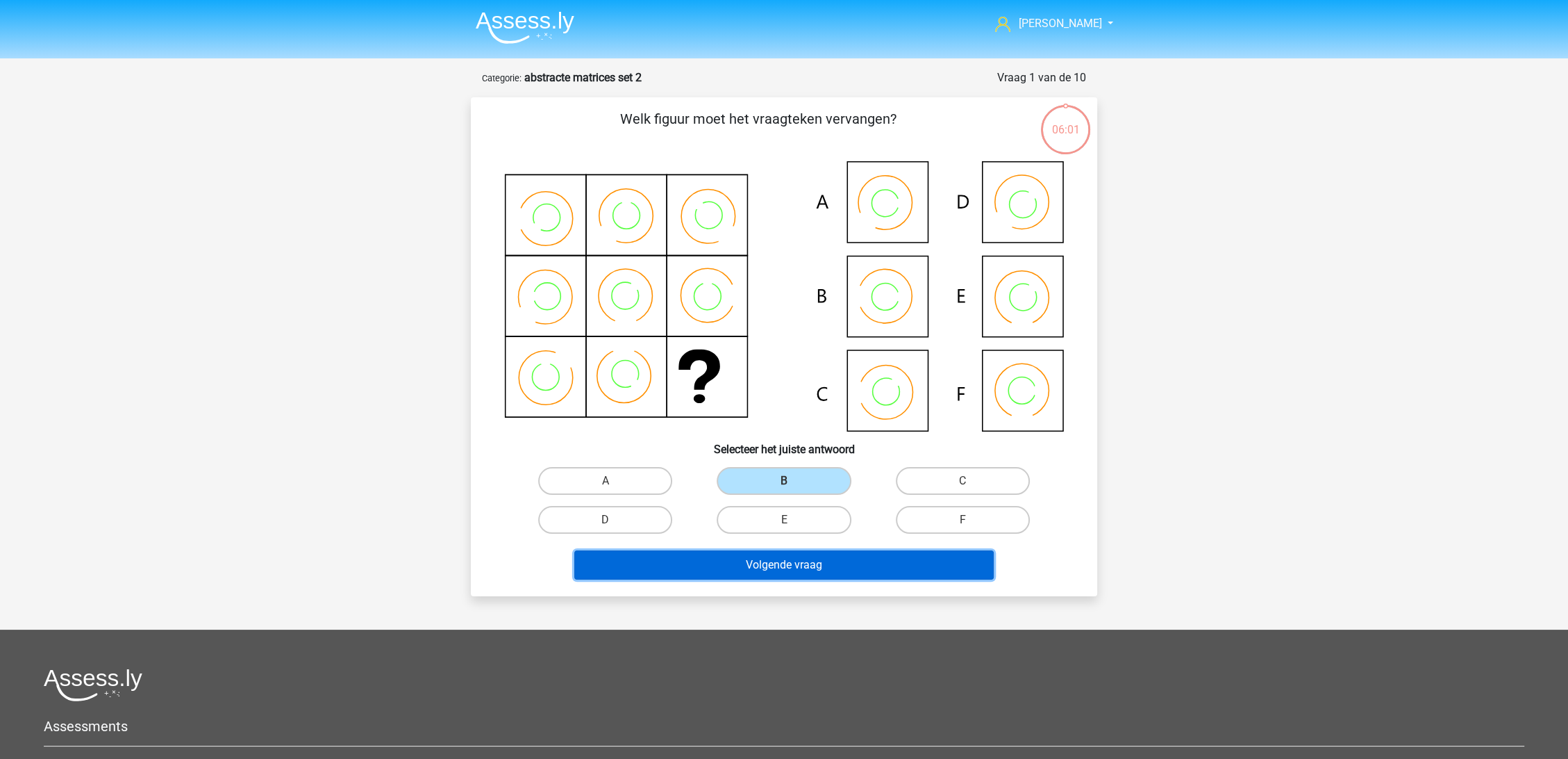
click at [828, 573] on button "Volgende vraag" at bounding box center [784, 564] width 420 height 29
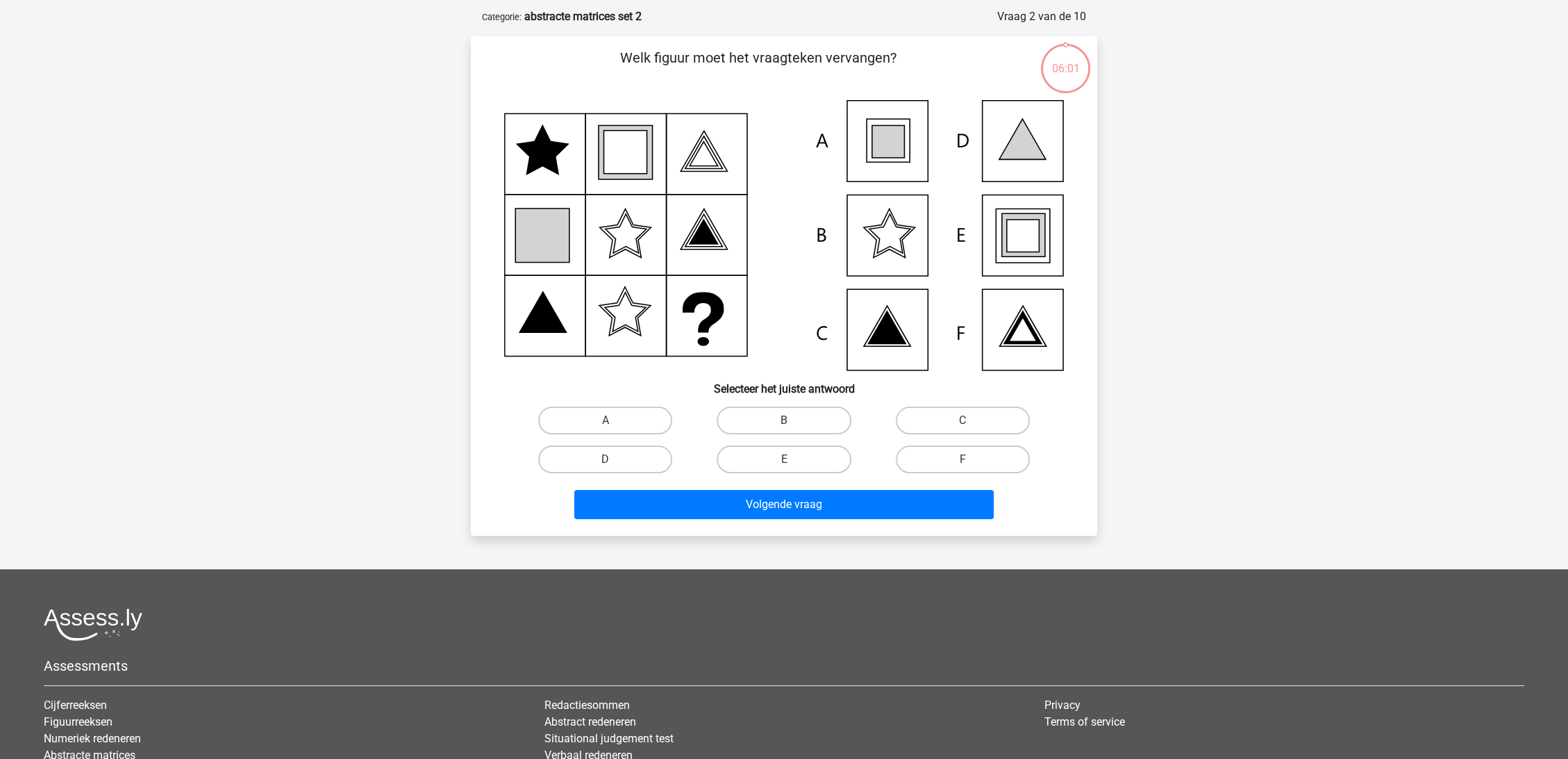
scroll to position [70, 0]
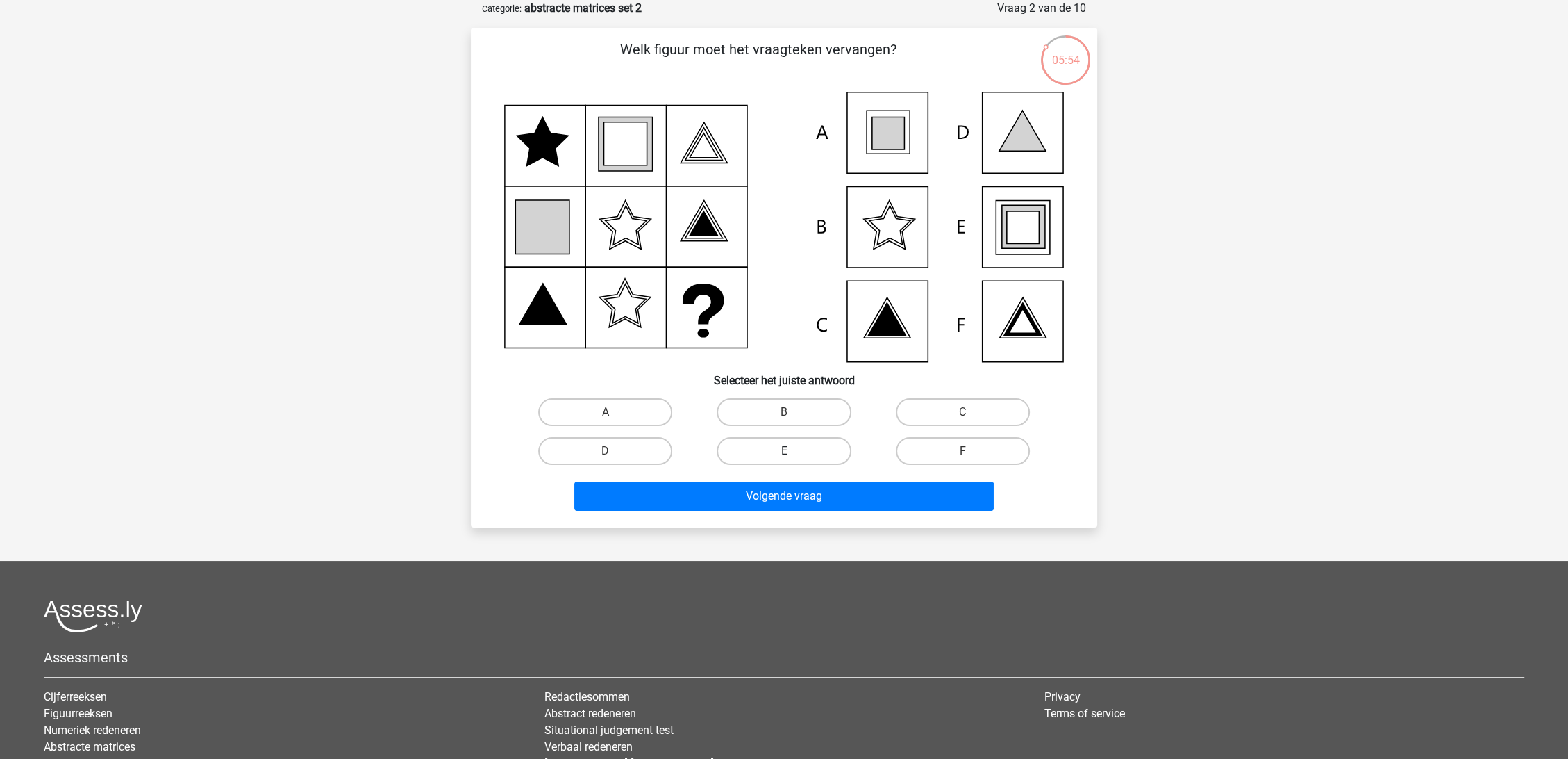
click at [802, 438] on label "E" at bounding box center [784, 450] width 134 height 28
click at [793, 451] on input "E" at bounding box center [789, 455] width 9 height 9
radio input "true"
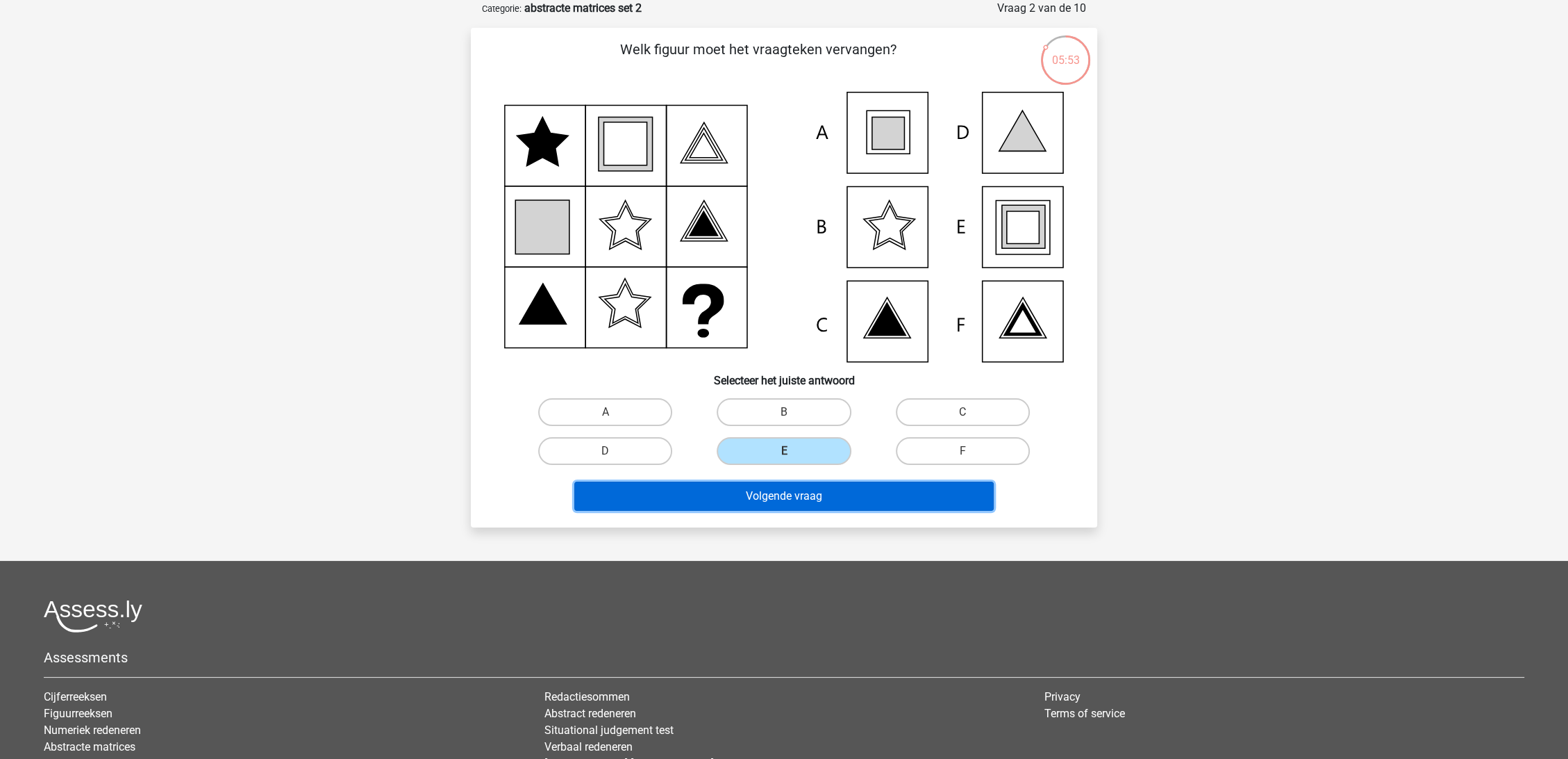
click at [814, 493] on button "Volgende vraag" at bounding box center [784, 496] width 420 height 29
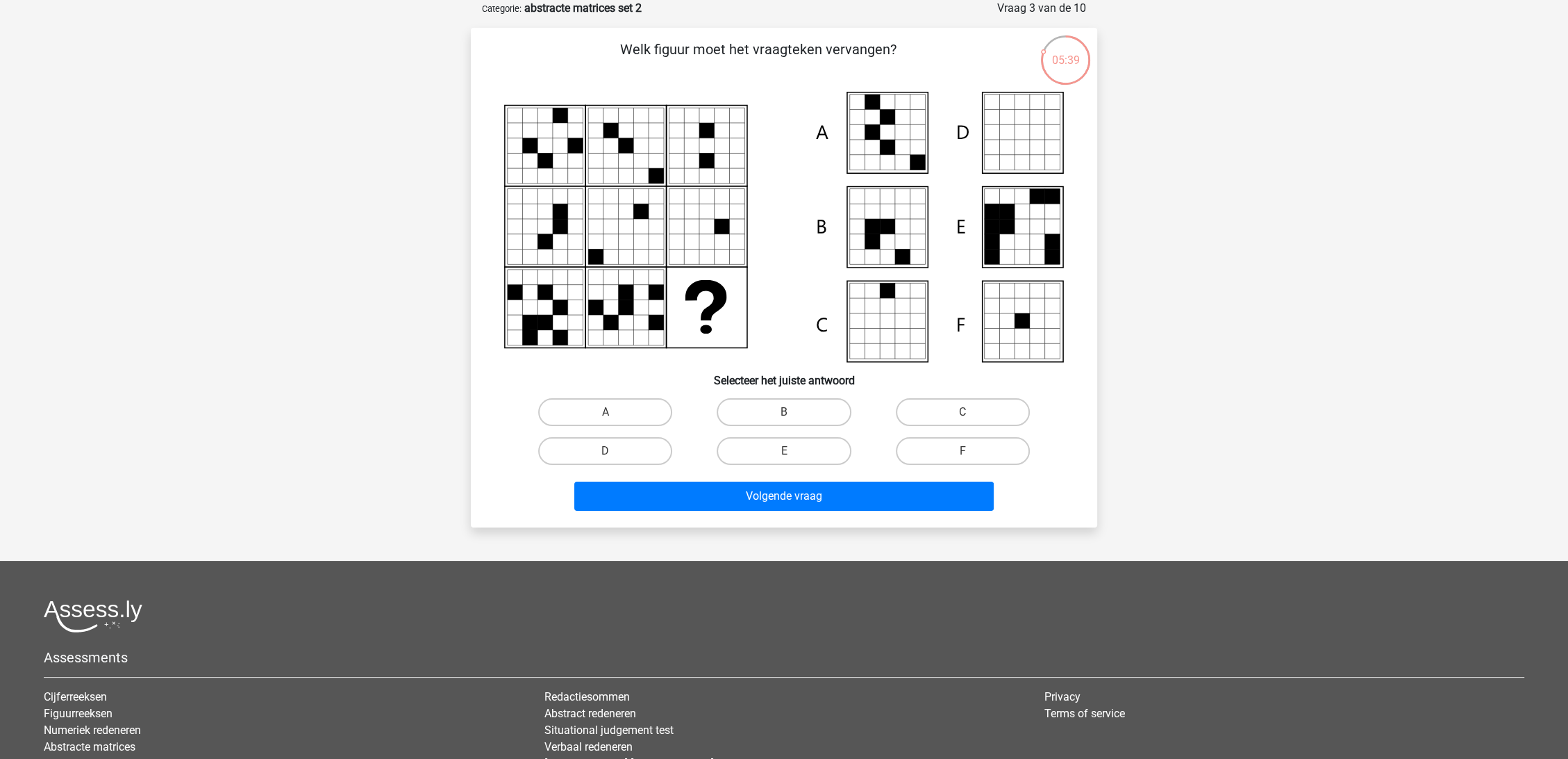
click at [636, 396] on div "A" at bounding box center [605, 413] width 178 height 39
click at [620, 415] on label "A" at bounding box center [605, 412] width 134 height 28
click at [615, 415] on input "A" at bounding box center [610, 416] width 9 height 9
radio input "true"
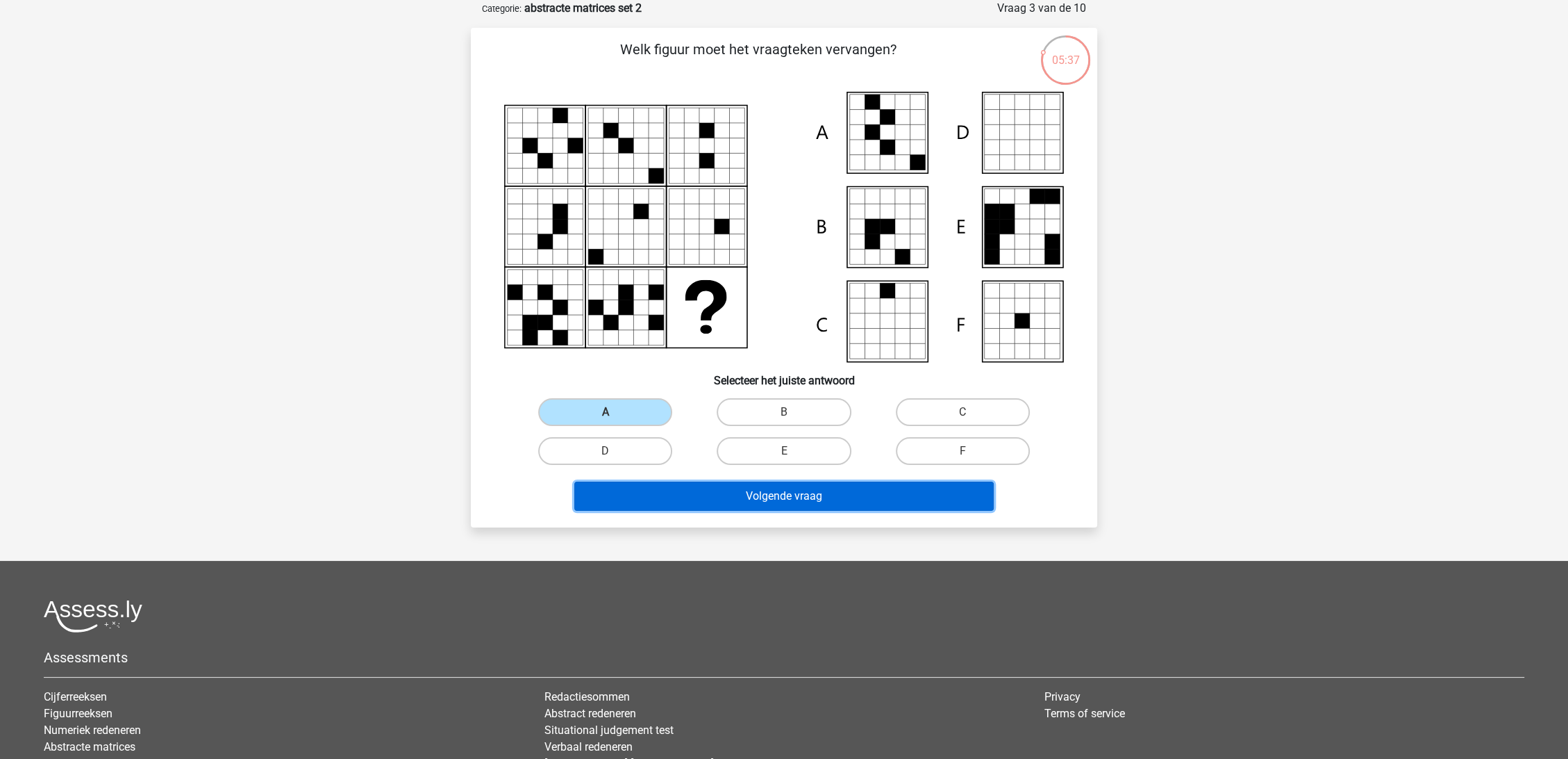
click at [809, 498] on button "Volgende vraag" at bounding box center [784, 496] width 420 height 29
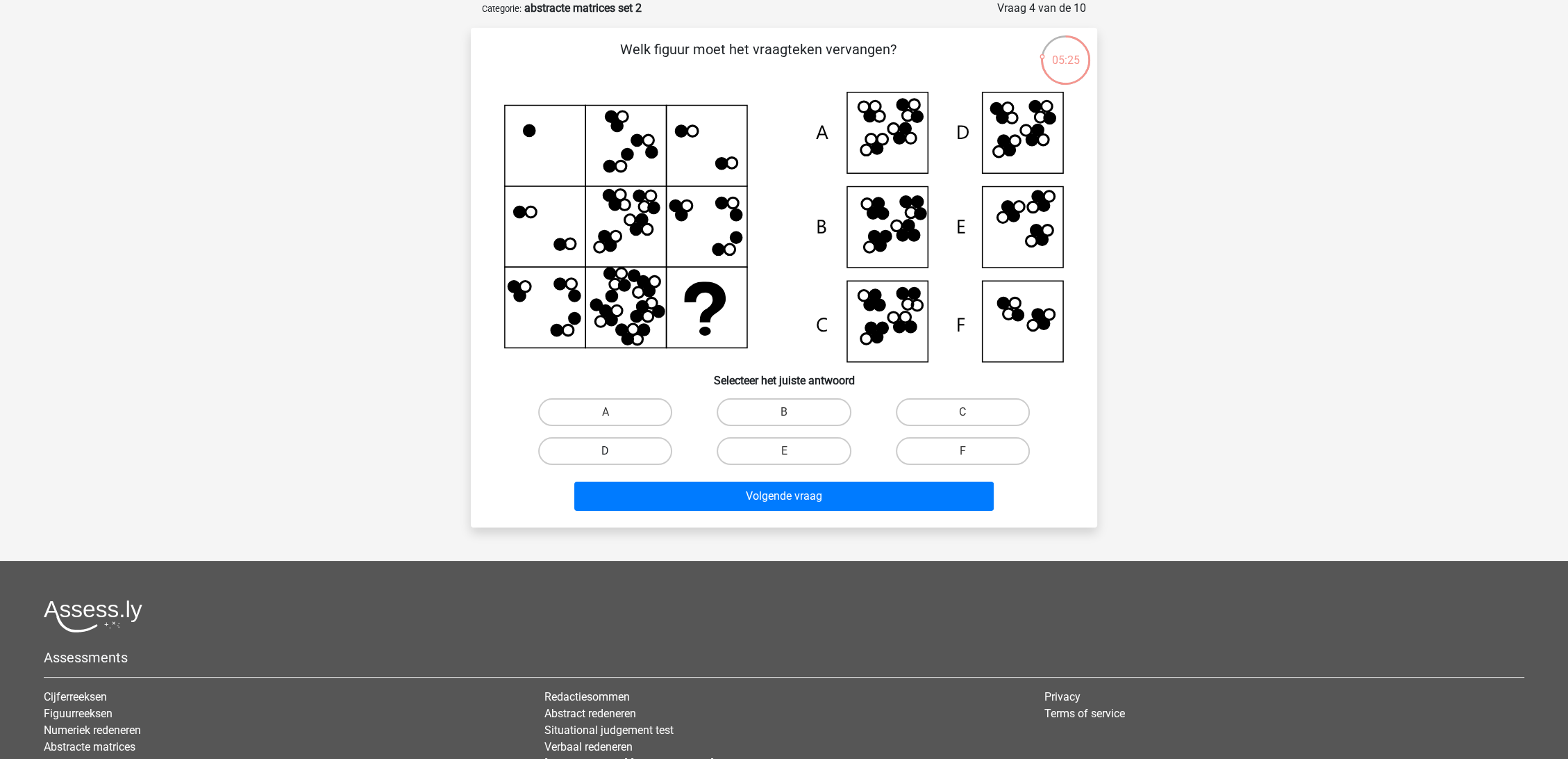
click at [634, 438] on label "D" at bounding box center [605, 450] width 134 height 28
click at [615, 451] on input "D" at bounding box center [610, 455] width 9 height 9
radio input "true"
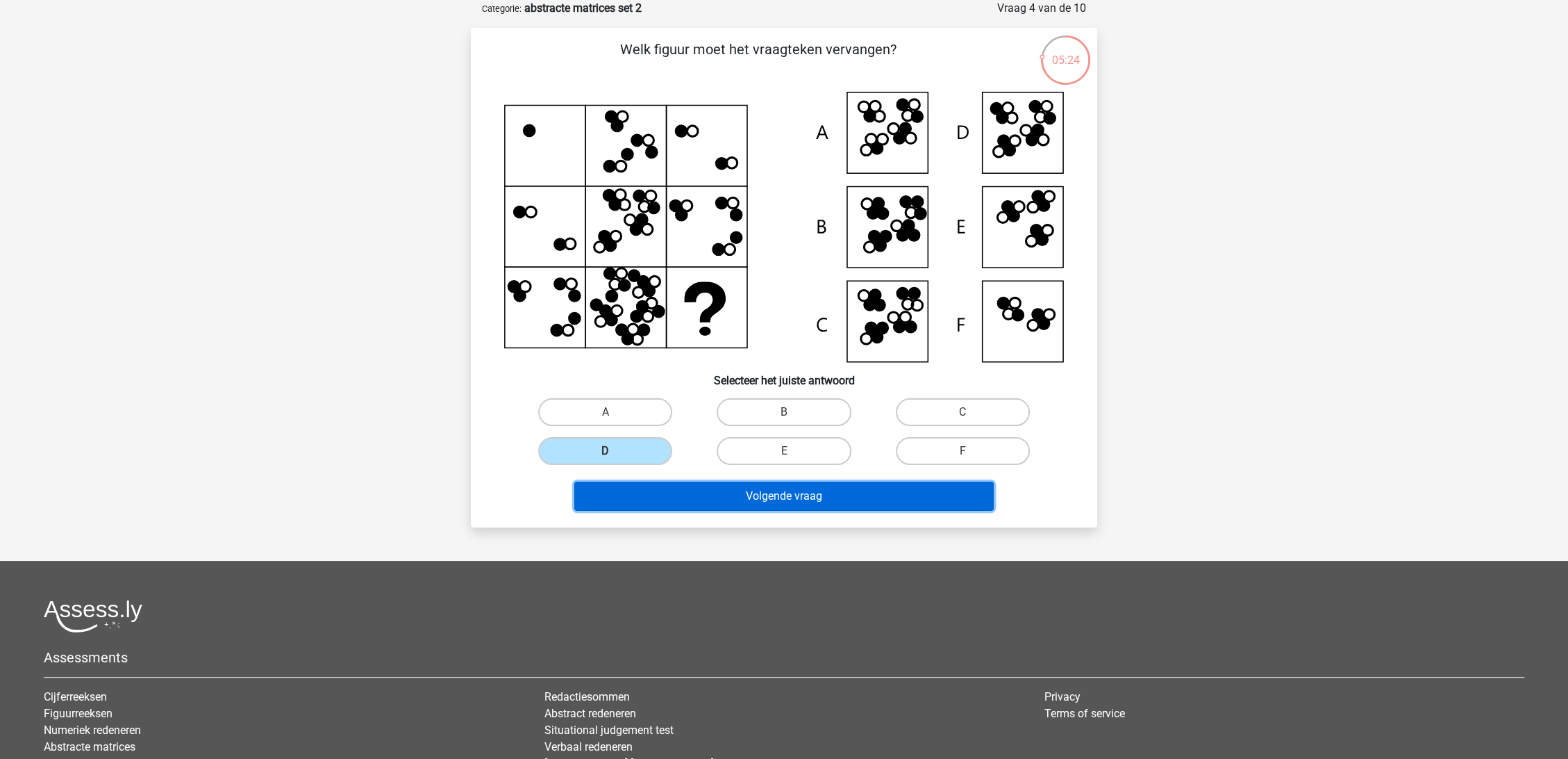
click at [770, 494] on button "Volgende vraag" at bounding box center [784, 496] width 420 height 29
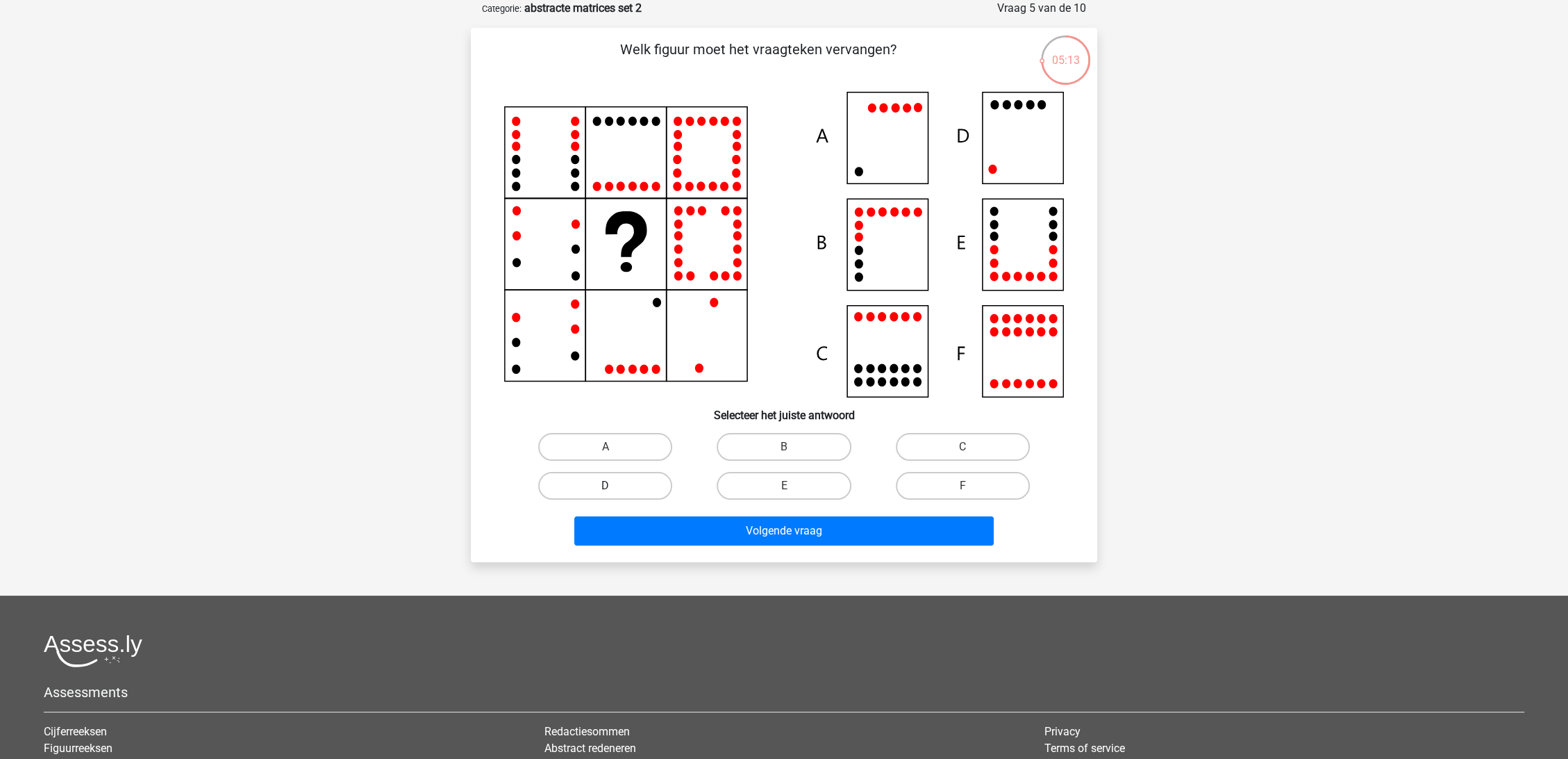
click at [629, 487] on label "D" at bounding box center [605, 485] width 134 height 28
click at [615, 487] on input "D" at bounding box center [610, 490] width 9 height 9
radio input "true"
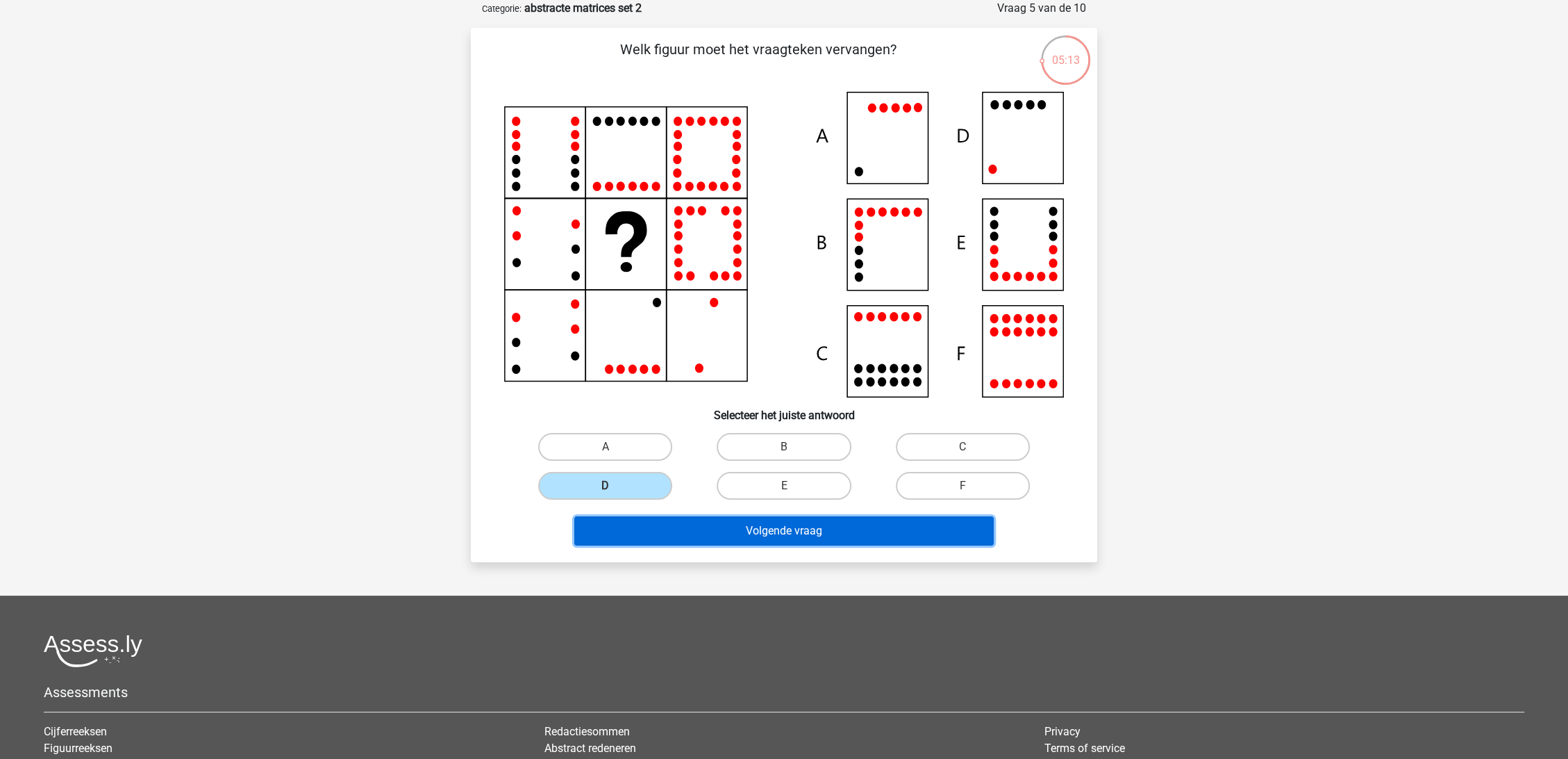
click at [694, 525] on button "Volgende vraag" at bounding box center [784, 530] width 420 height 29
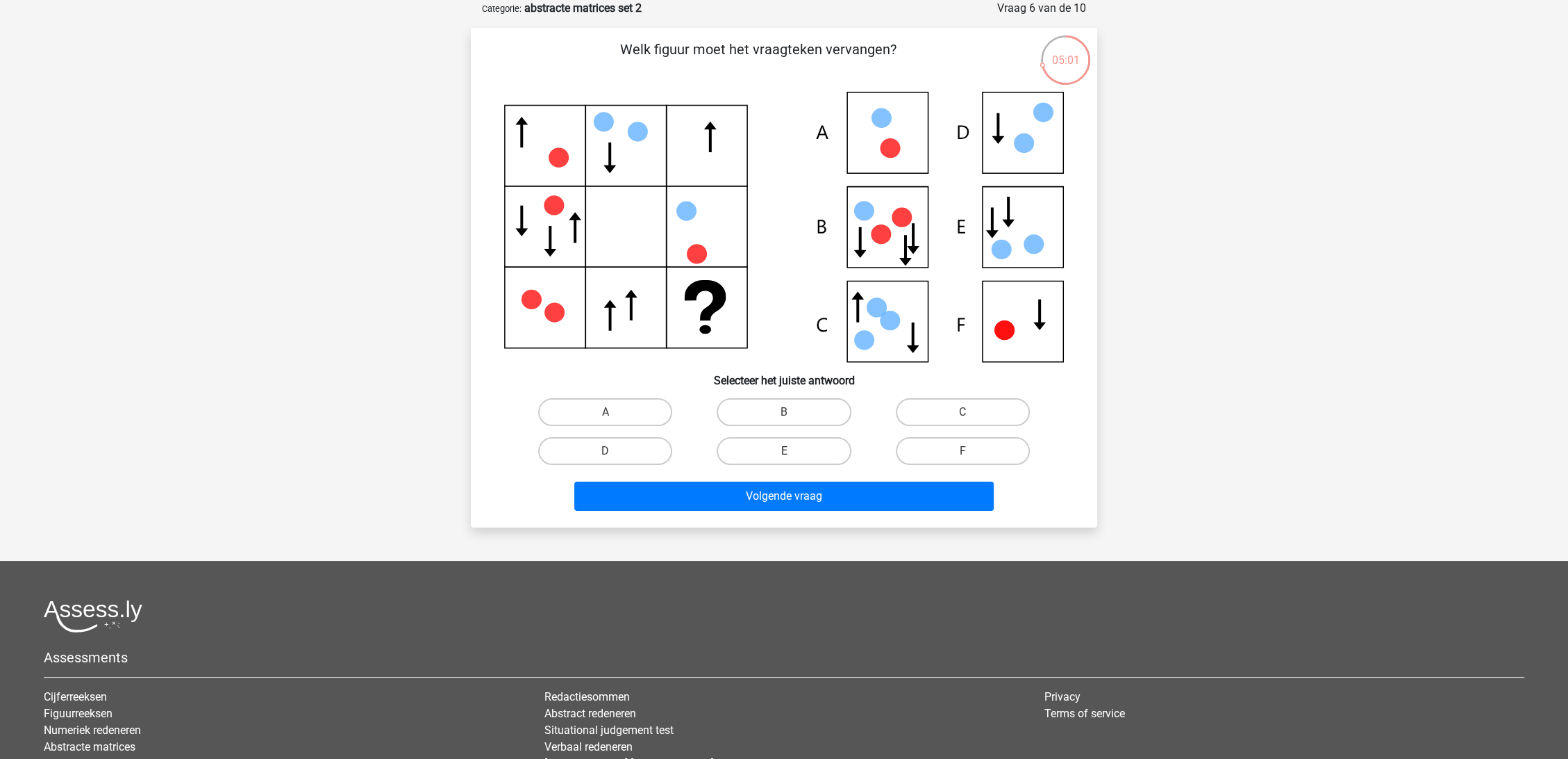
click at [797, 443] on label "E" at bounding box center [784, 450] width 134 height 28
click at [793, 451] on input "E" at bounding box center [789, 455] width 9 height 9
radio input "true"
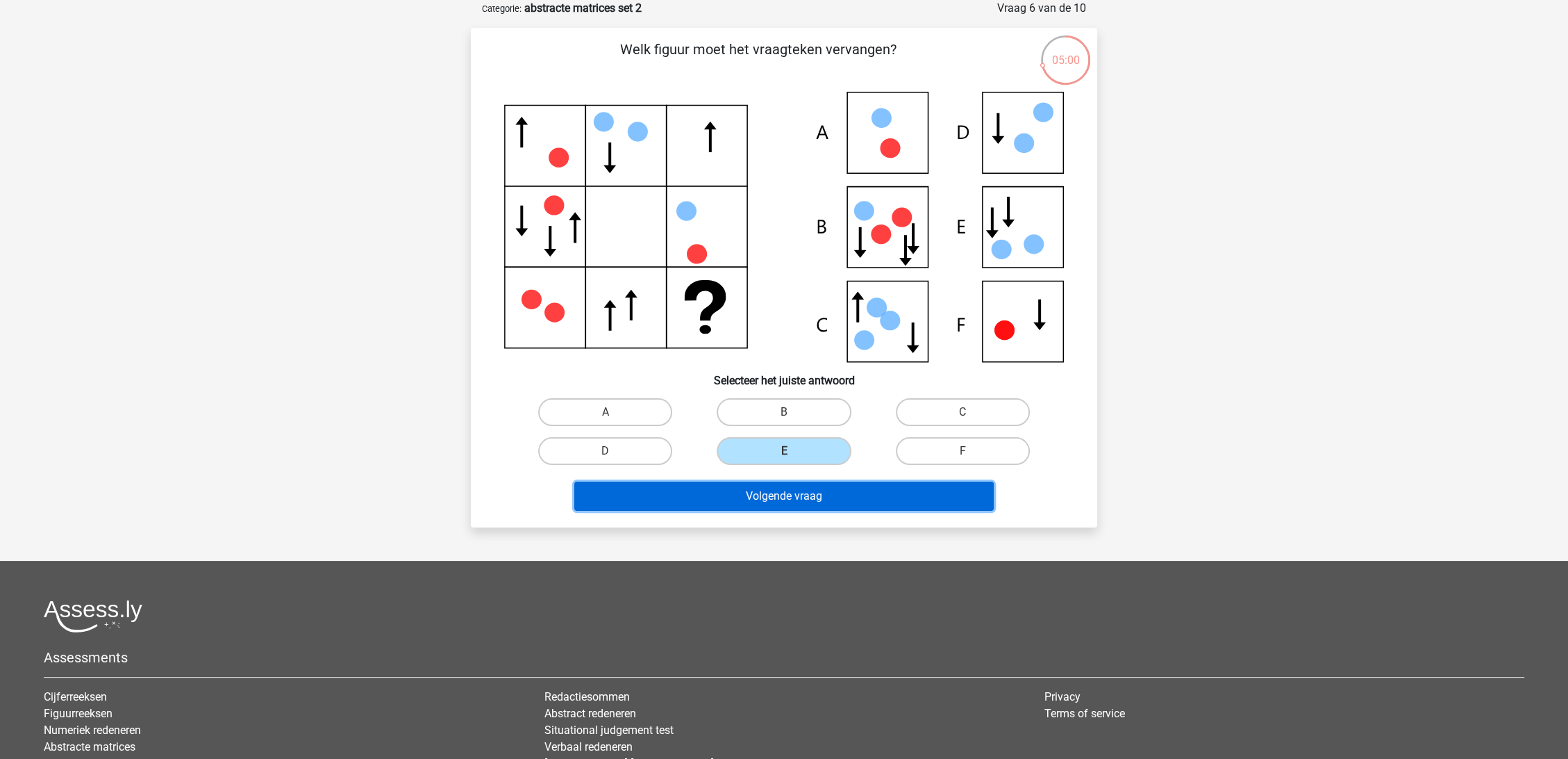
click at [817, 483] on button "Volgende vraag" at bounding box center [784, 496] width 420 height 29
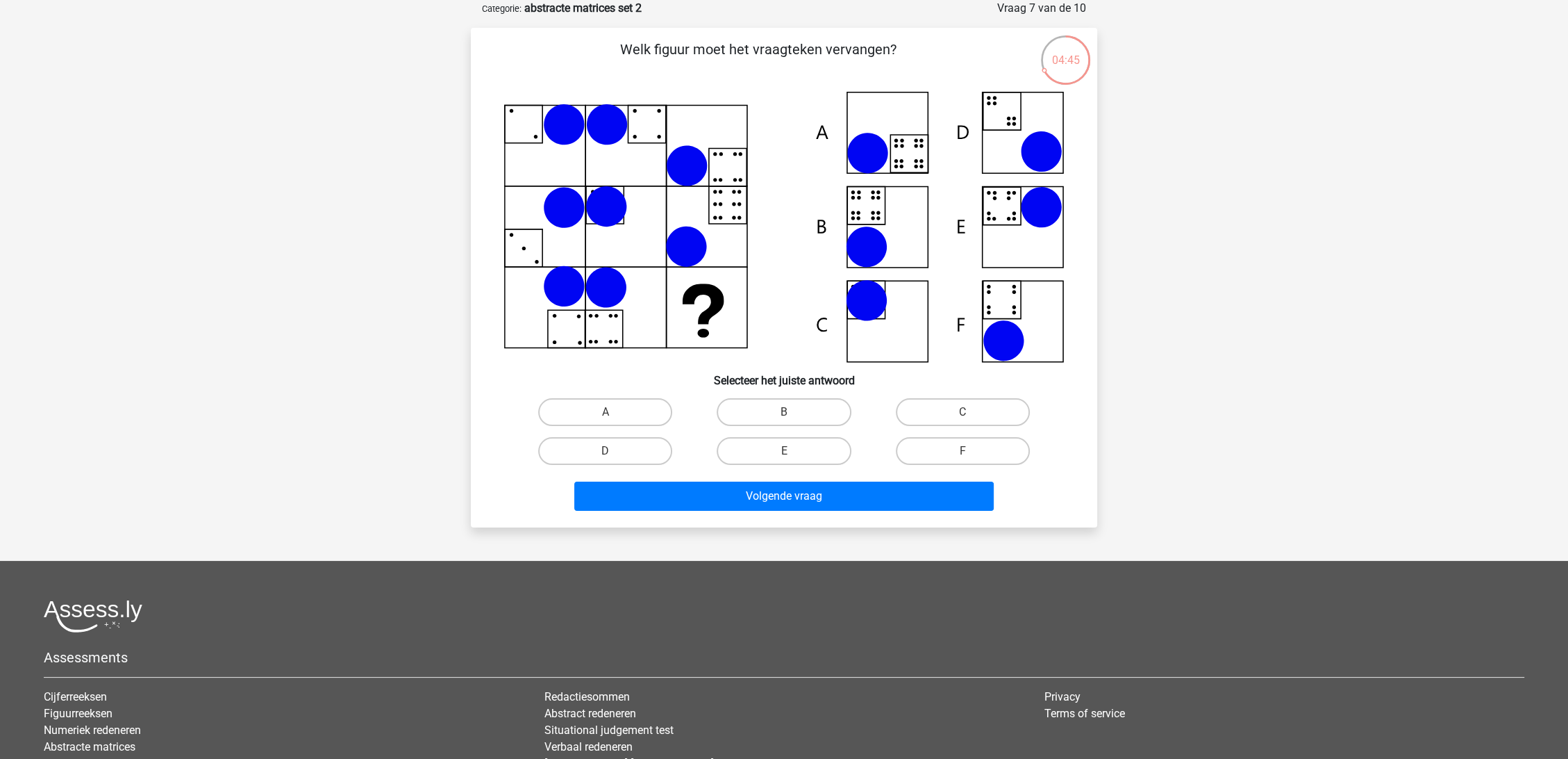
click at [787, 412] on input "B" at bounding box center [789, 416] width 9 height 9
radio input "true"
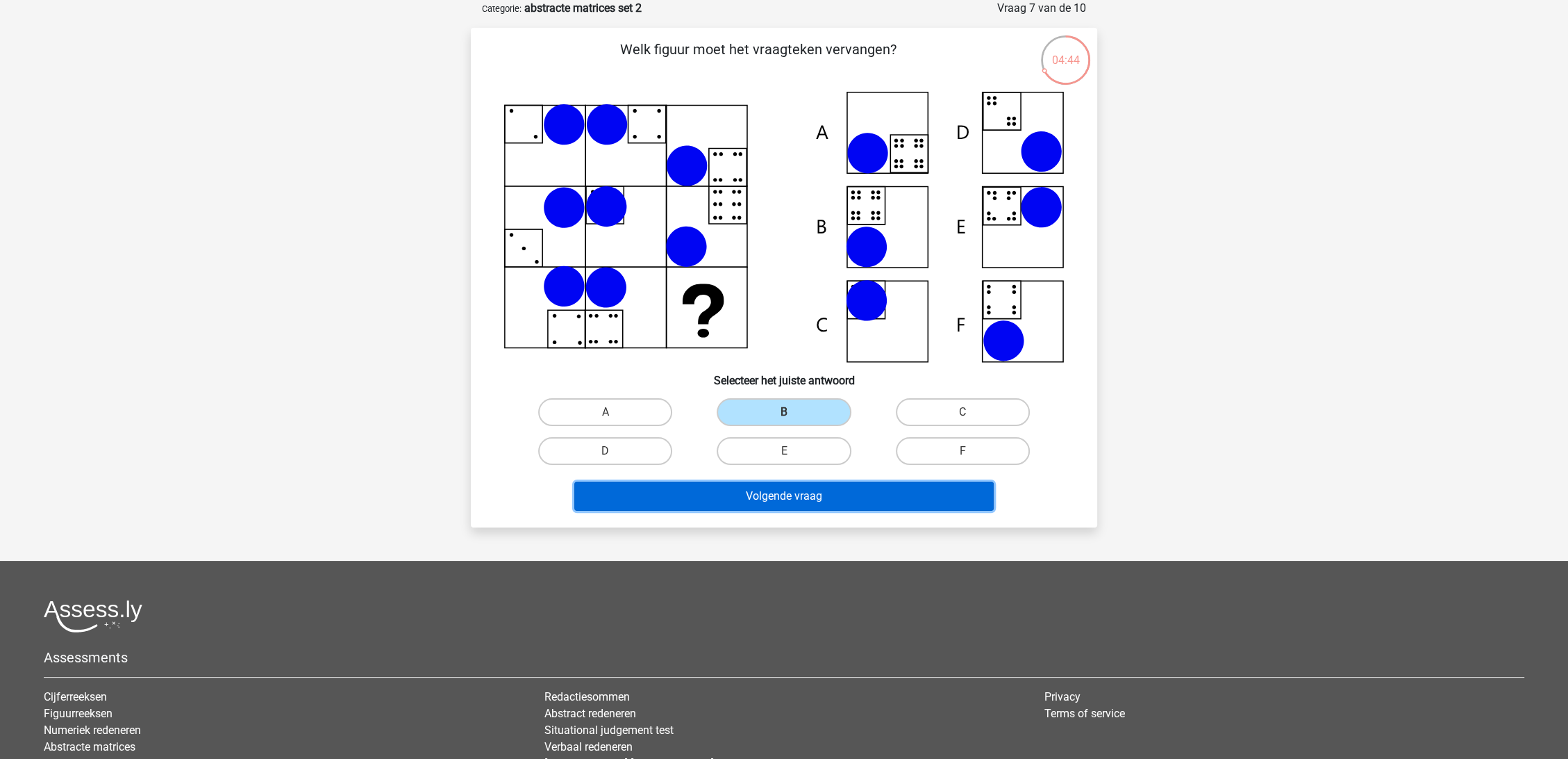
click at [795, 487] on button "Volgende vraag" at bounding box center [784, 496] width 420 height 29
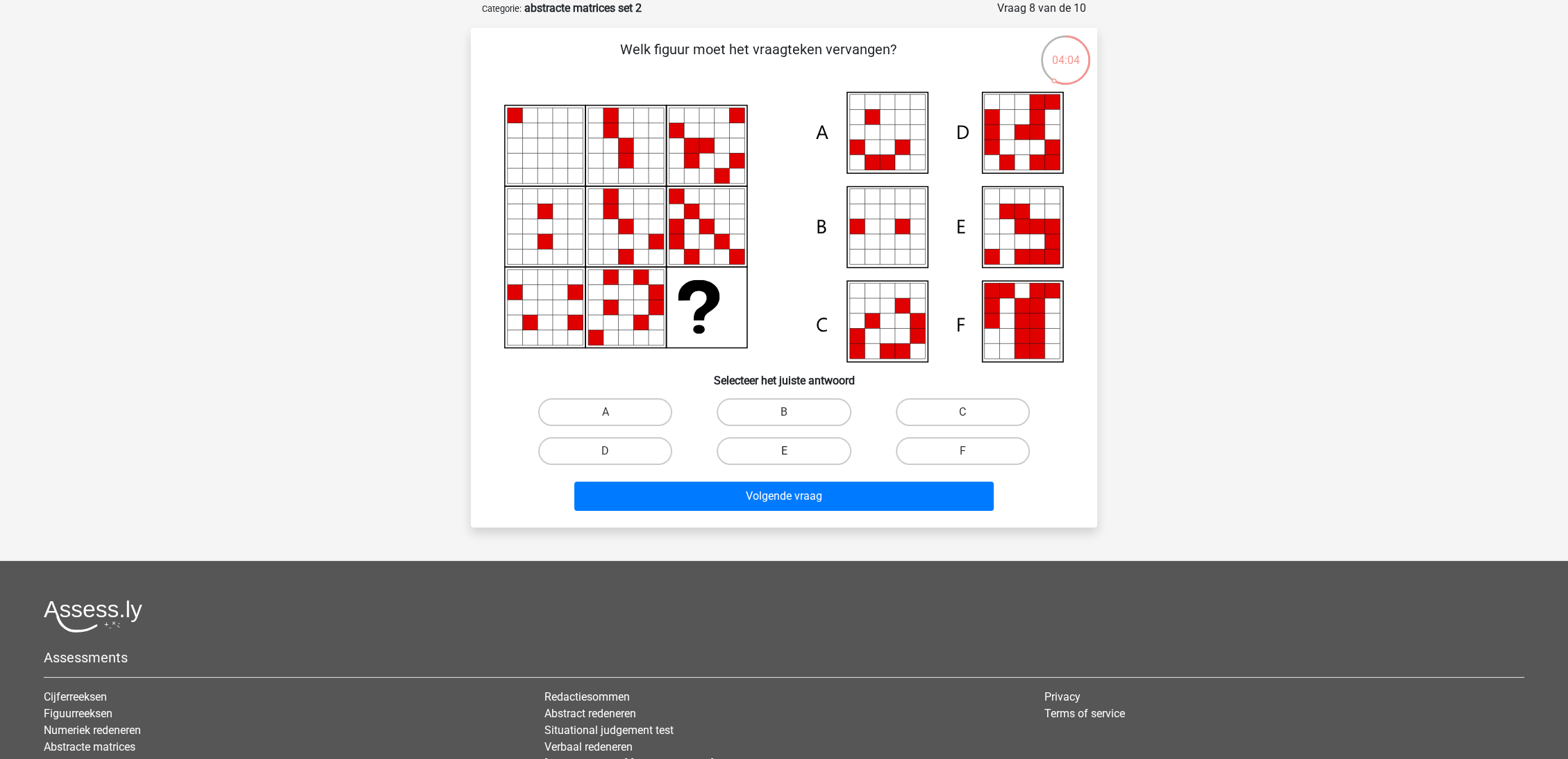
click at [777, 446] on label "E" at bounding box center [784, 450] width 134 height 28
click at [784, 451] on input "E" at bounding box center [789, 455] width 9 height 9
radio input "true"
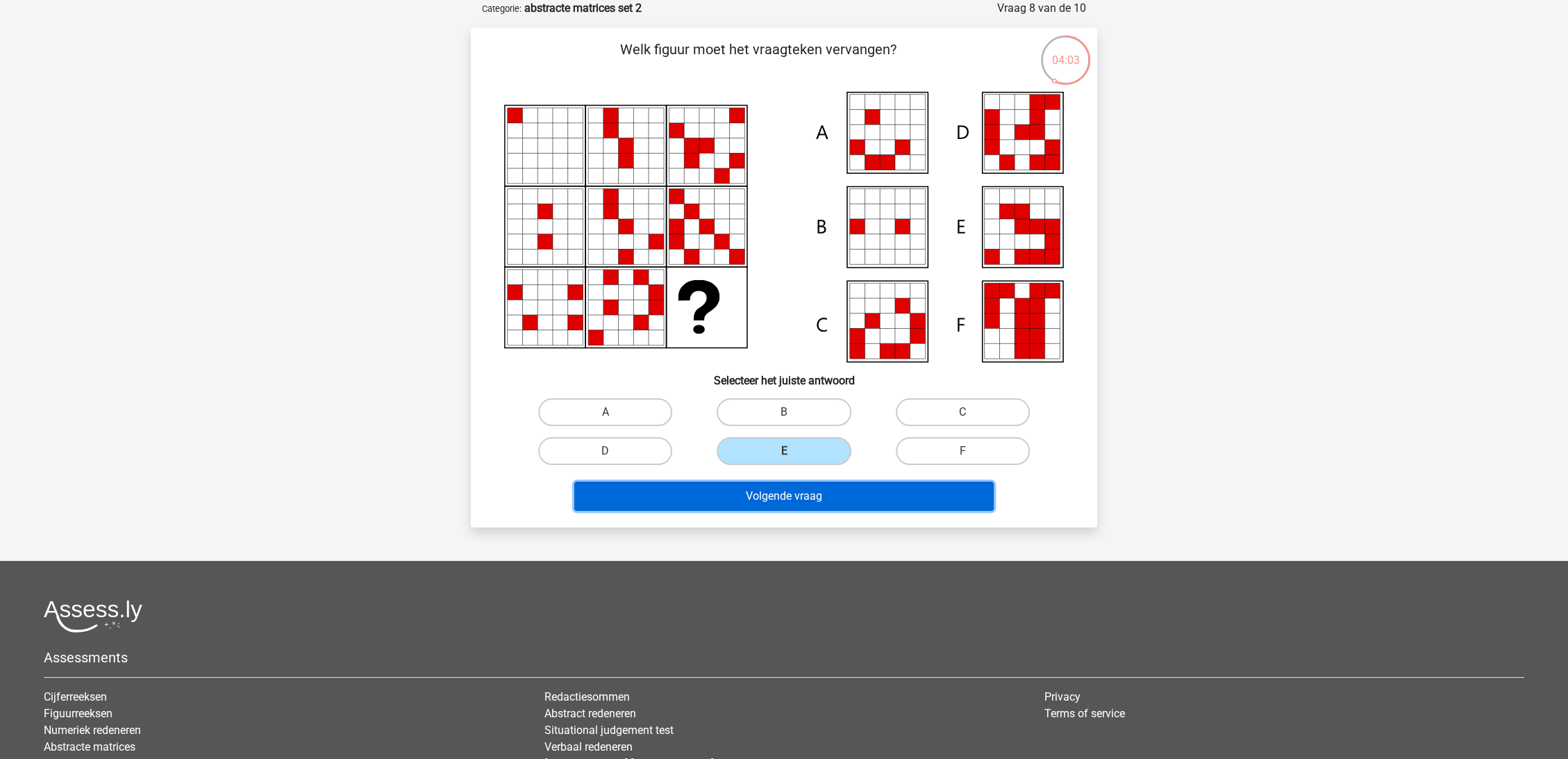
click at [785, 493] on button "Volgende vraag" at bounding box center [784, 496] width 420 height 29
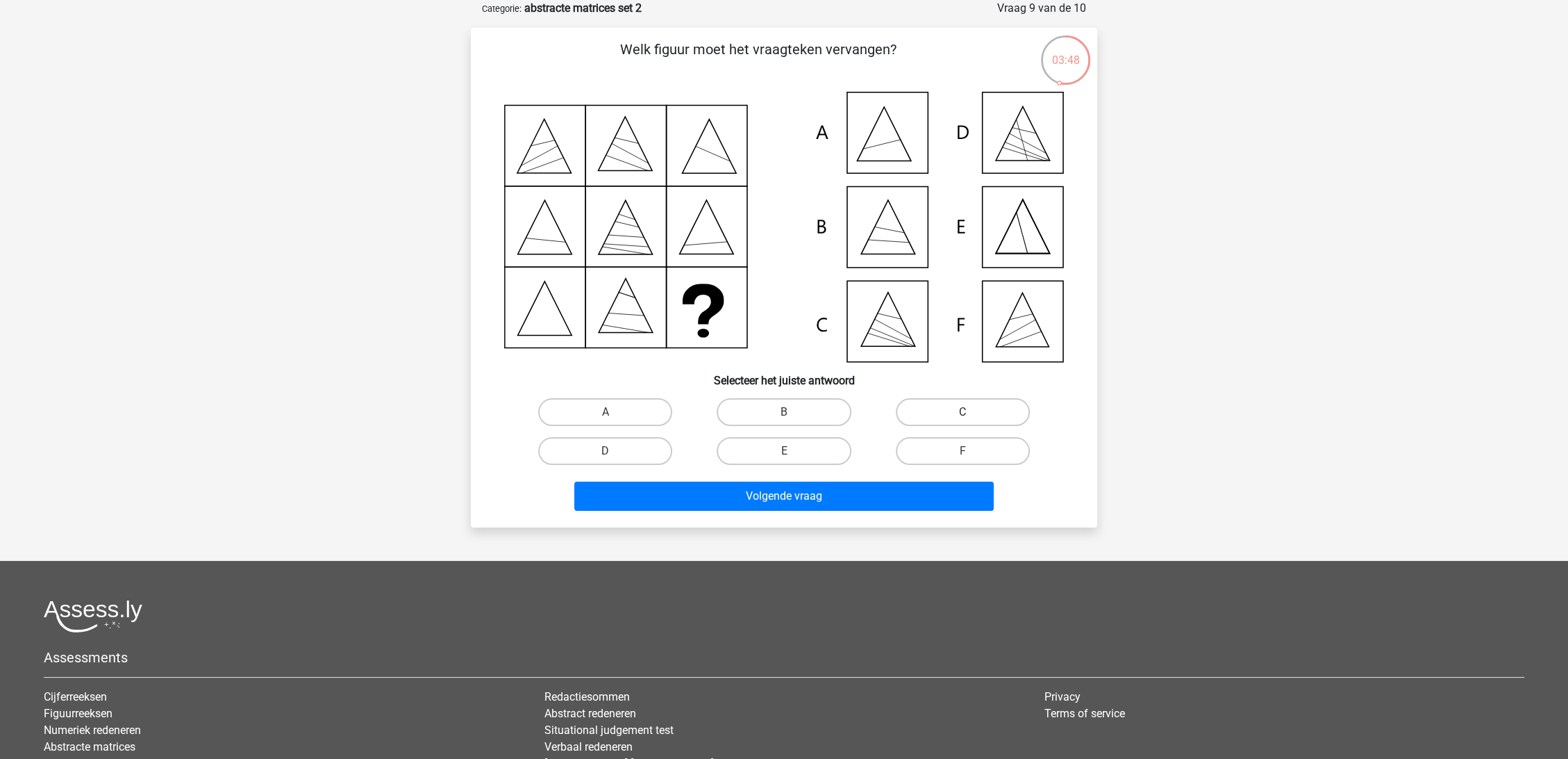
click at [942, 412] on label "C" at bounding box center [963, 412] width 134 height 28
click at [963, 412] on input "C" at bounding box center [967, 416] width 9 height 9
radio input "true"
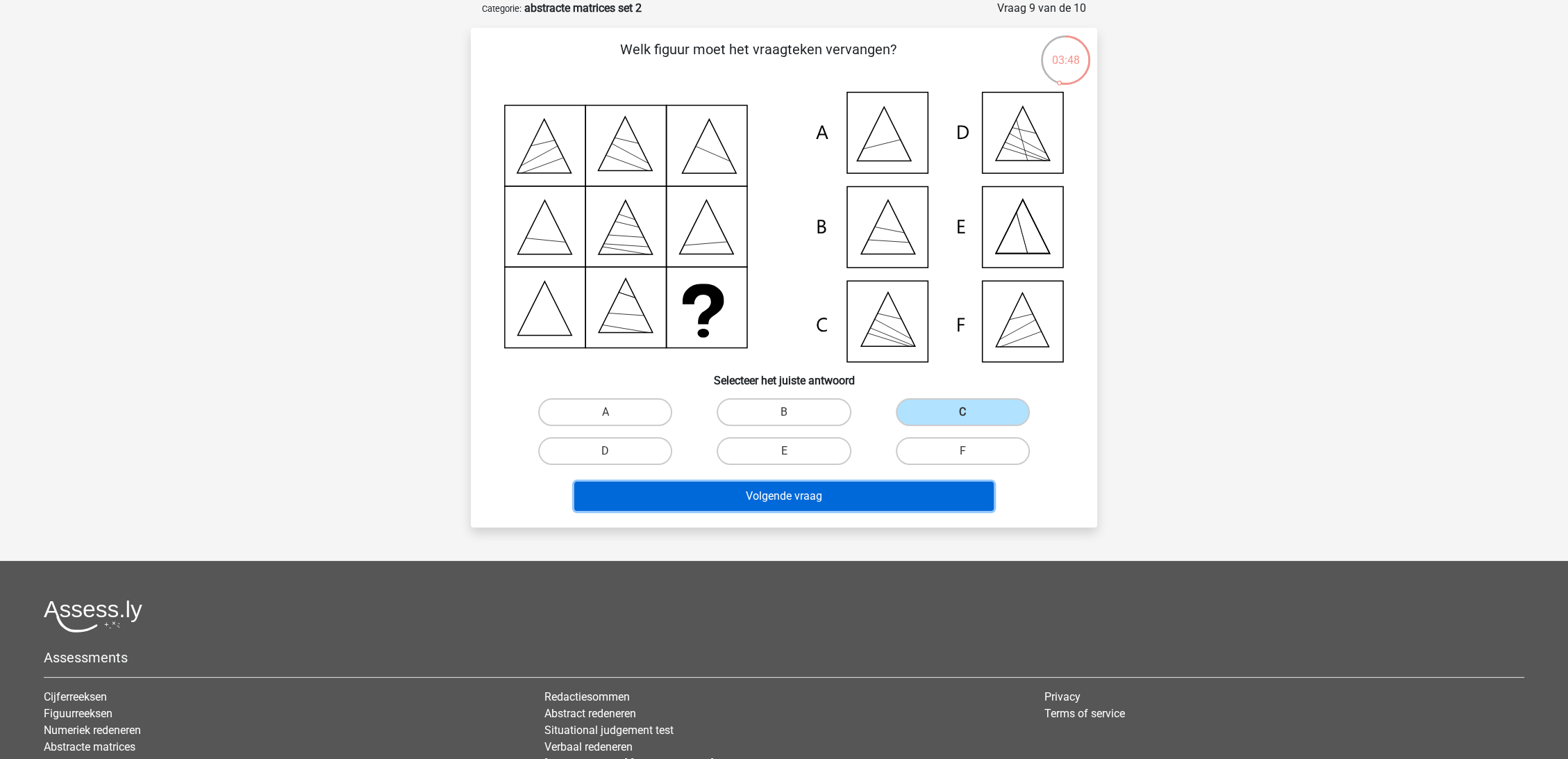
click at [850, 496] on button "Volgende vraag" at bounding box center [784, 496] width 420 height 29
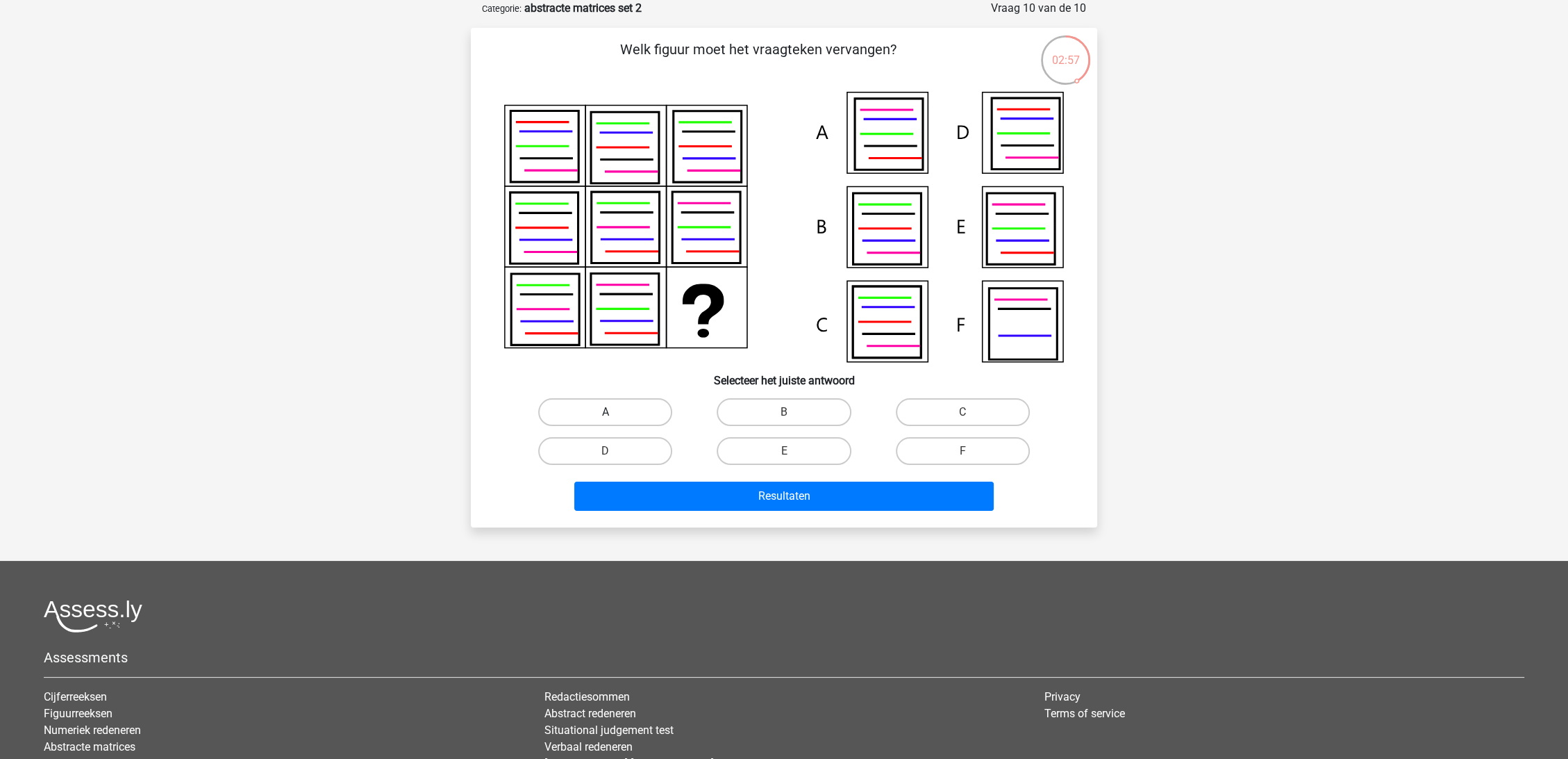
click at [582, 412] on label "A" at bounding box center [605, 412] width 134 height 28
click at [606, 412] on input "A" at bounding box center [610, 416] width 9 height 9
radio input "true"
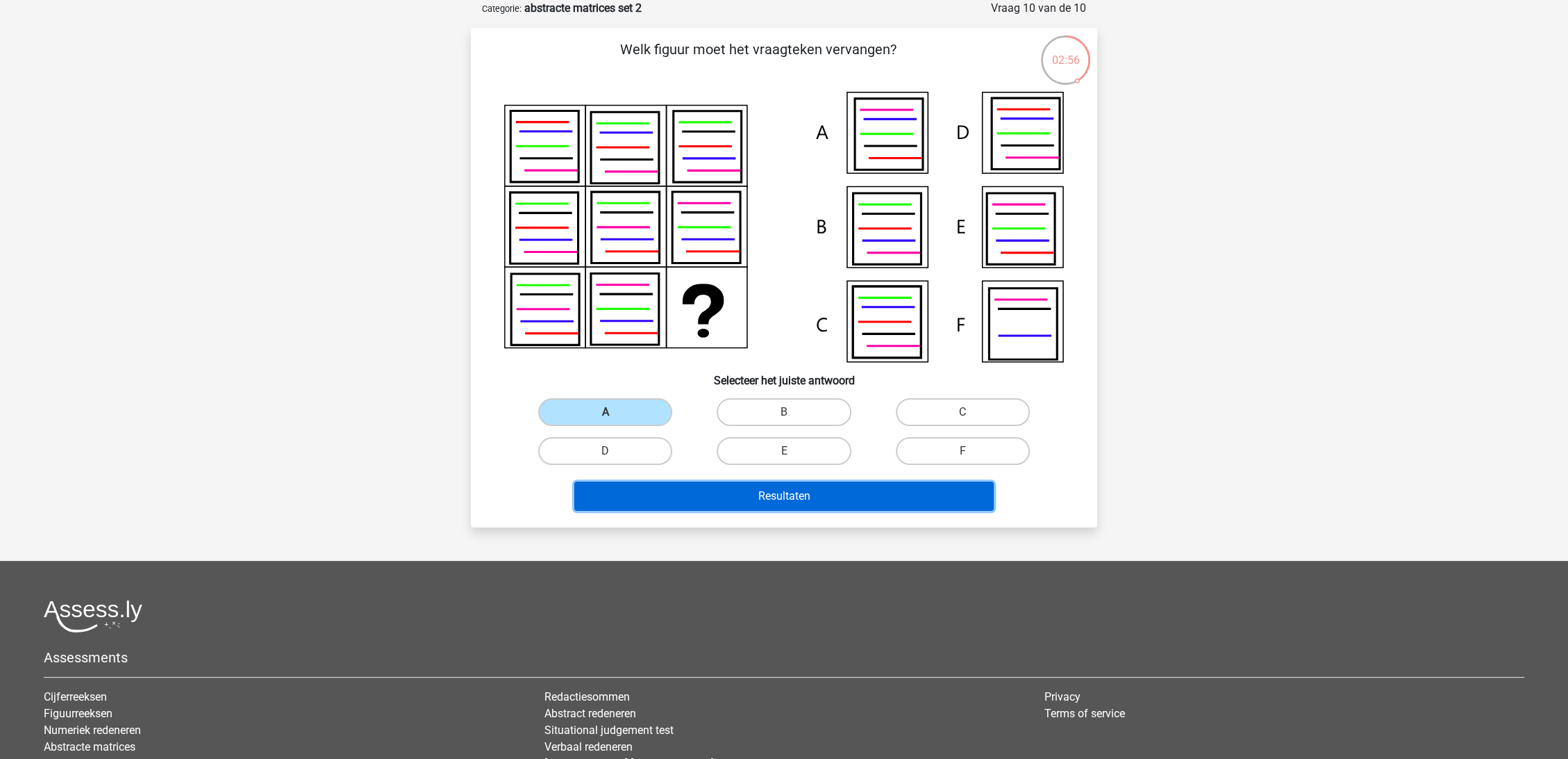
click at [726, 496] on button "Resultaten" at bounding box center [784, 496] width 420 height 29
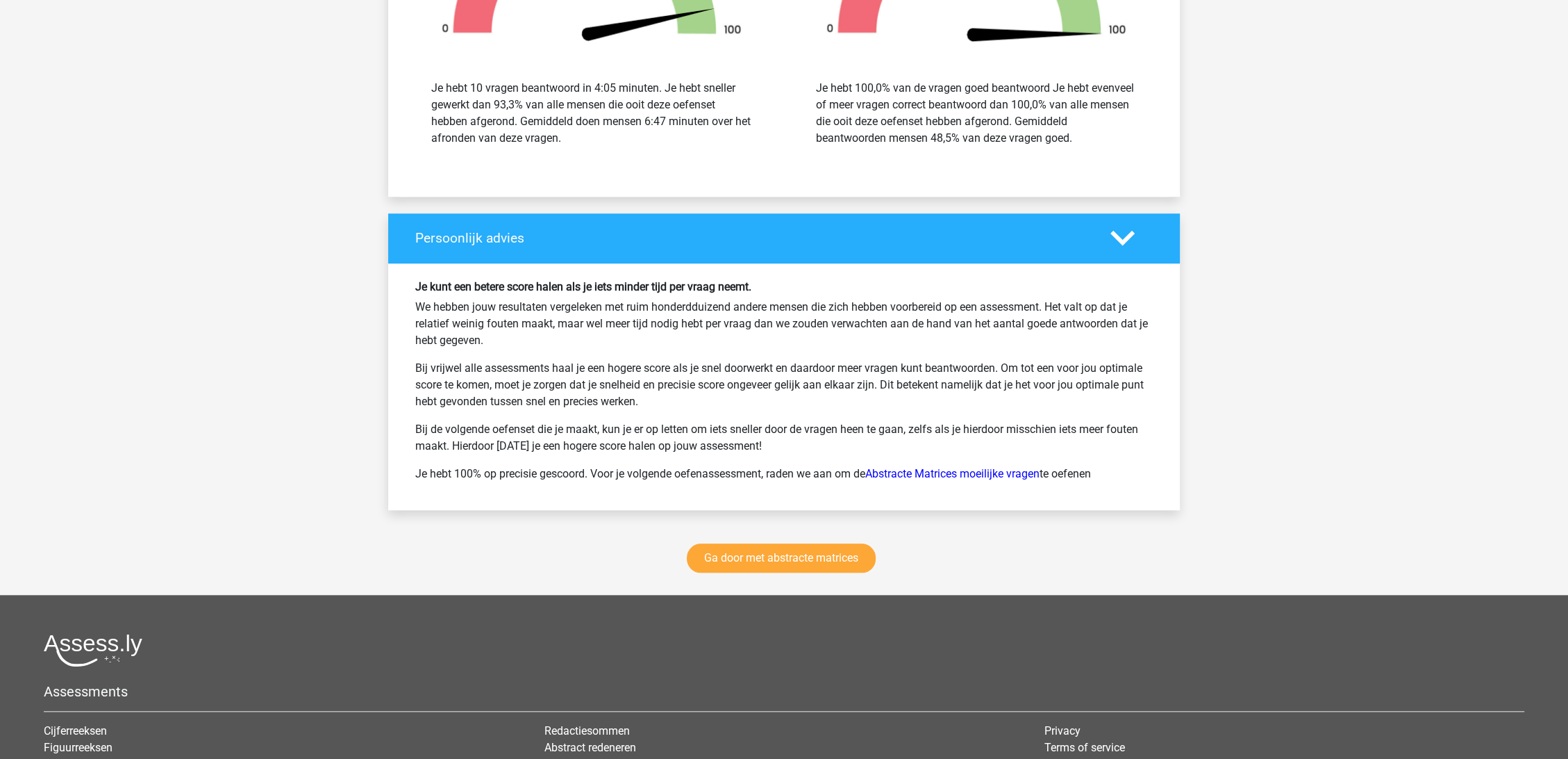
scroll to position [1840, 0]
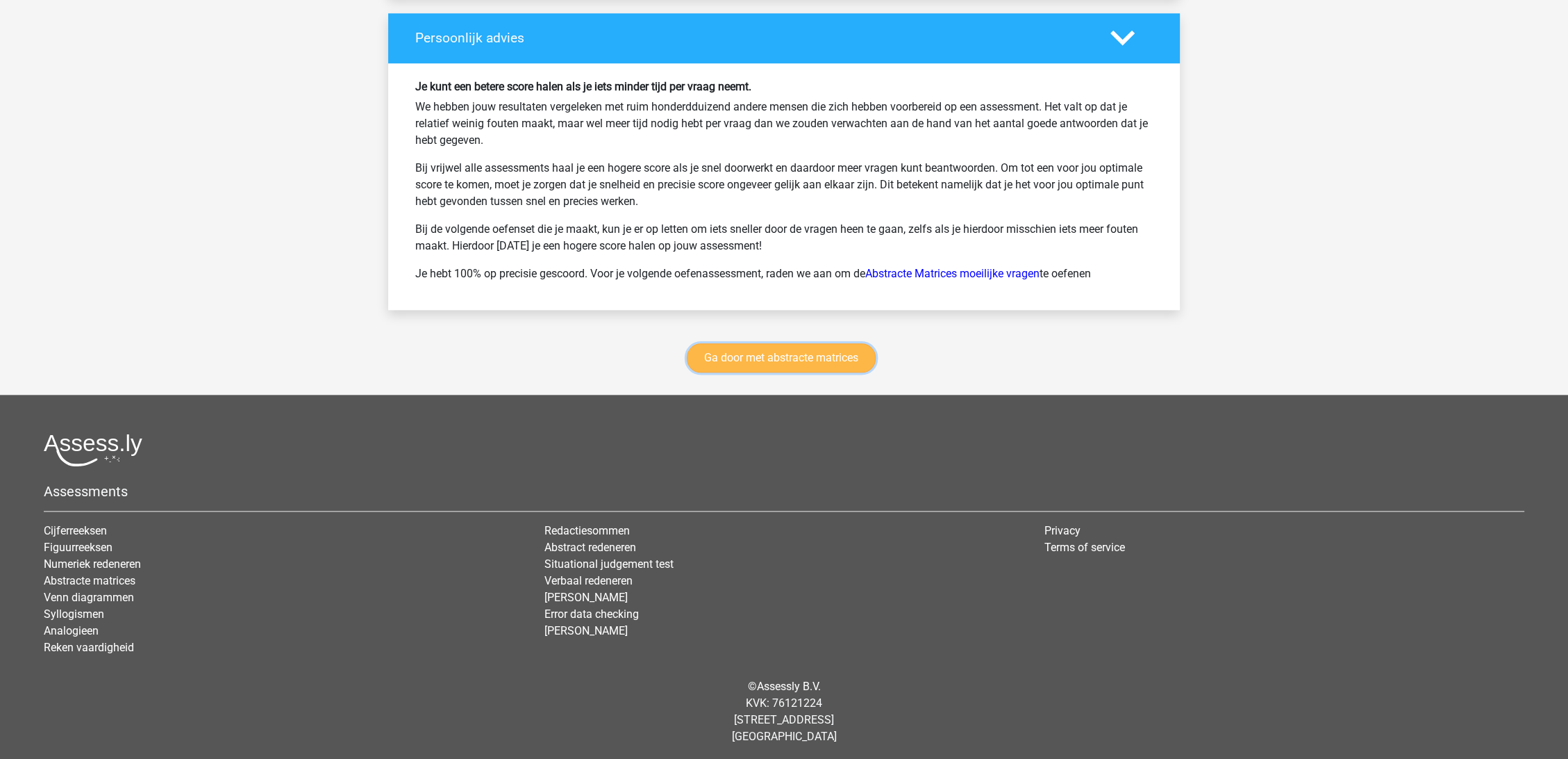
click at [741, 364] on link "Ga door met abstracte matrices" at bounding box center [782, 357] width 189 height 29
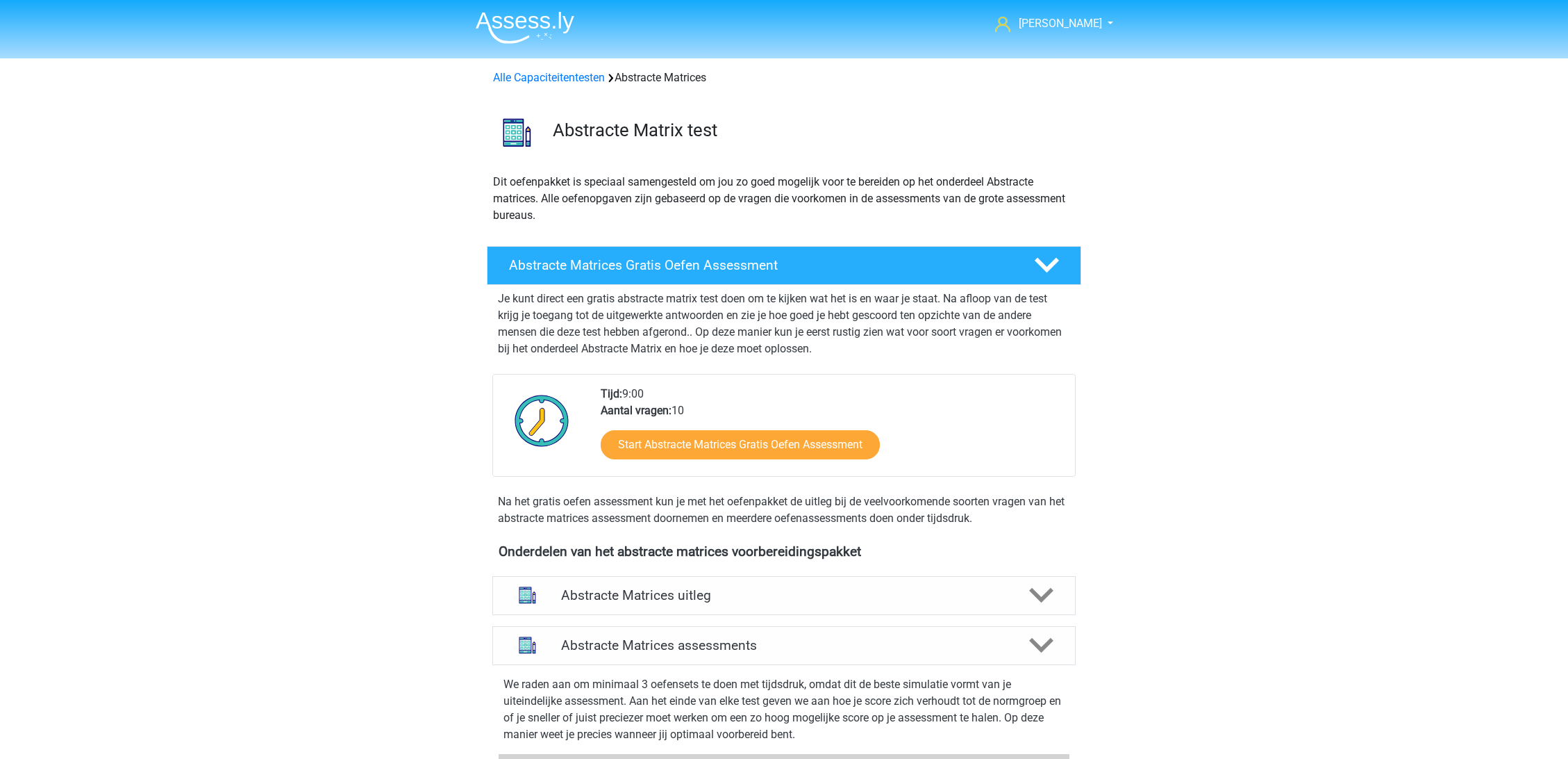
scroll to position [620, 0]
